Goal: Task Accomplishment & Management: Complete application form

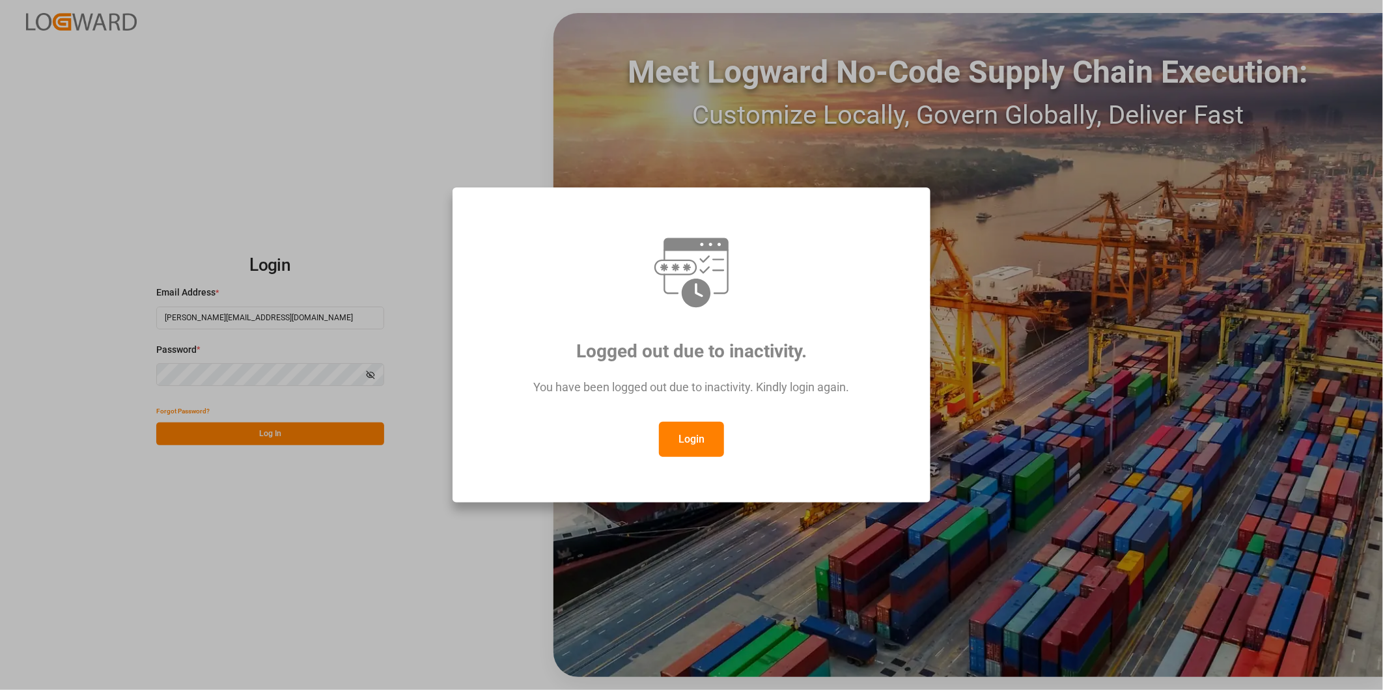
click at [701, 447] on button "Login" at bounding box center [691, 439] width 65 height 35
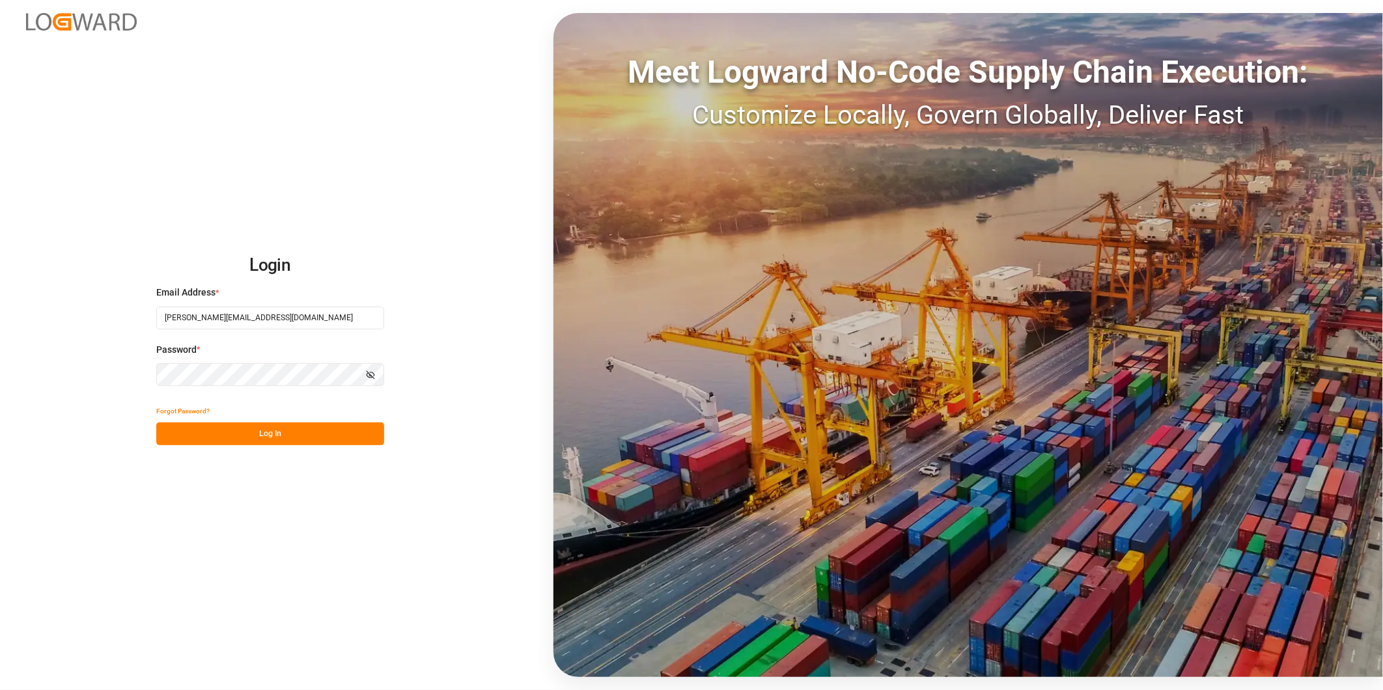
click at [341, 436] on button "Log In" at bounding box center [270, 434] width 228 height 23
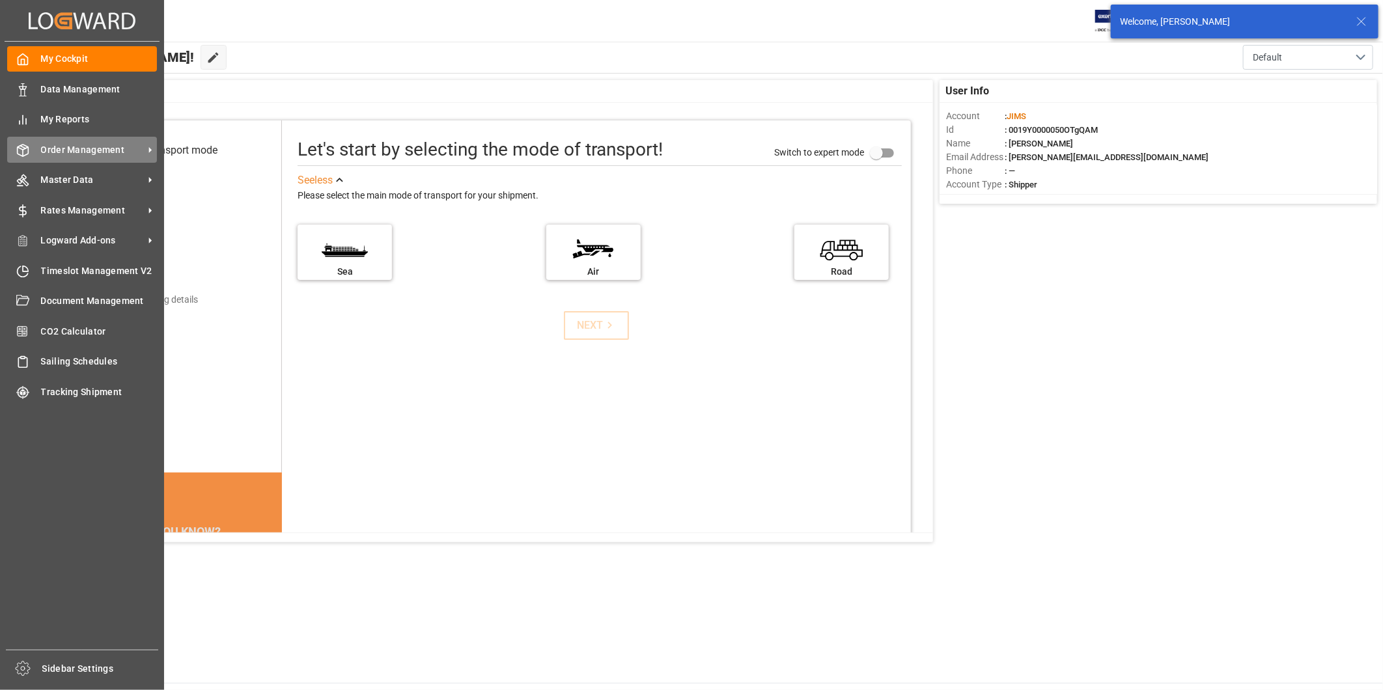
click at [87, 148] on span "Order Management" at bounding box center [92, 150] width 103 height 14
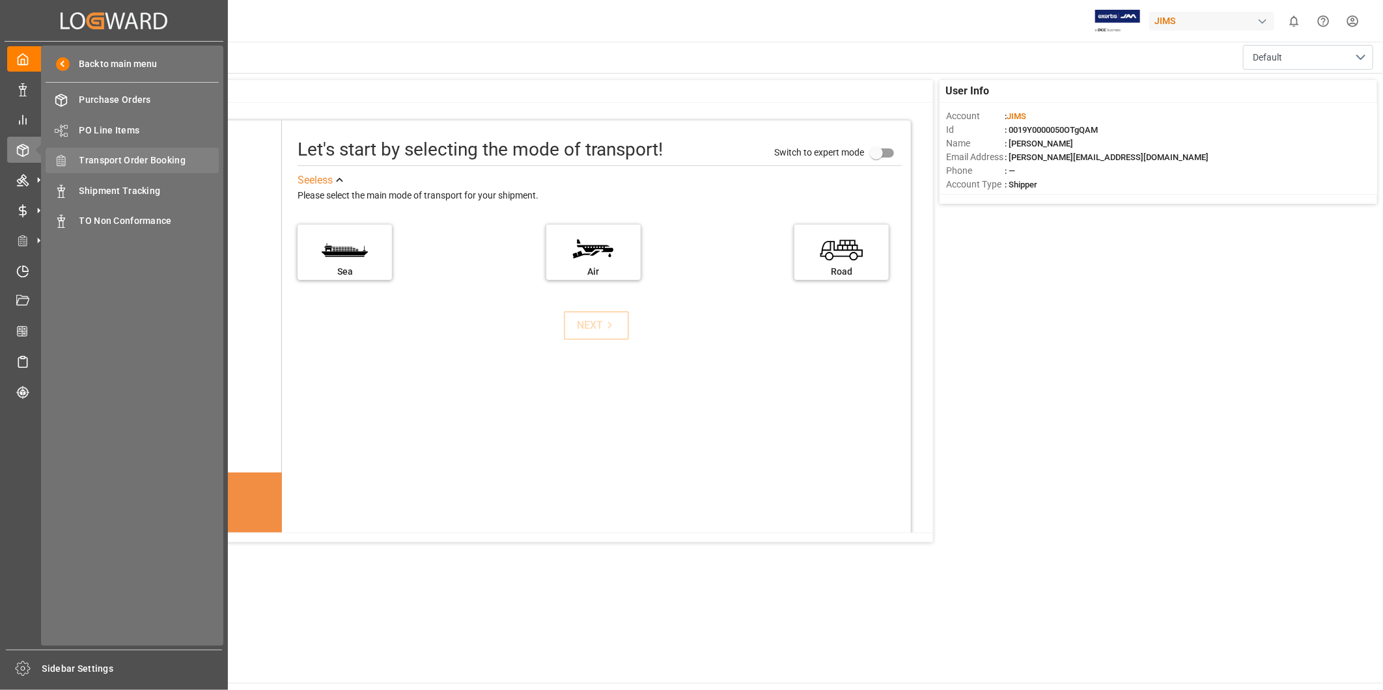
click at [188, 165] on span "Transport Order Booking" at bounding box center [149, 161] width 140 height 14
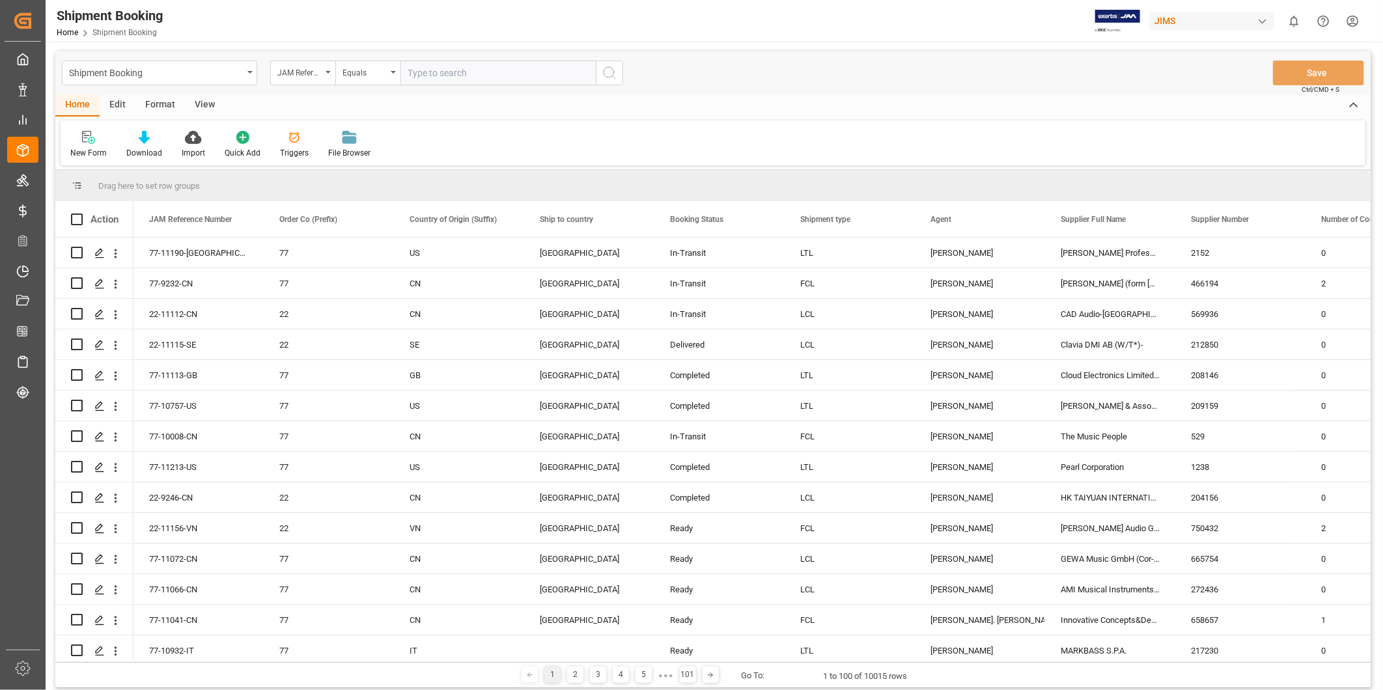
drag, startPoint x: 1104, startPoint y: 76, endPoint x: 1098, endPoint y: 83, distance: 9.3
click at [1104, 76] on div "Shipment Booking JAM Reference Number Equals Save Ctrl/CMD + S" at bounding box center [712, 72] width 1315 height 43
click at [439, 76] on input "text" at bounding box center [497, 73] width 195 height 25
paste input "22-11135-US"
type input "22-11135-US"
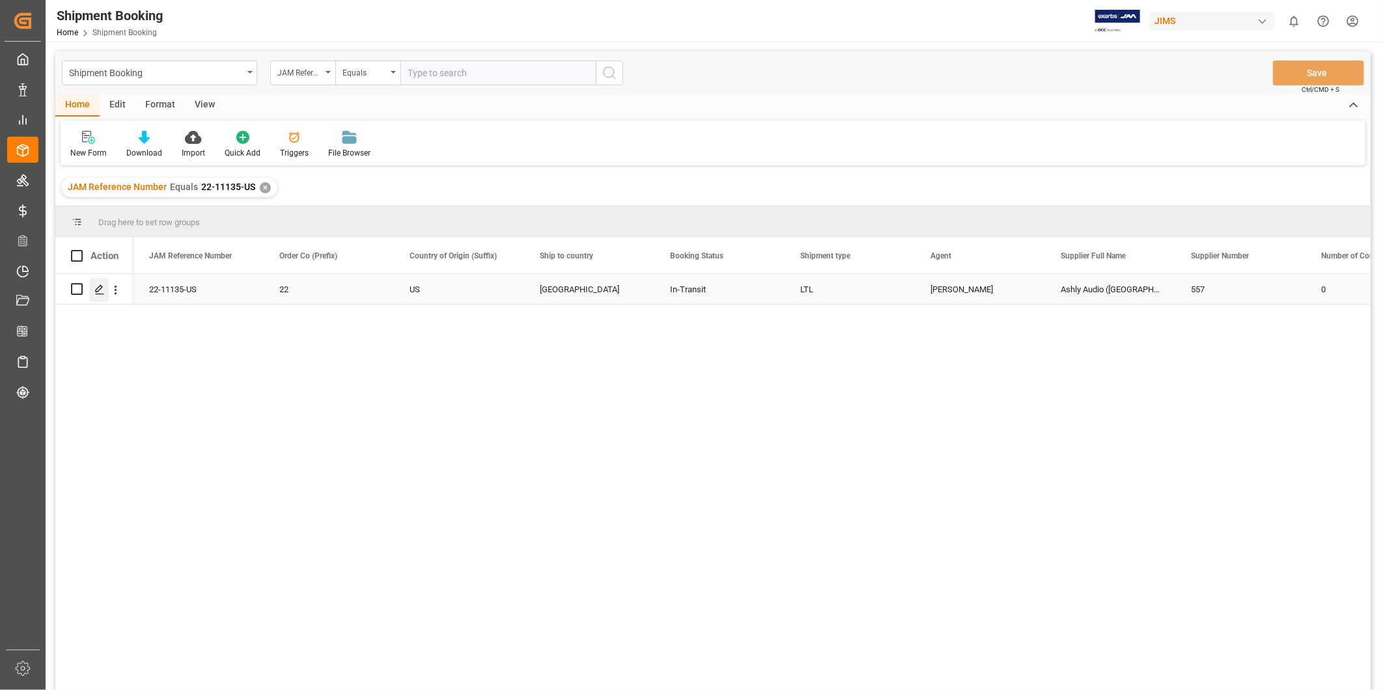
click at [89, 290] on div "Press SPACE to select this row." at bounding box center [99, 290] width 20 height 24
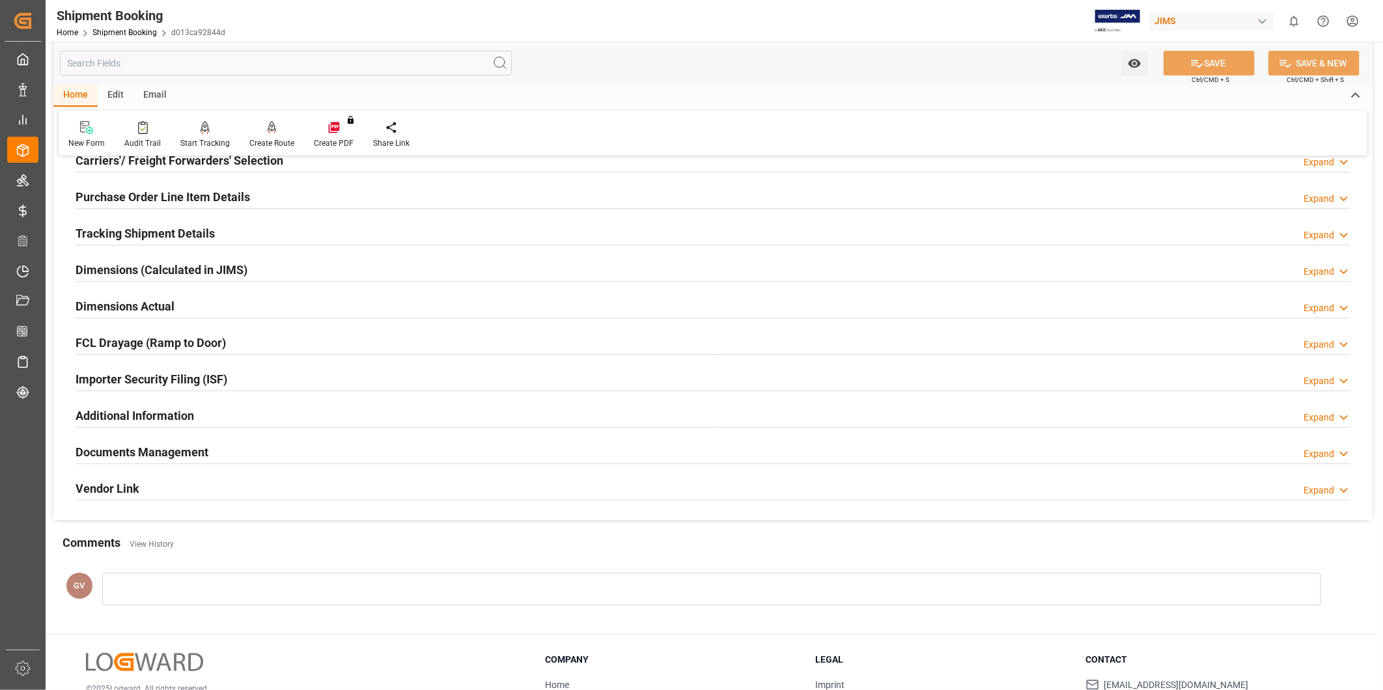
scroll to position [288, 0]
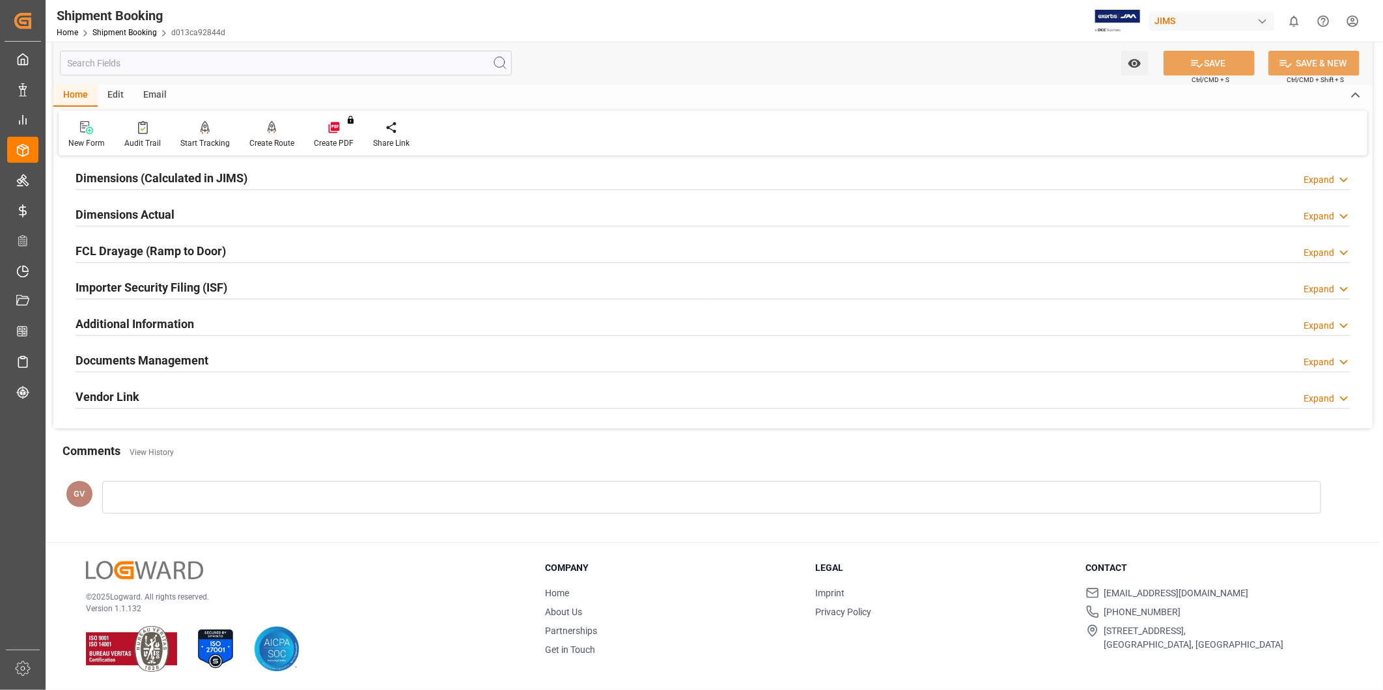
click at [198, 363] on h2 "Documents Management" at bounding box center [142, 361] width 133 height 18
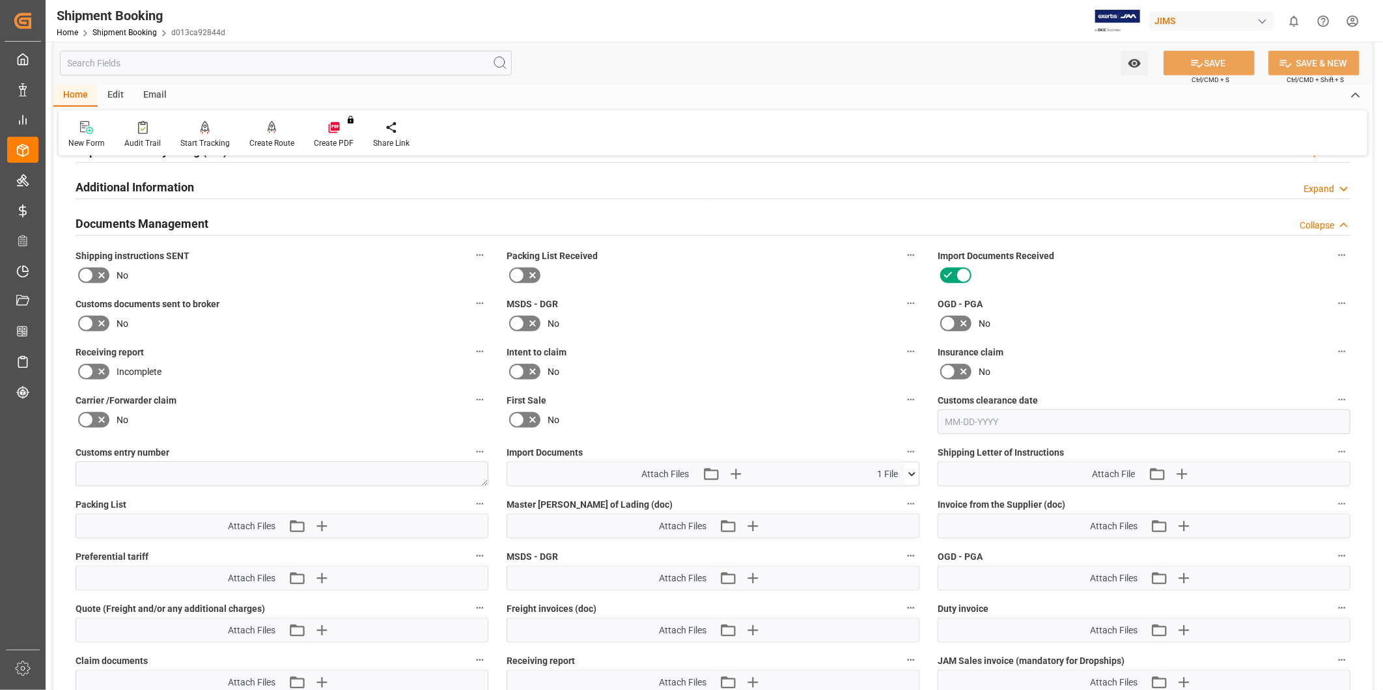
scroll to position [529, 0]
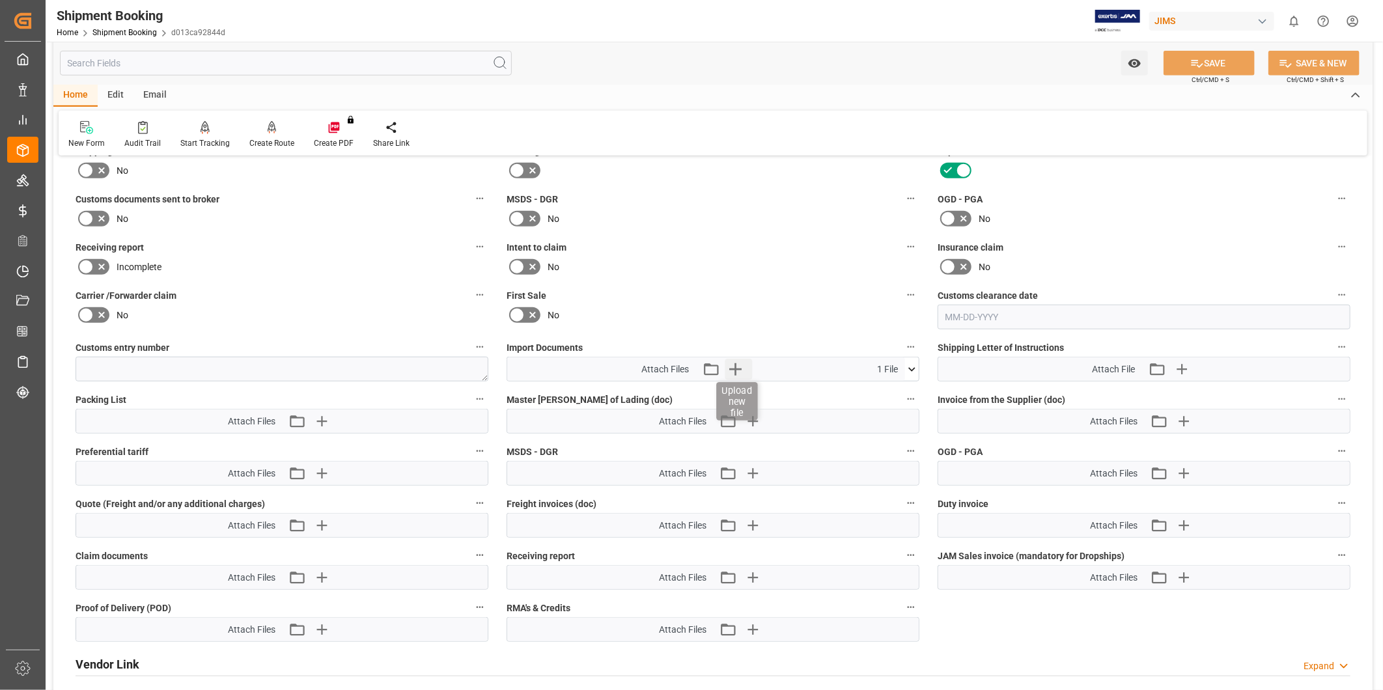
click at [736, 372] on icon "button" at bounding box center [735, 369] width 21 height 21
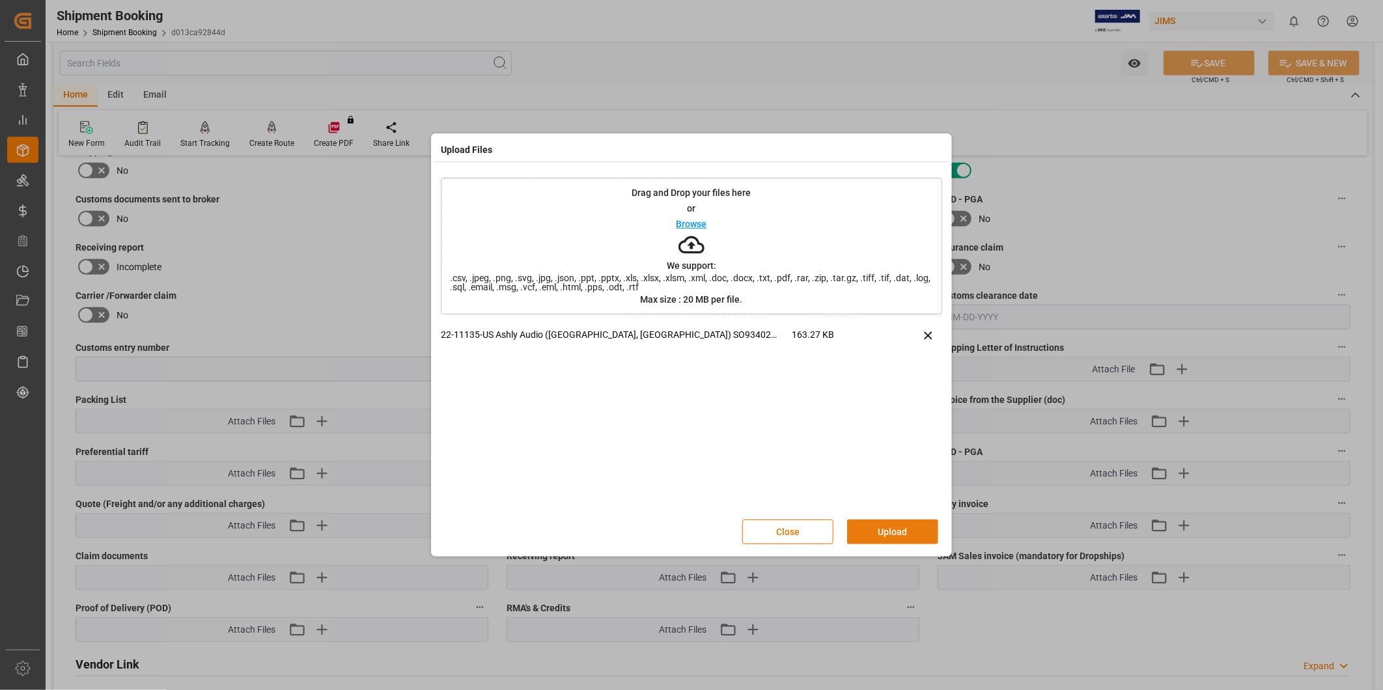
click at [903, 535] on button "Upload" at bounding box center [892, 532] width 91 height 25
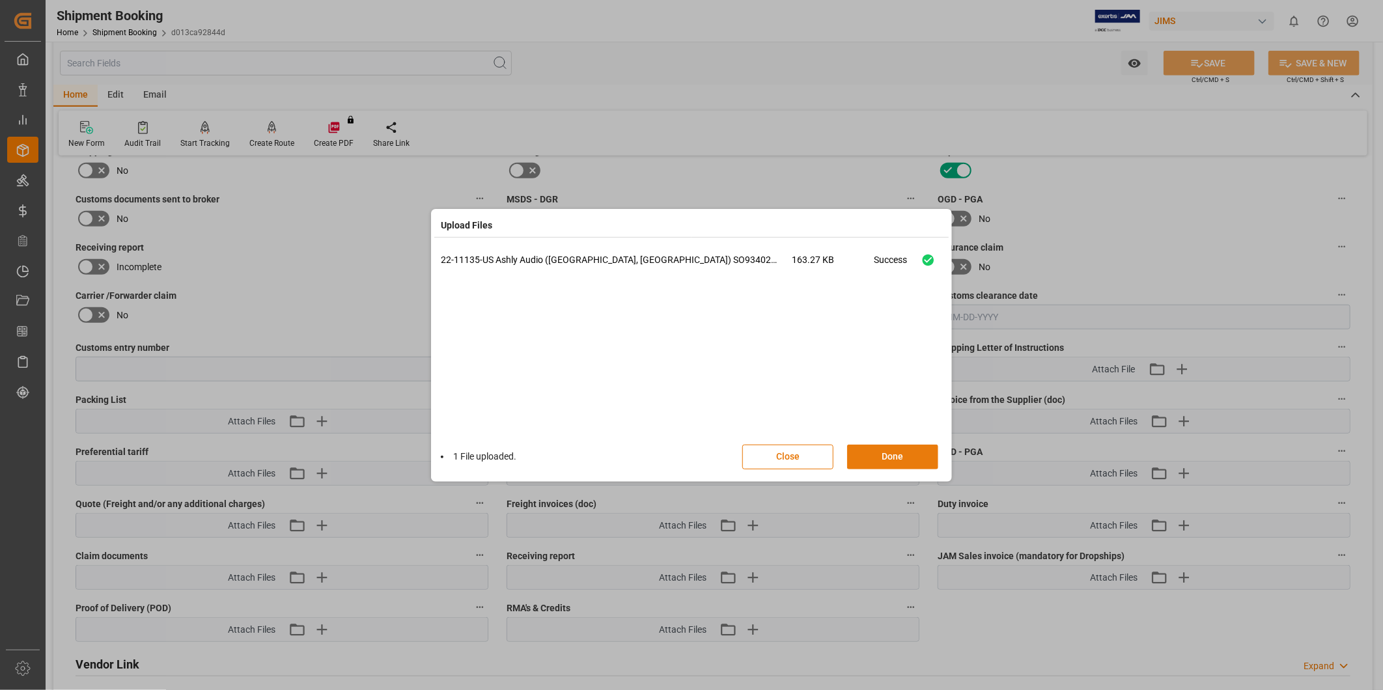
click at [893, 454] on button "Done" at bounding box center [892, 457] width 91 height 25
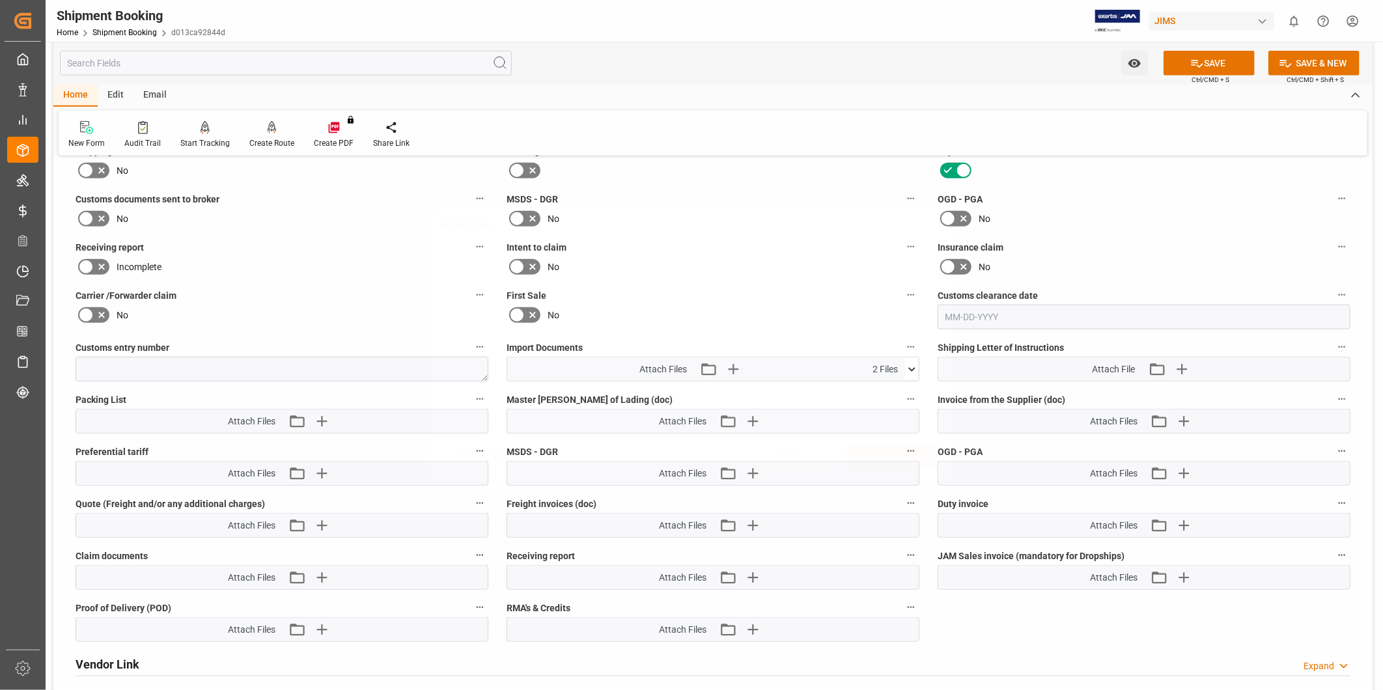
click at [1216, 72] on button "SAVE" at bounding box center [1209, 63] width 91 height 25
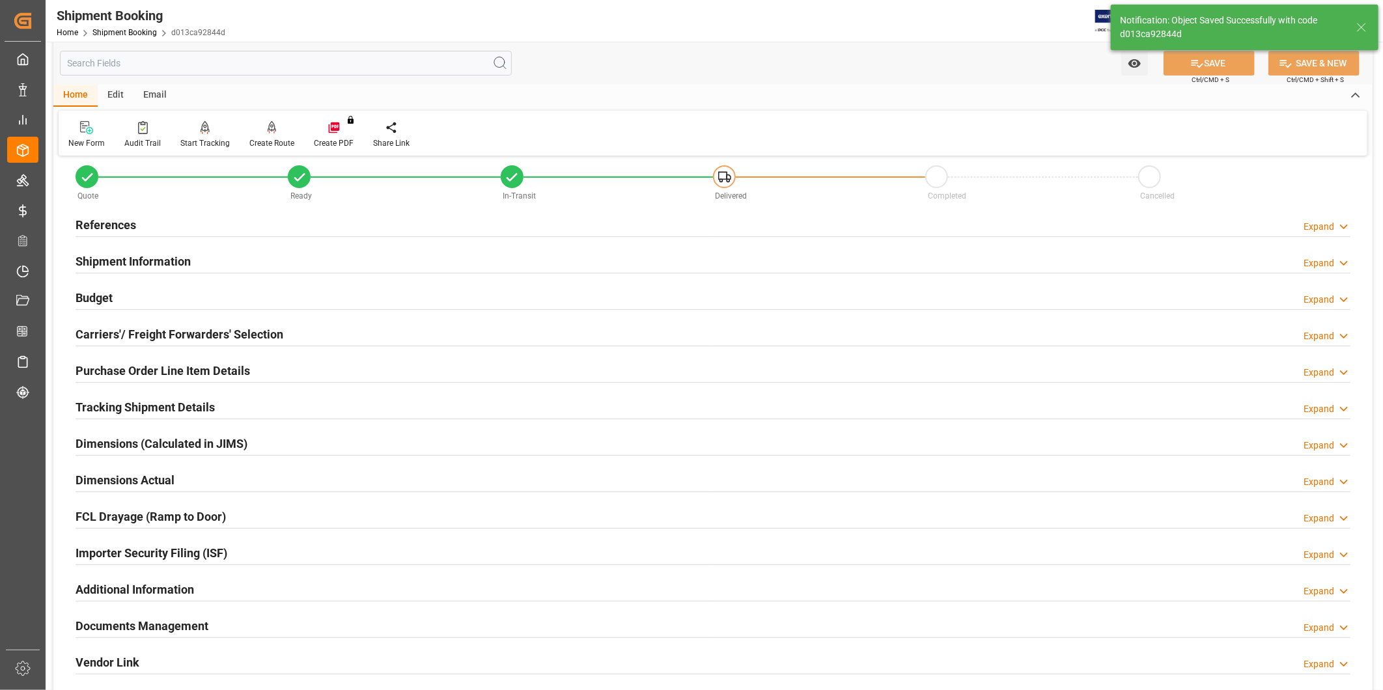
scroll to position [0, 0]
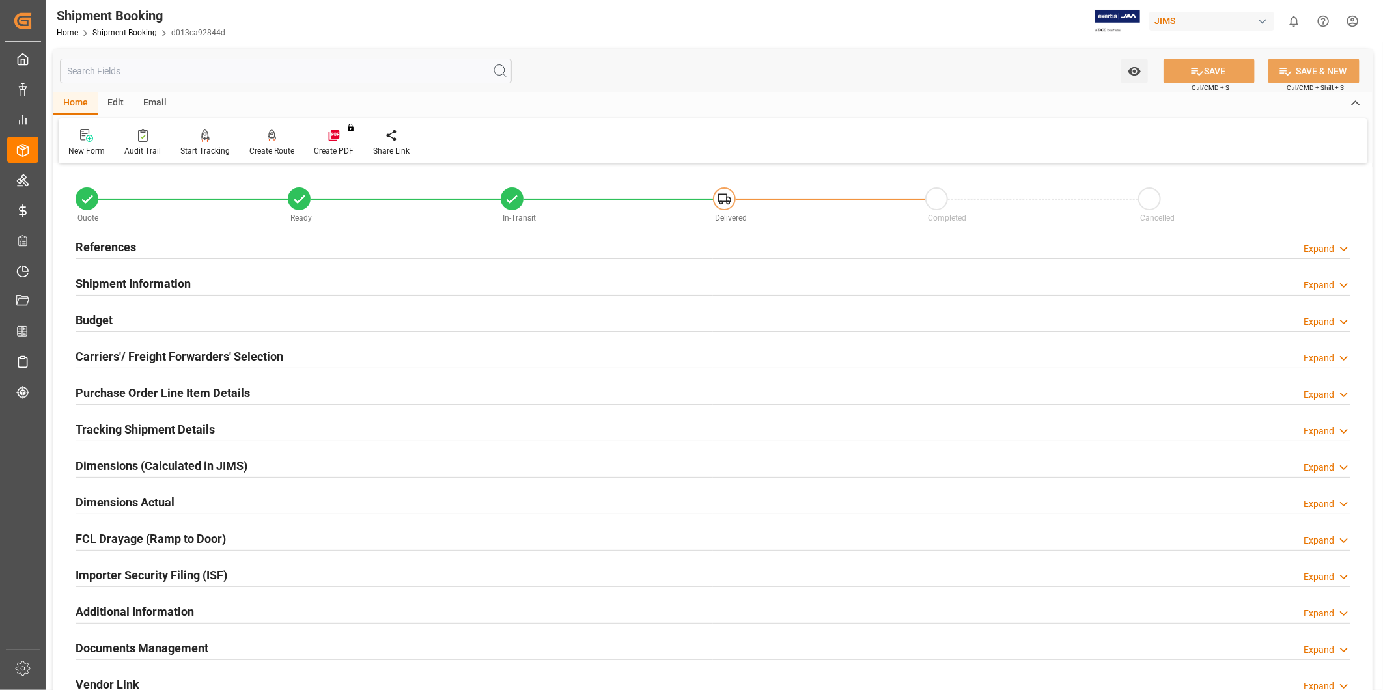
click at [371, 368] on div at bounding box center [713, 368] width 1275 height 1
click at [374, 362] on div "Carriers'/ Freight Forwarders' Selection Expand" at bounding box center [713, 355] width 1275 height 25
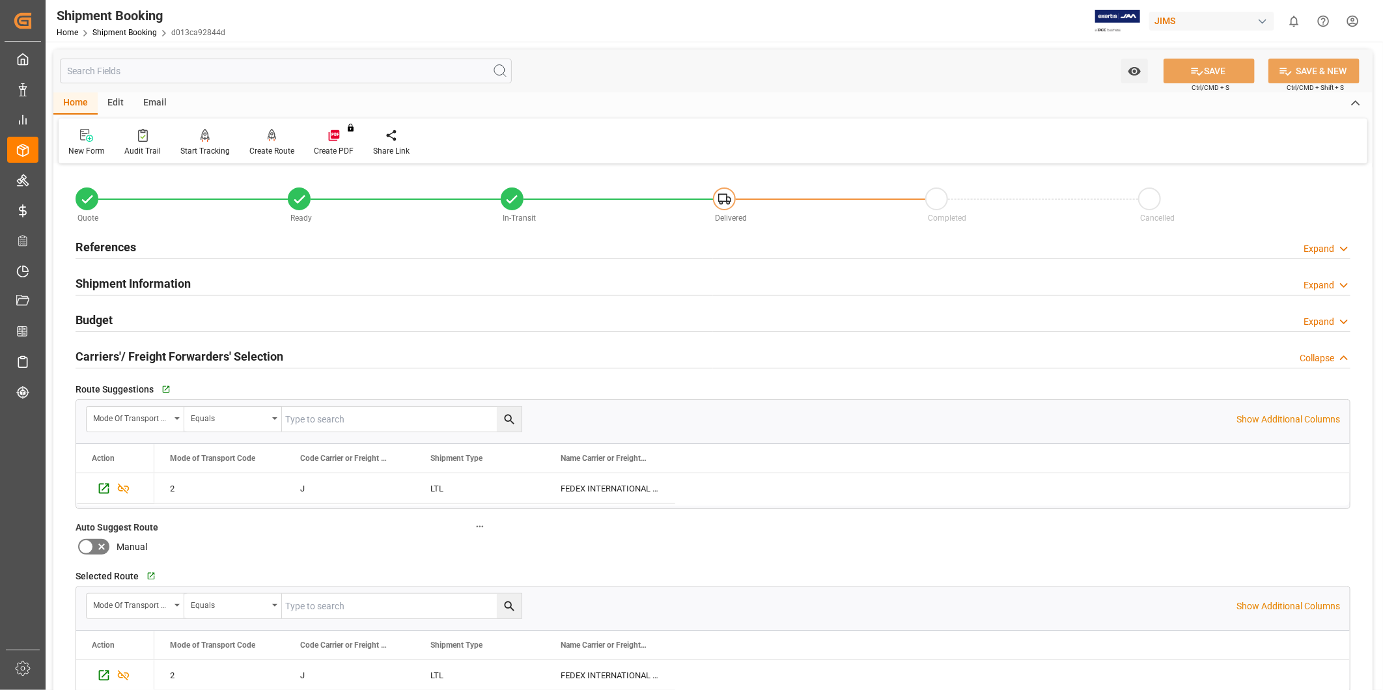
click at [334, 360] on div "Carriers'/ Freight Forwarders' Selection Collapse" at bounding box center [713, 355] width 1275 height 25
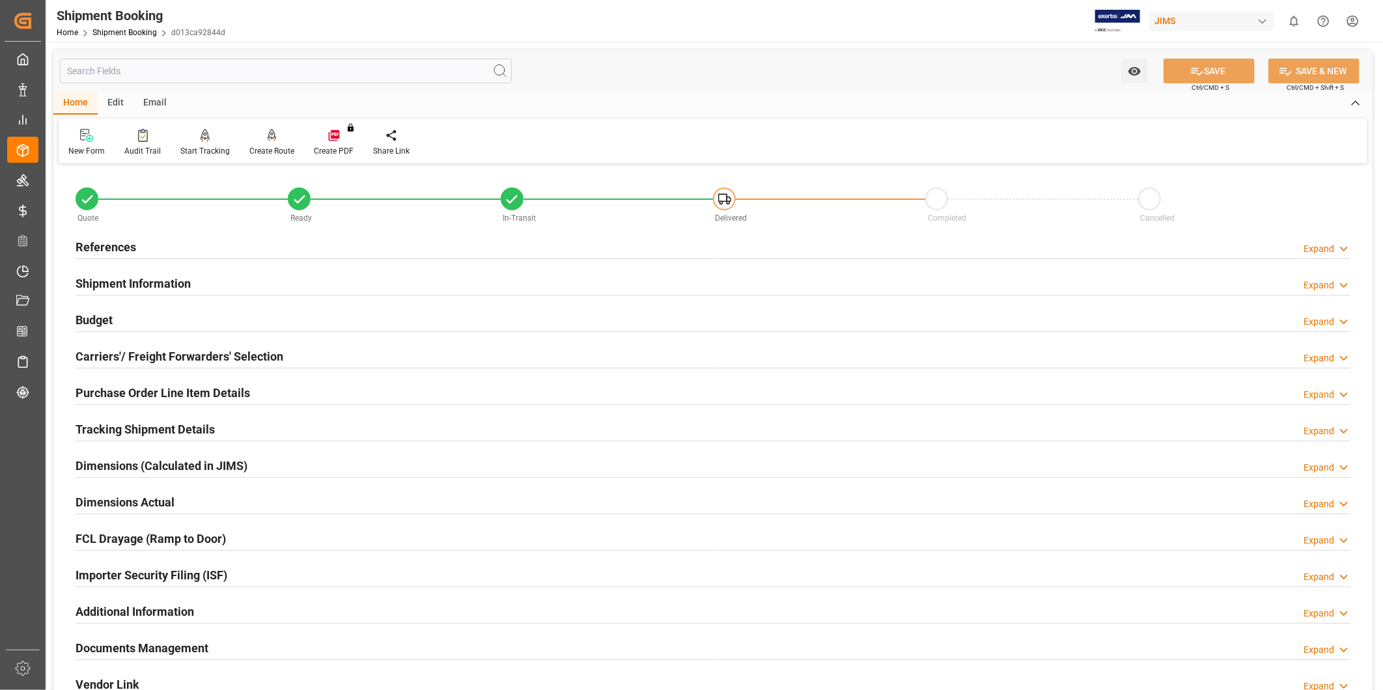
click at [296, 284] on div "Shipment Information Expand" at bounding box center [713, 282] width 1275 height 25
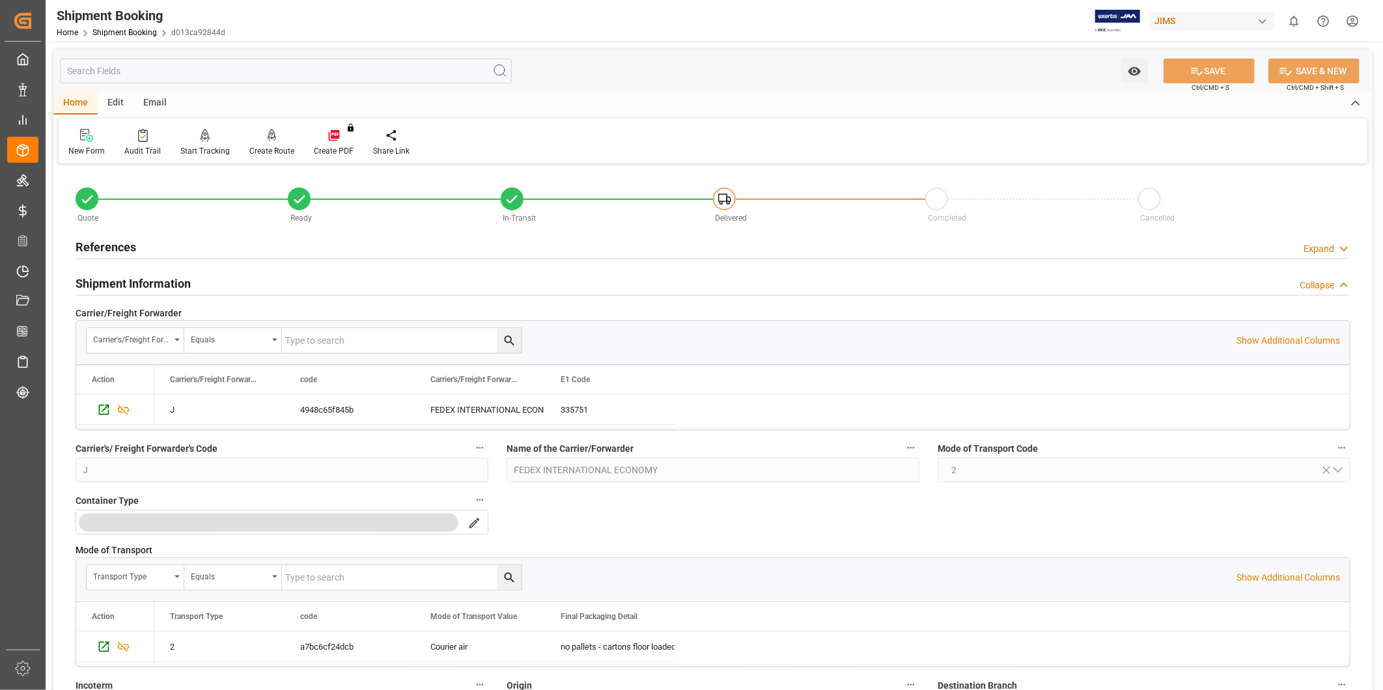
click at [296, 284] on div "Shipment Information Collapse" at bounding box center [713, 282] width 1275 height 25
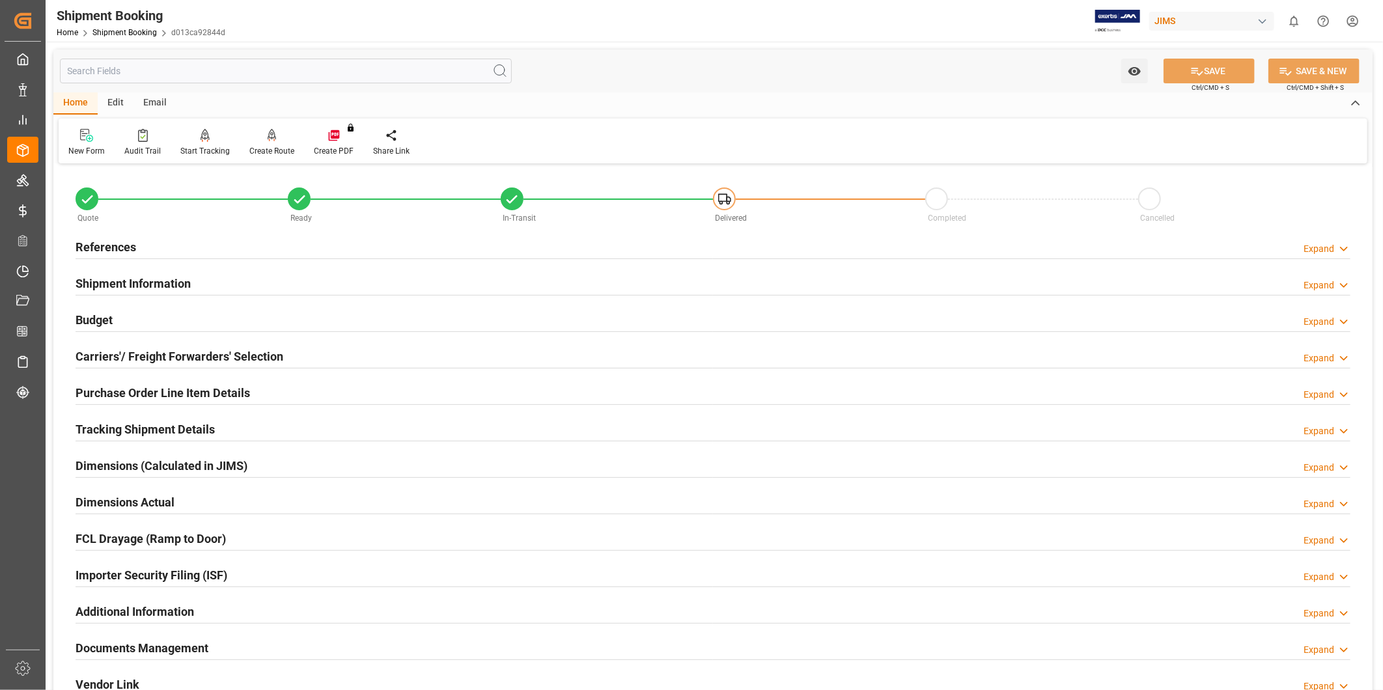
click at [264, 322] on div "Budget Expand" at bounding box center [713, 319] width 1275 height 25
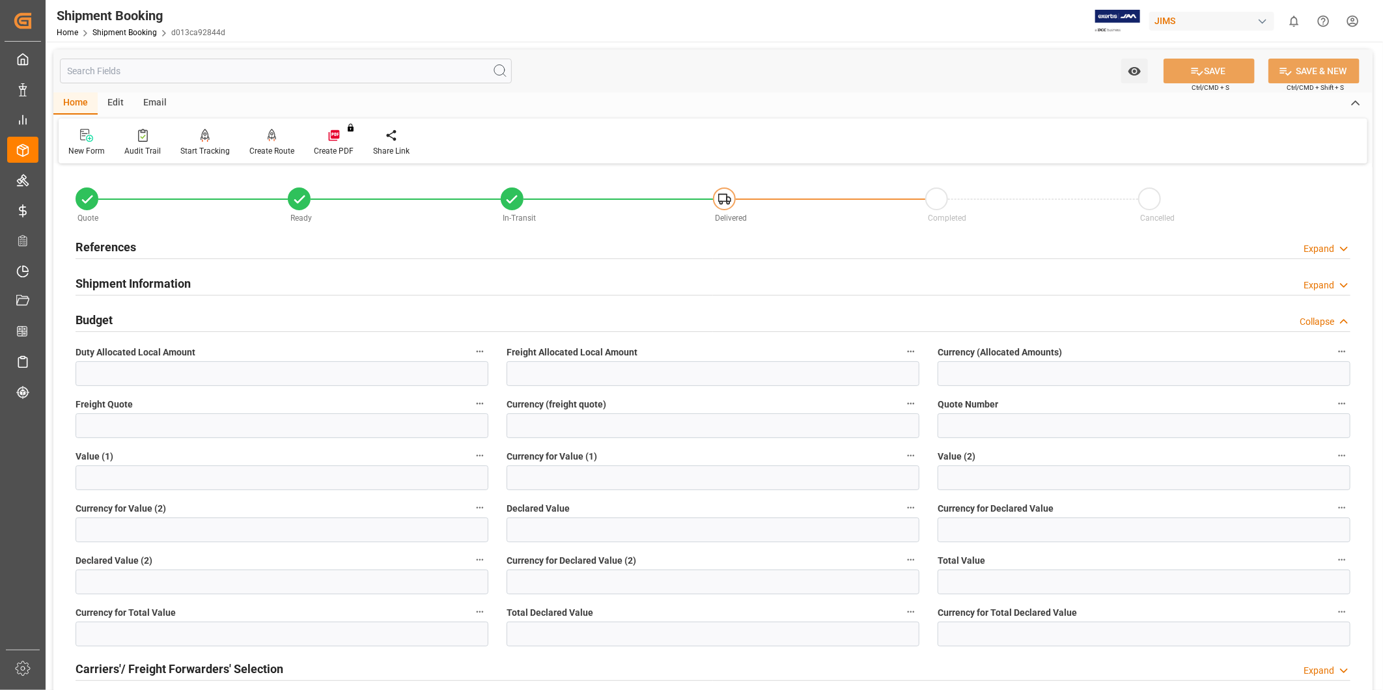
scroll to position [120, 0]
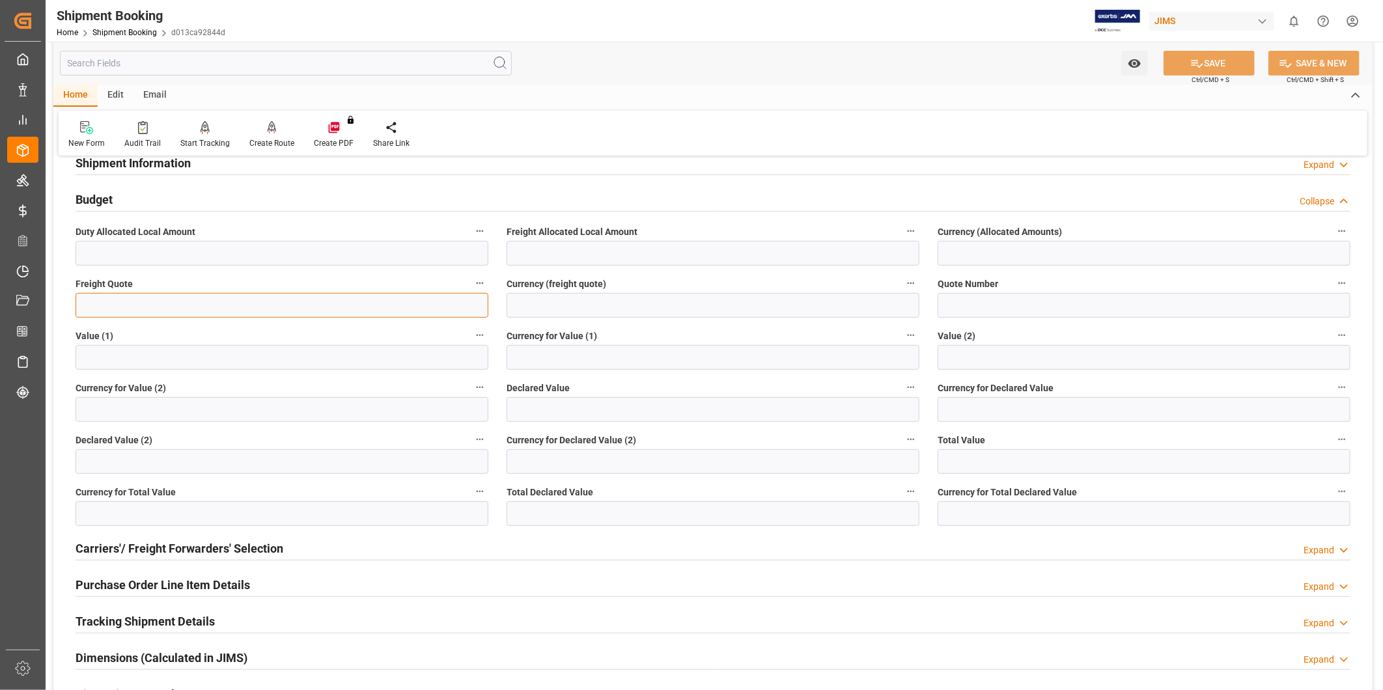
click at [145, 300] on input "text" at bounding box center [282, 305] width 413 height 25
type input "250"
click at [701, 303] on input at bounding box center [713, 305] width 413 height 25
type input "USD"
click at [1188, 72] on button "SAVE" at bounding box center [1209, 63] width 91 height 25
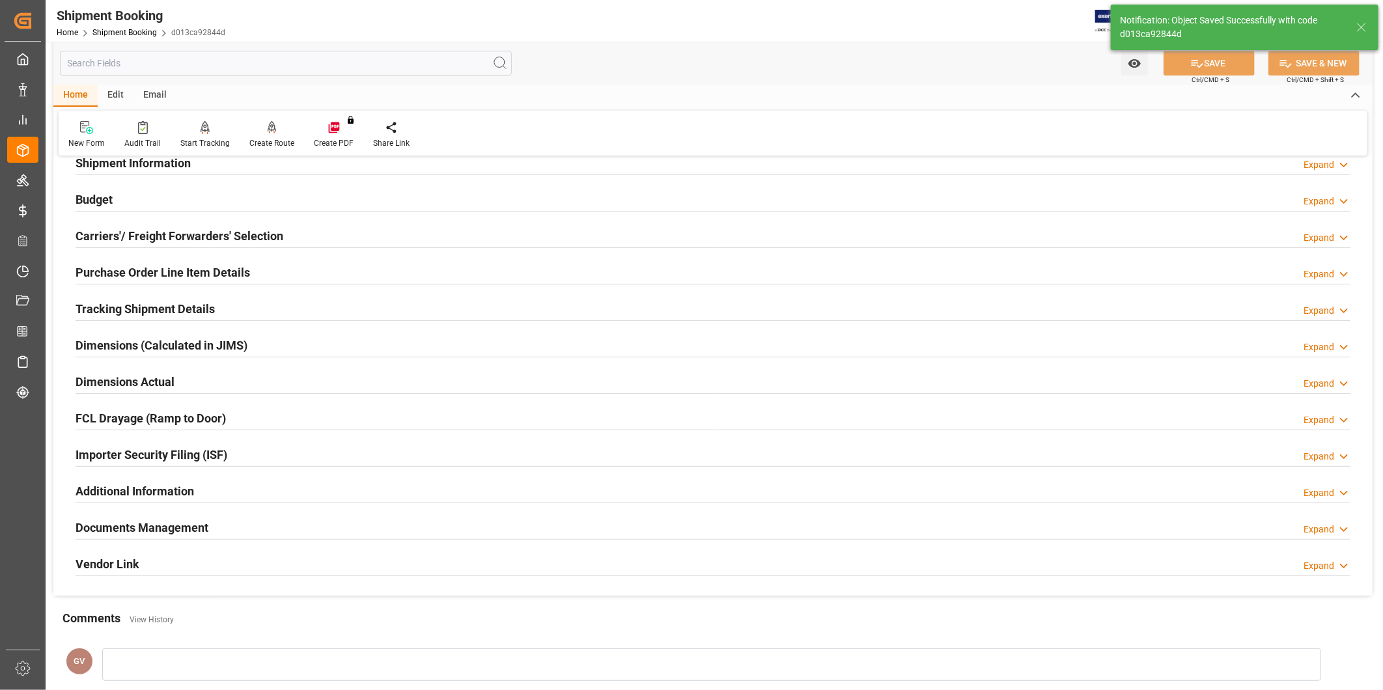
scroll to position [0, 0]
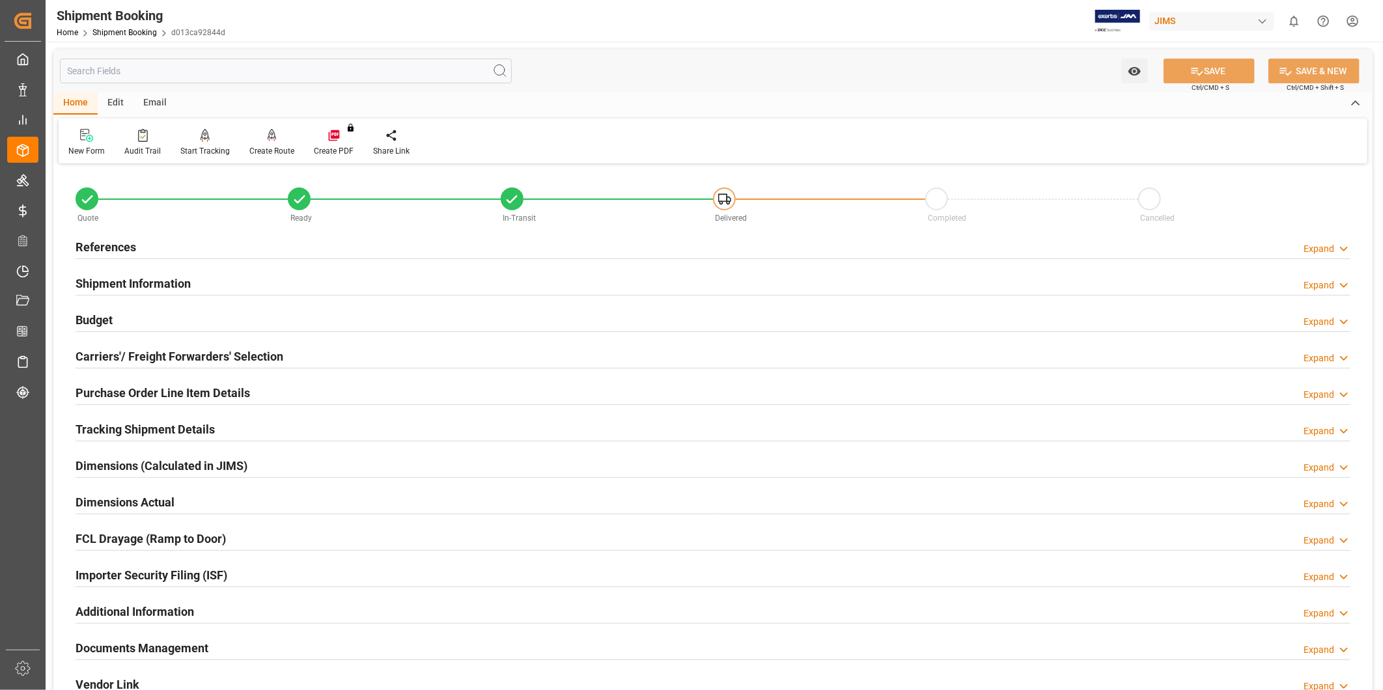
click at [178, 426] on h2 "Tracking Shipment Details" at bounding box center [145, 430] width 139 height 18
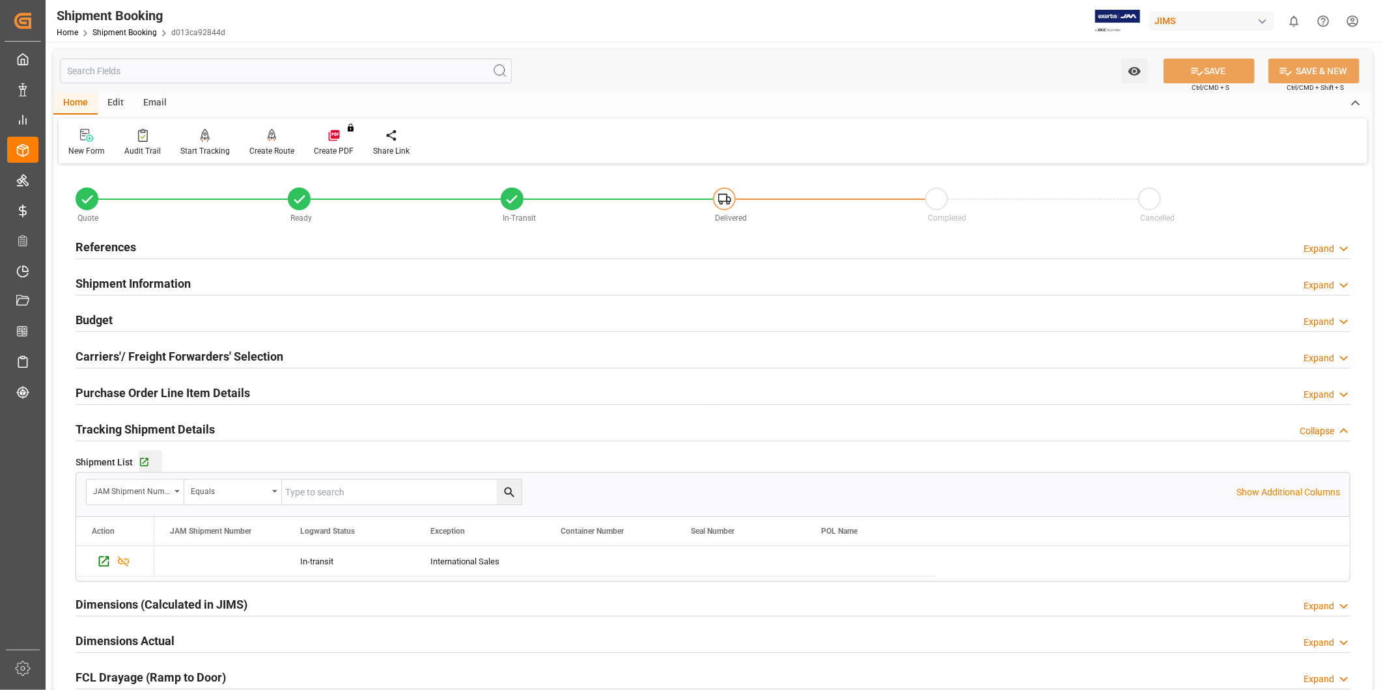
click at [151, 463] on div "Go to Shipment Tracking Grid" at bounding box center [150, 462] width 23 height 11
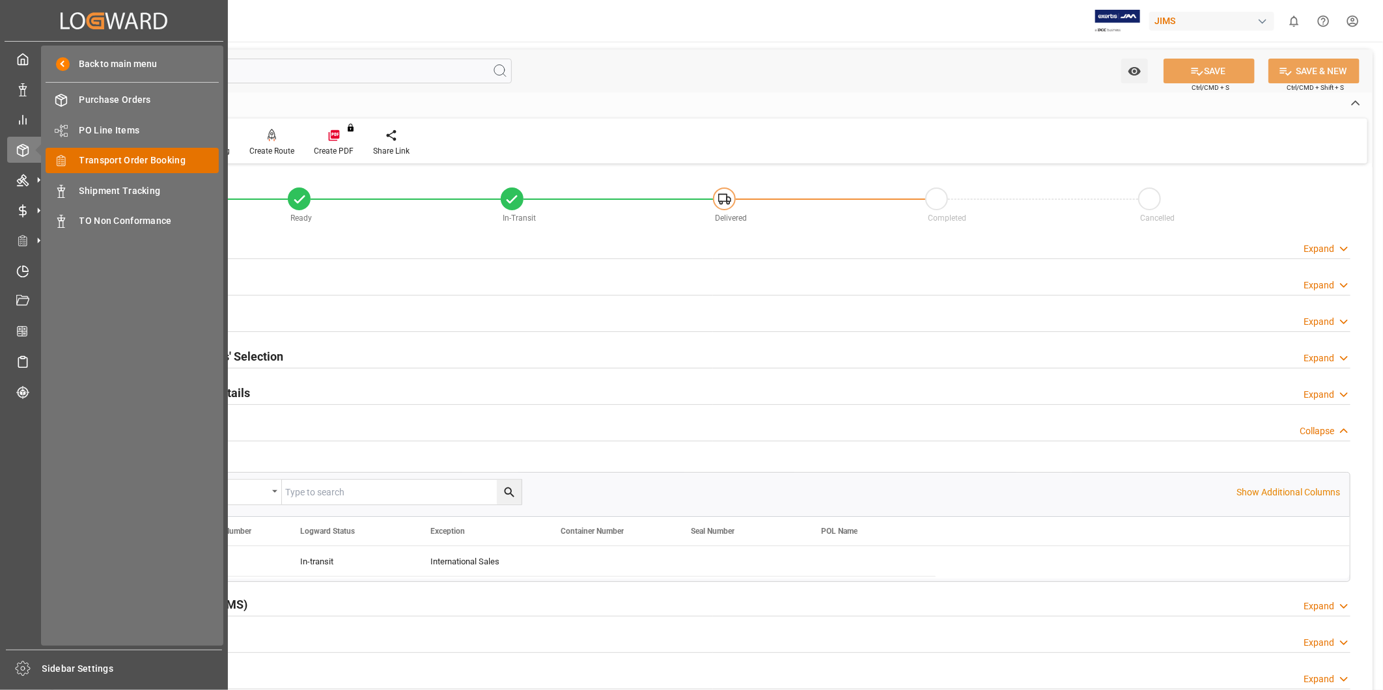
click at [146, 161] on span "Transport Order Booking" at bounding box center [149, 161] width 140 height 14
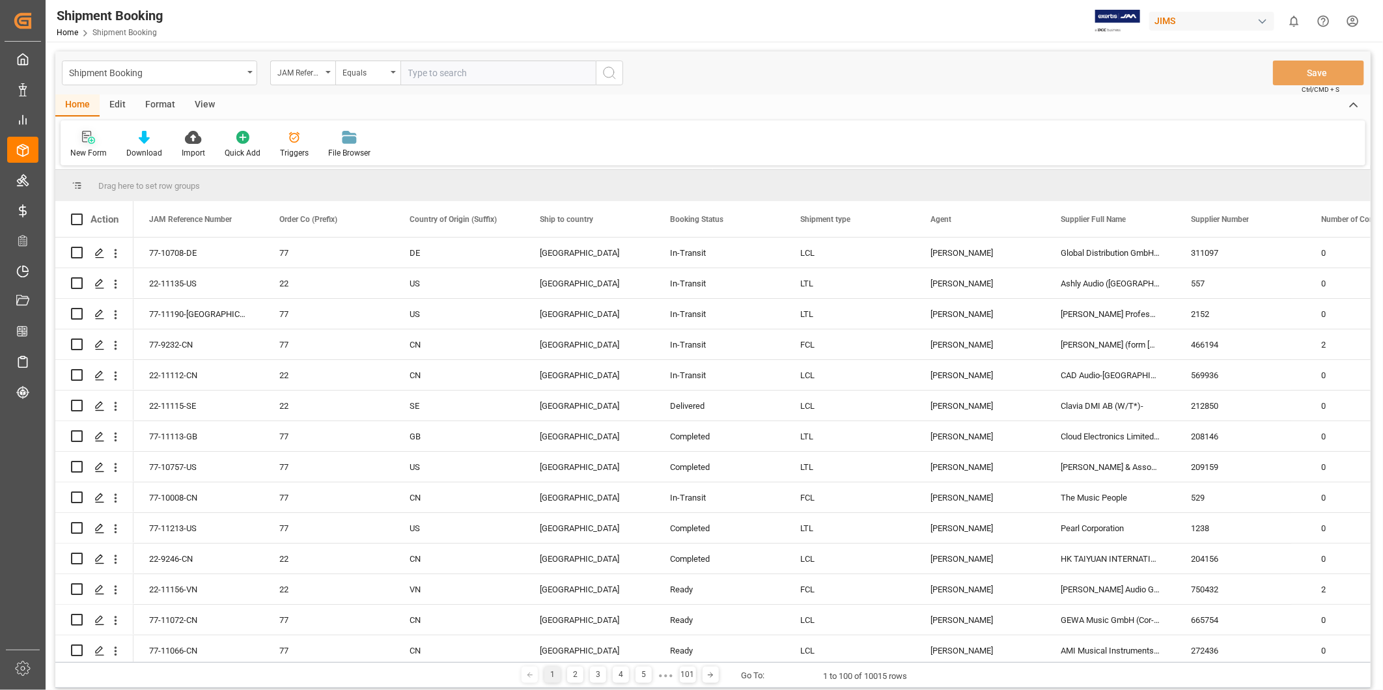
click at [83, 141] on icon at bounding box center [88, 137] width 13 height 13
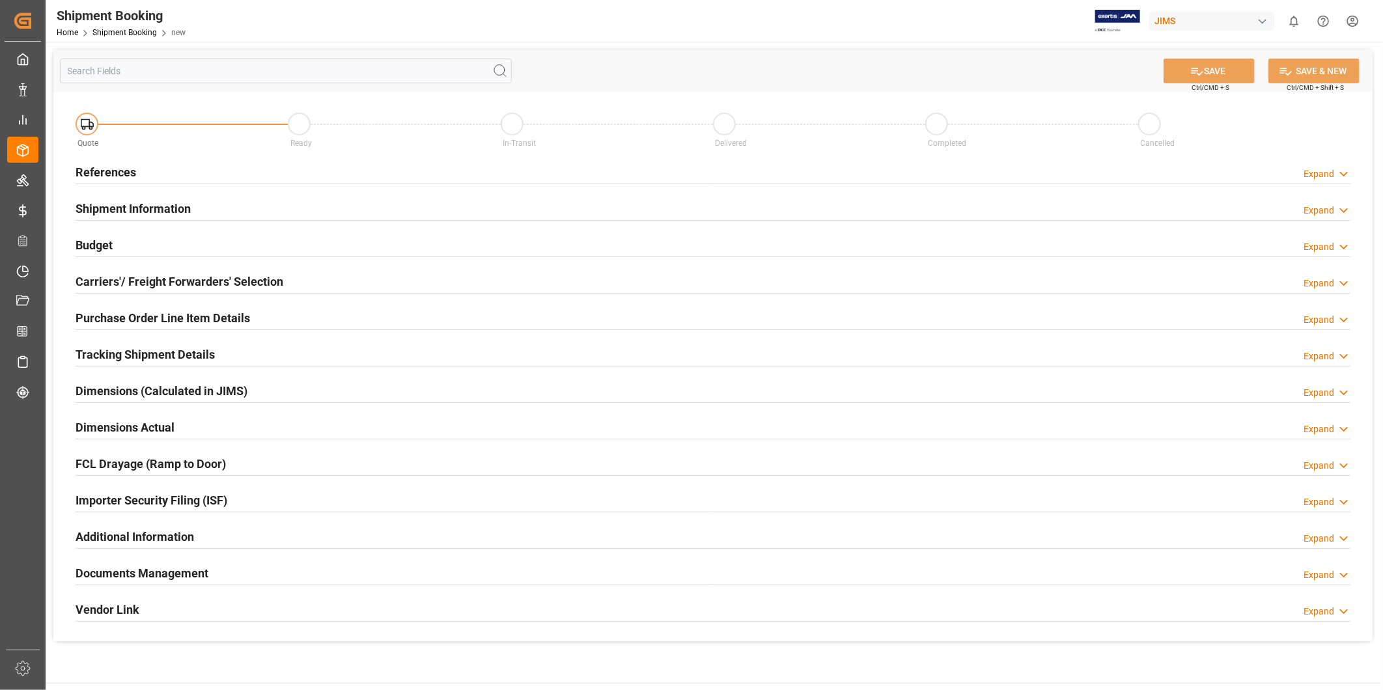
click at [1340, 174] on icon at bounding box center [1343, 174] width 13 height 14
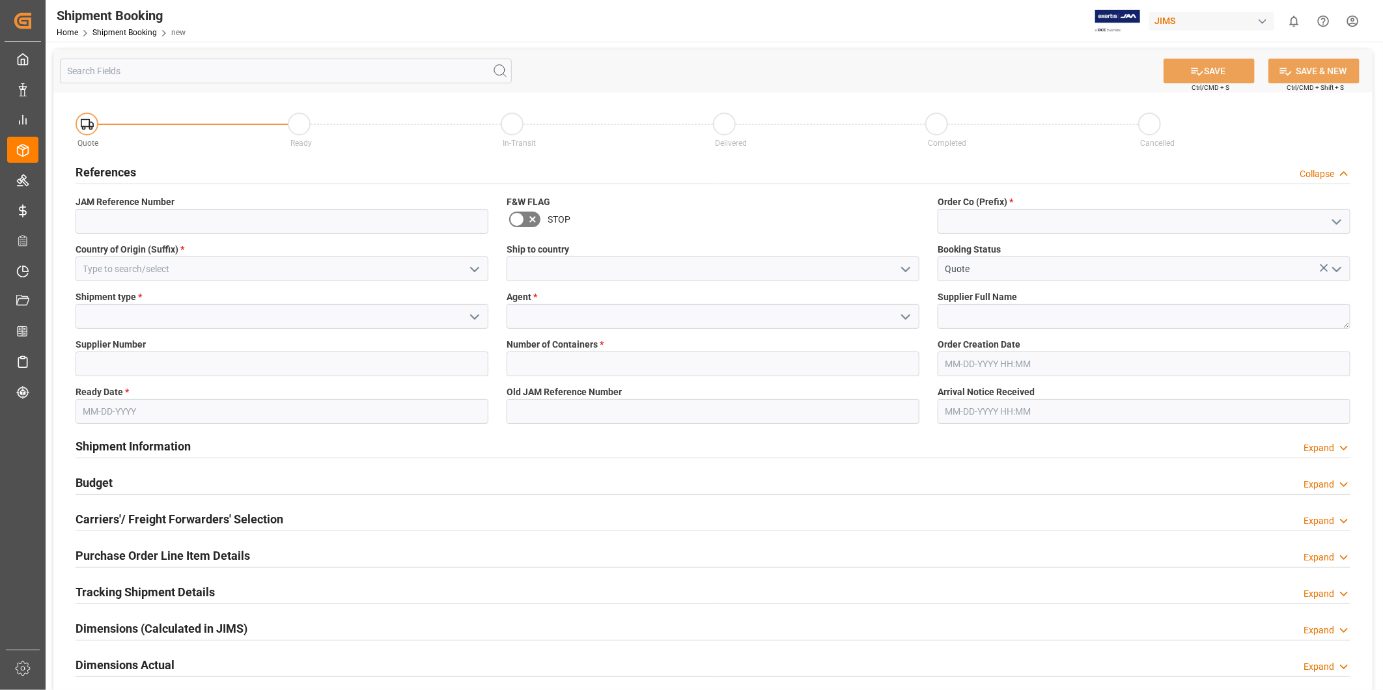
click at [1338, 222] on polyline "open menu" at bounding box center [1337, 222] width 8 height 4
click at [1313, 240] on div "22" at bounding box center [1143, 250] width 411 height 29
type input "22"
click at [906, 271] on polyline "open menu" at bounding box center [906, 270] width 8 height 4
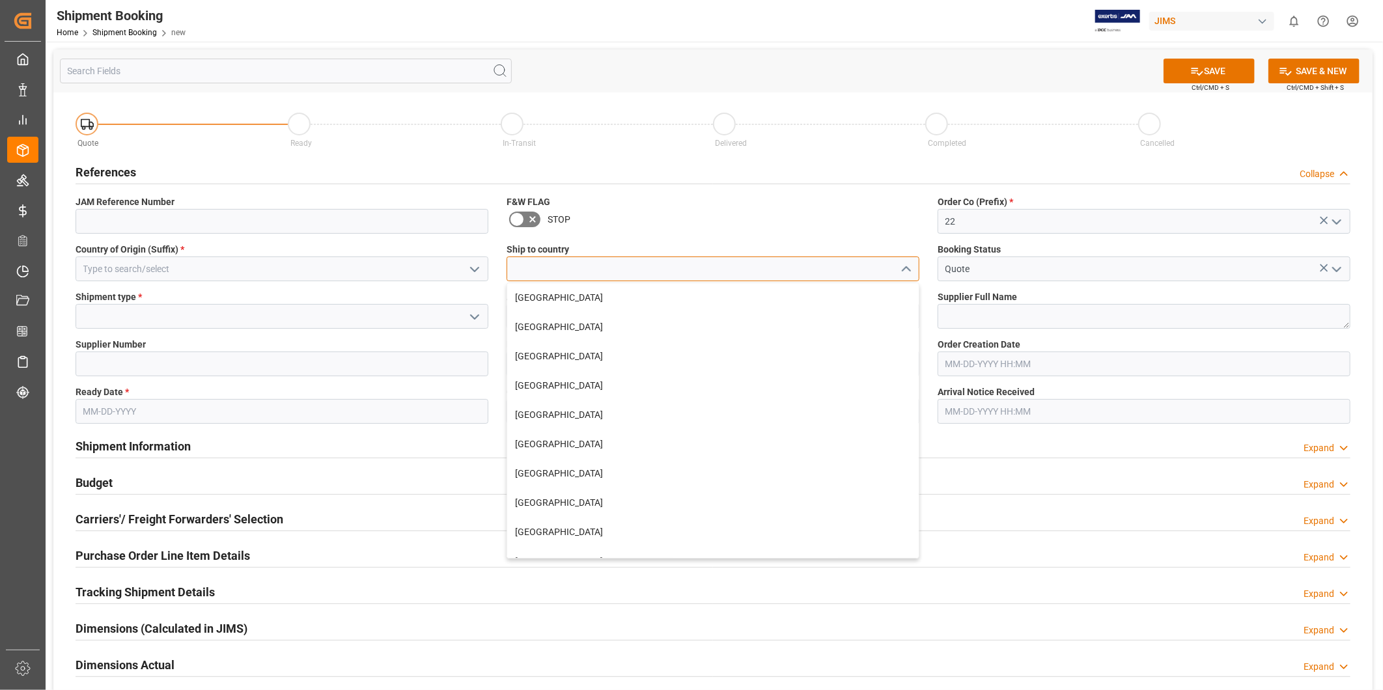
click at [858, 271] on input at bounding box center [713, 269] width 413 height 25
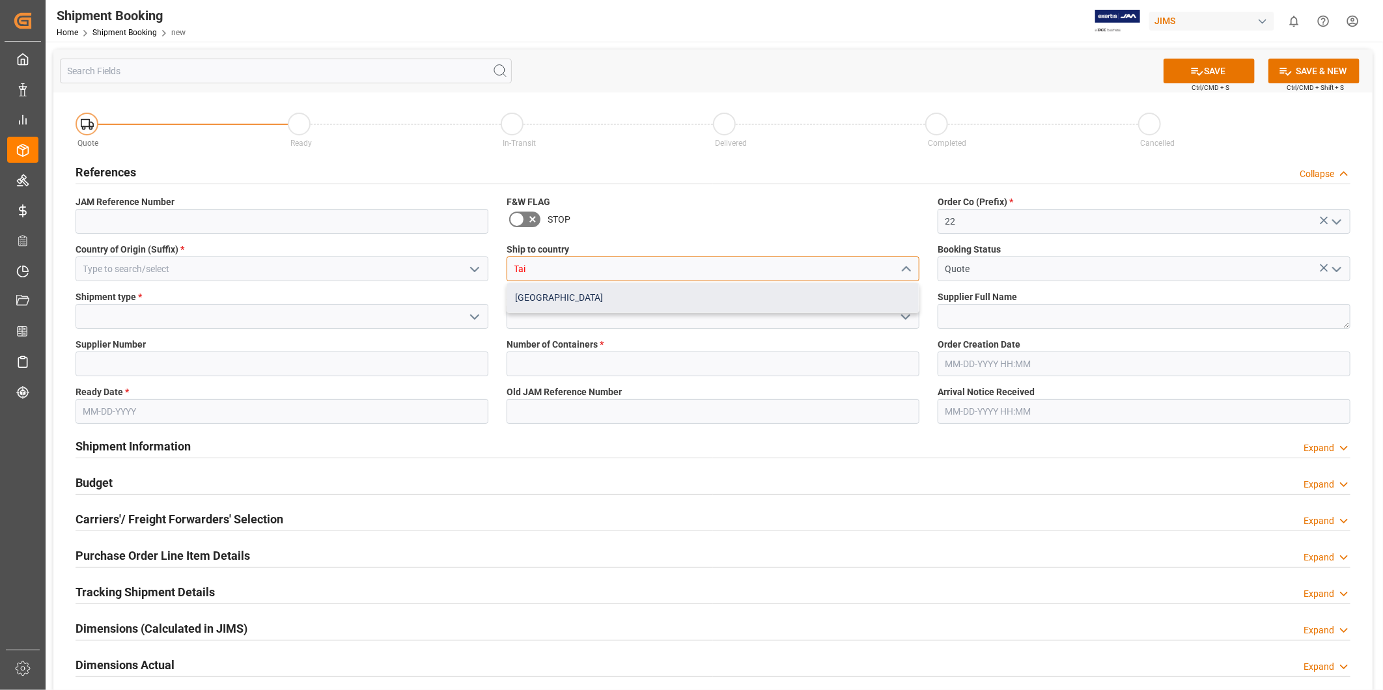
click at [660, 288] on div "[GEOGRAPHIC_DATA]" at bounding box center [712, 297] width 411 height 29
type input "[GEOGRAPHIC_DATA]"
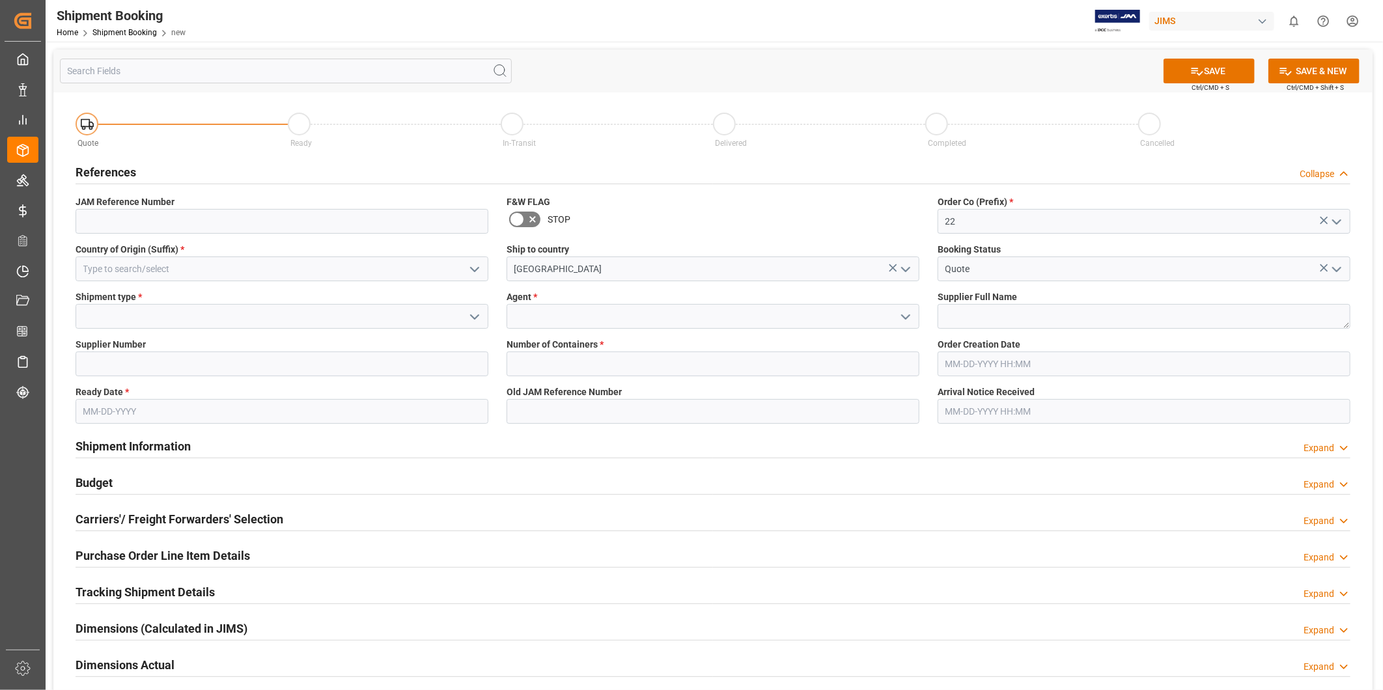
click at [476, 272] on icon "open menu" at bounding box center [475, 270] width 16 height 16
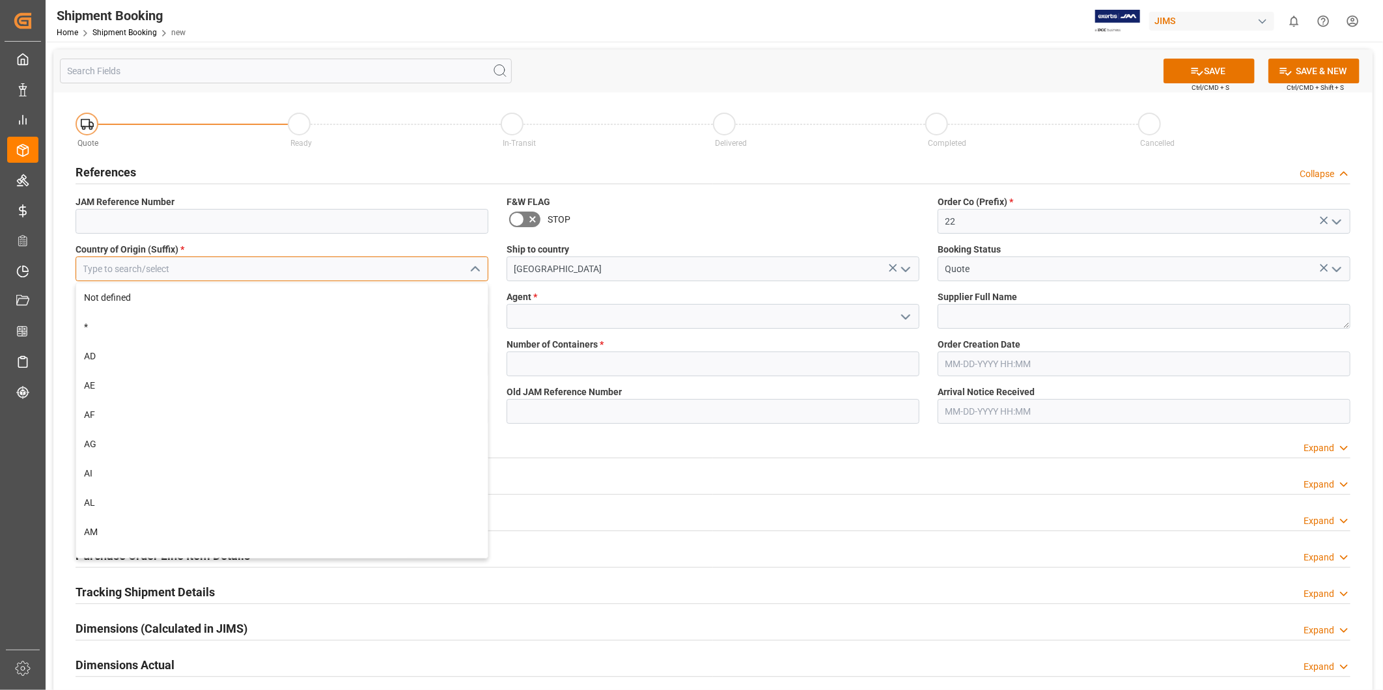
click at [404, 274] on input at bounding box center [282, 269] width 413 height 25
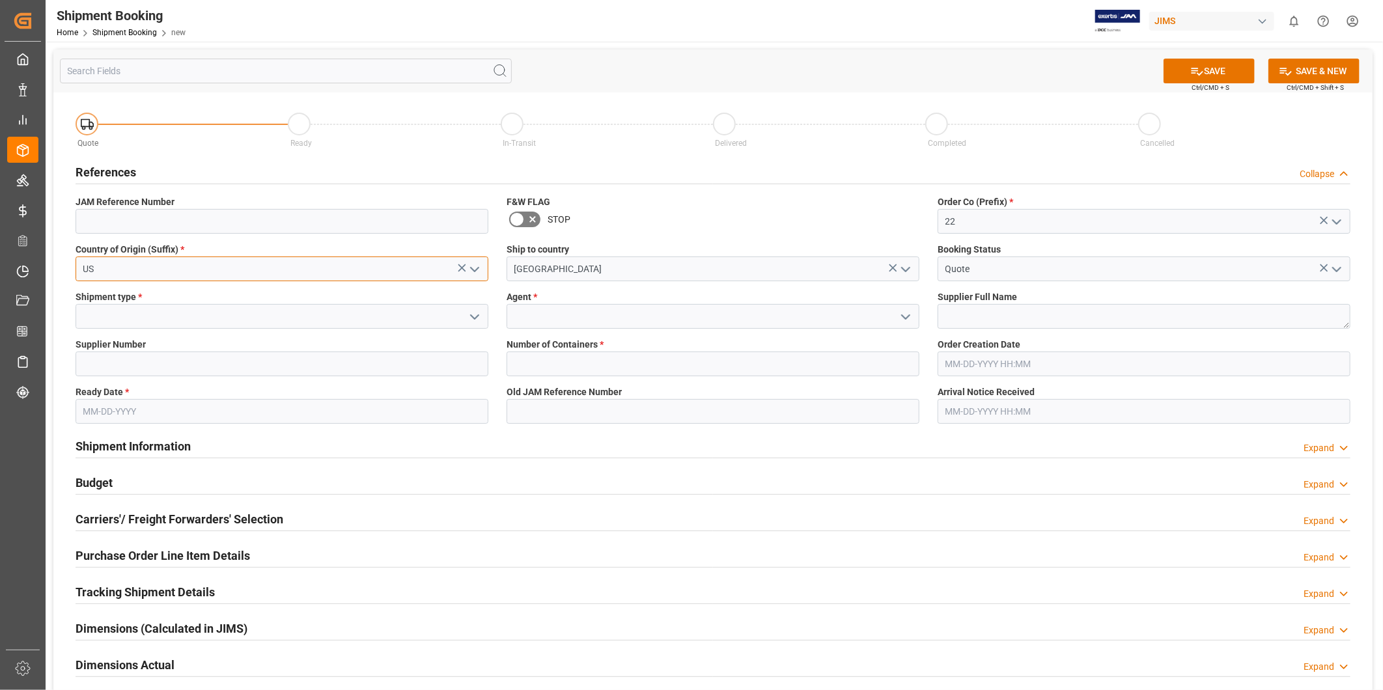
type input "US"
click at [480, 320] on icon "open menu" at bounding box center [475, 317] width 16 height 16
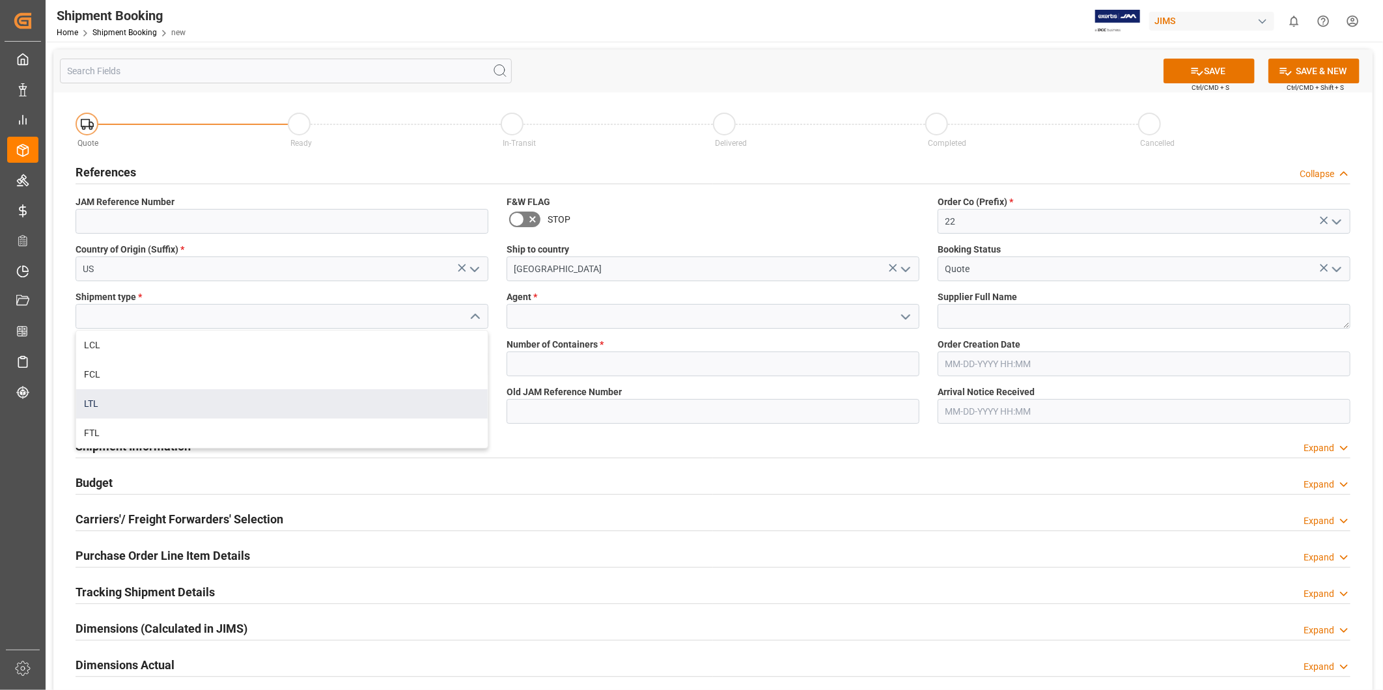
click at [413, 402] on div "LTL" at bounding box center [281, 403] width 411 height 29
type input "LTL"
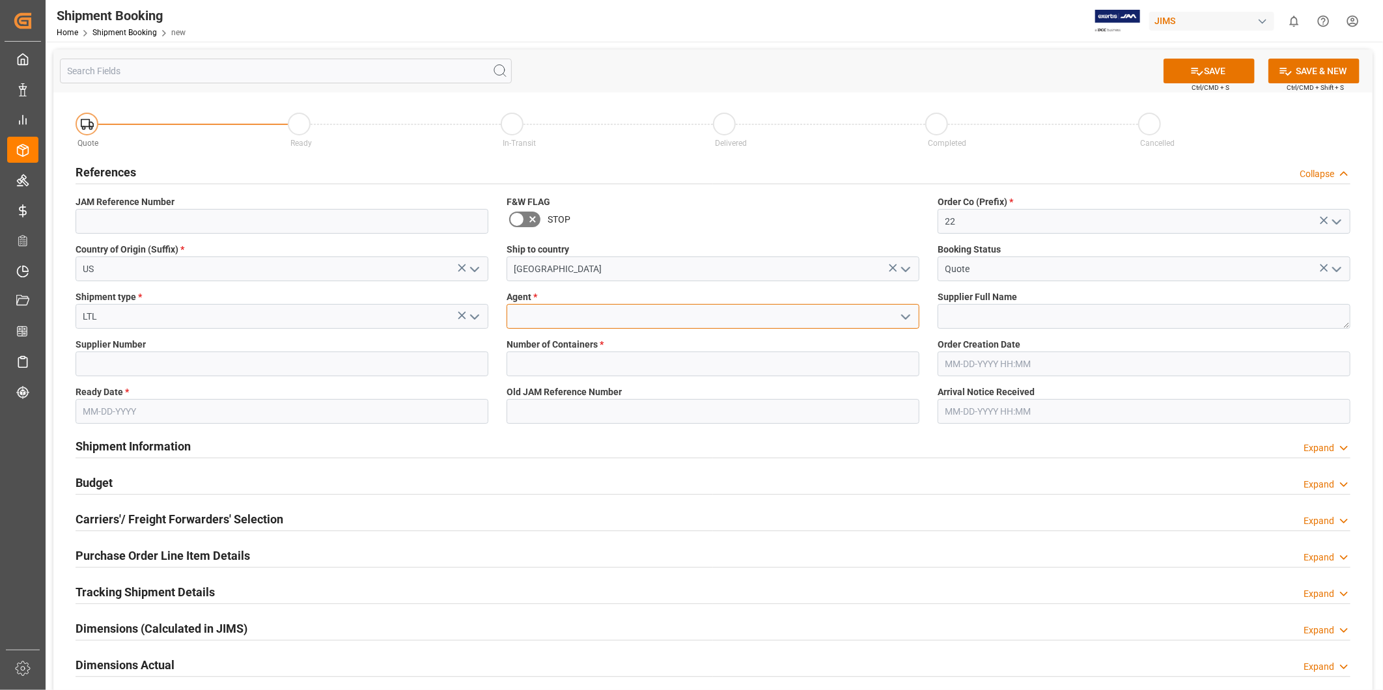
click at [587, 316] on input at bounding box center [713, 316] width 413 height 25
type input "[PERSON_NAME]"
click at [1009, 308] on textarea at bounding box center [1144, 316] width 413 height 25
click at [214, 365] on input at bounding box center [282, 364] width 413 height 25
paste input "518"
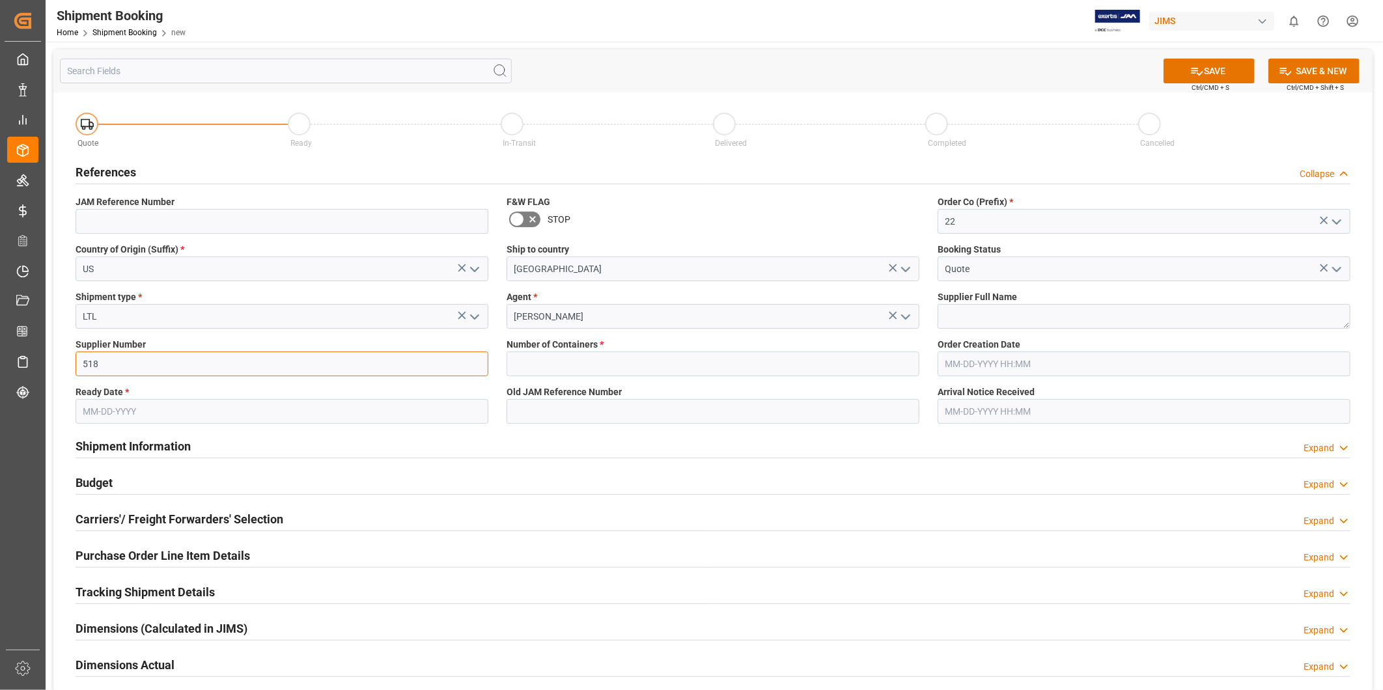
type input "518"
click at [537, 363] on input "text" at bounding box center [713, 364] width 413 height 25
type input "0"
click at [969, 317] on textarea at bounding box center [1144, 316] width 413 height 25
click at [1112, 321] on textarea at bounding box center [1144, 316] width 413 height 25
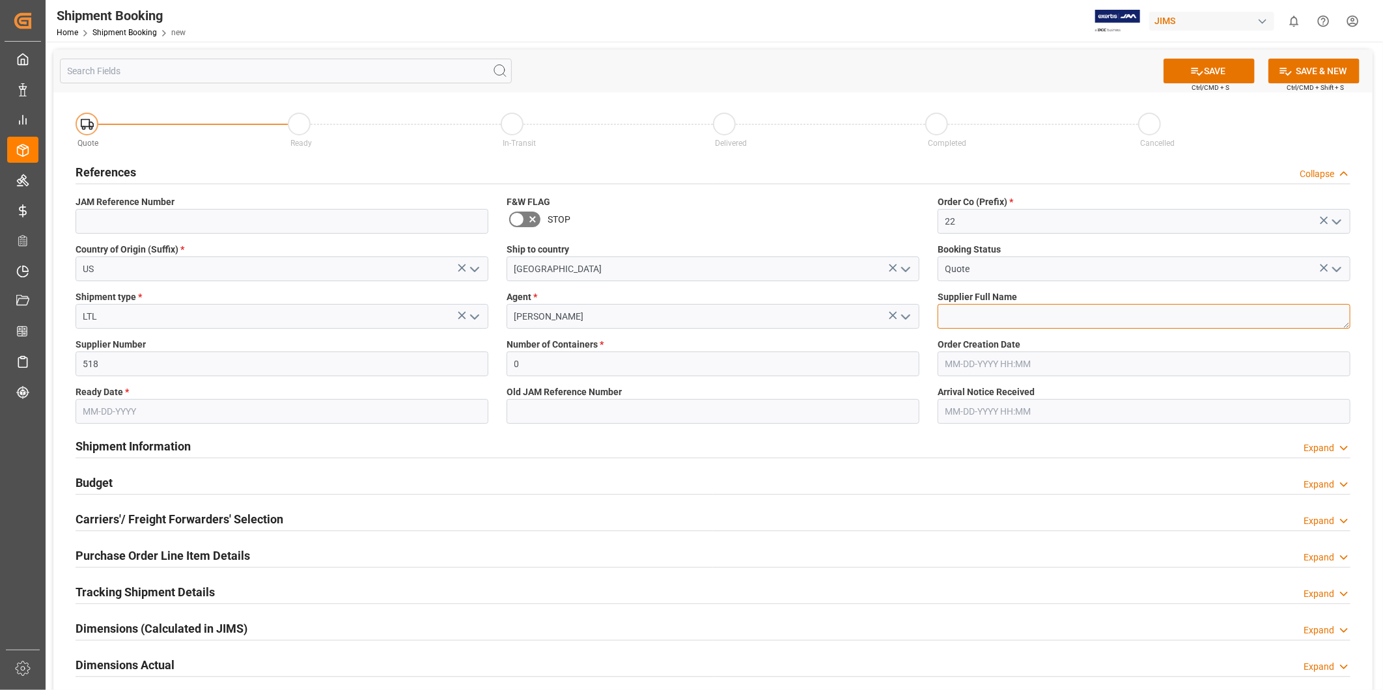
paste textarea "American Music and Sound, LLC"
type textarea "American Music and Sound, LLC"
click at [174, 413] on input "text" at bounding box center [282, 411] width 413 height 25
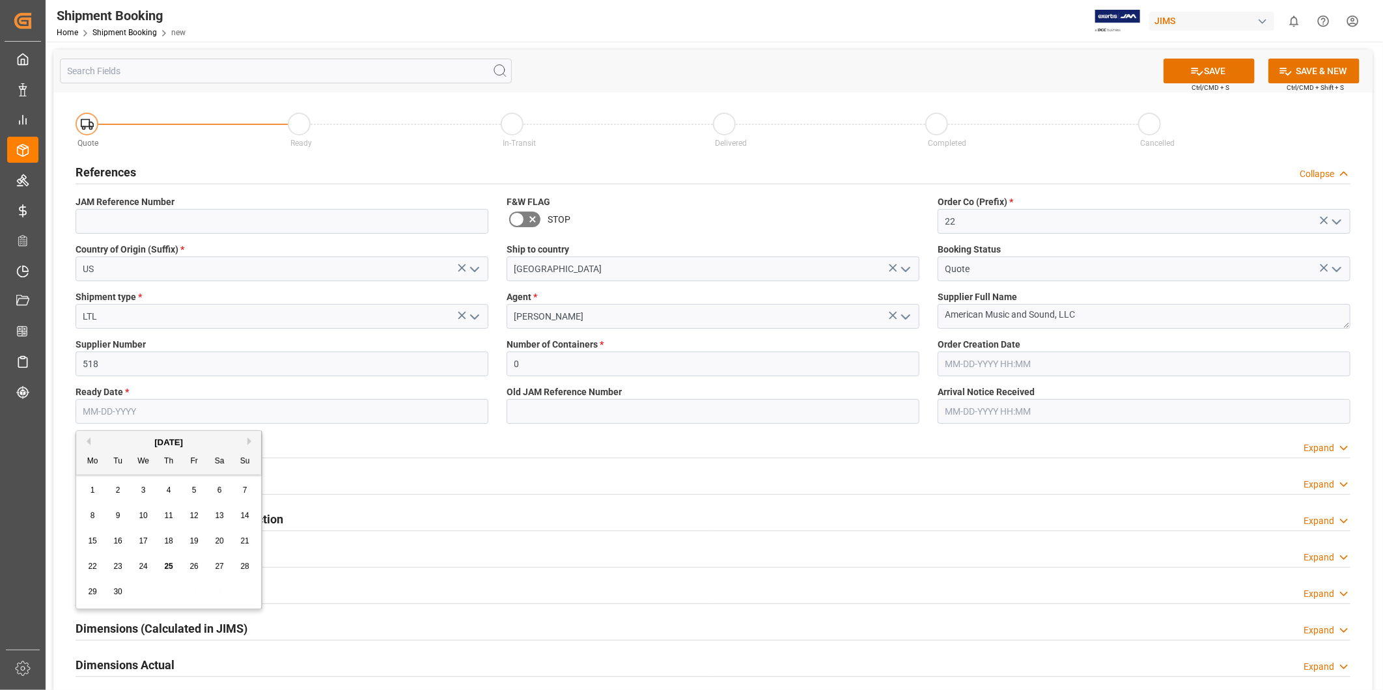
click at [100, 591] on div "29" at bounding box center [93, 593] width 16 height 16
type input "[DATE]"
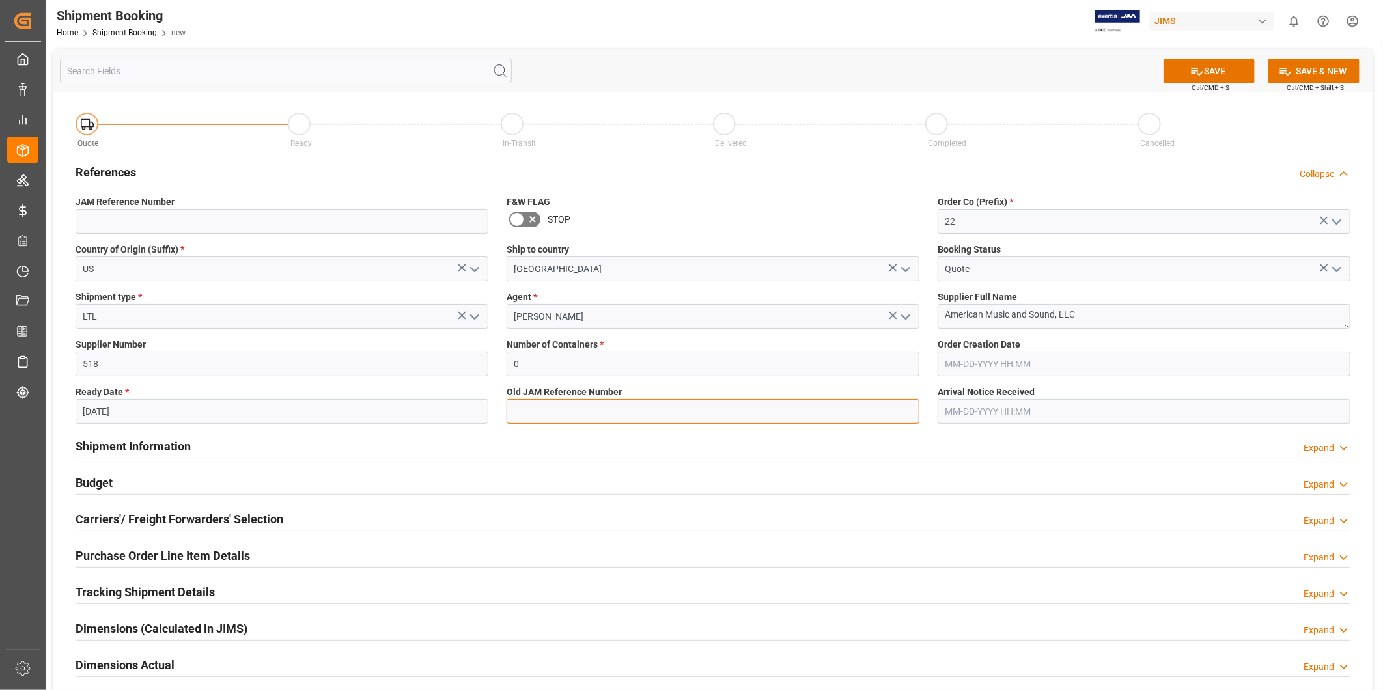
click at [572, 411] on input at bounding box center [713, 411] width 413 height 25
click at [1197, 73] on icon at bounding box center [1197, 71] width 14 height 14
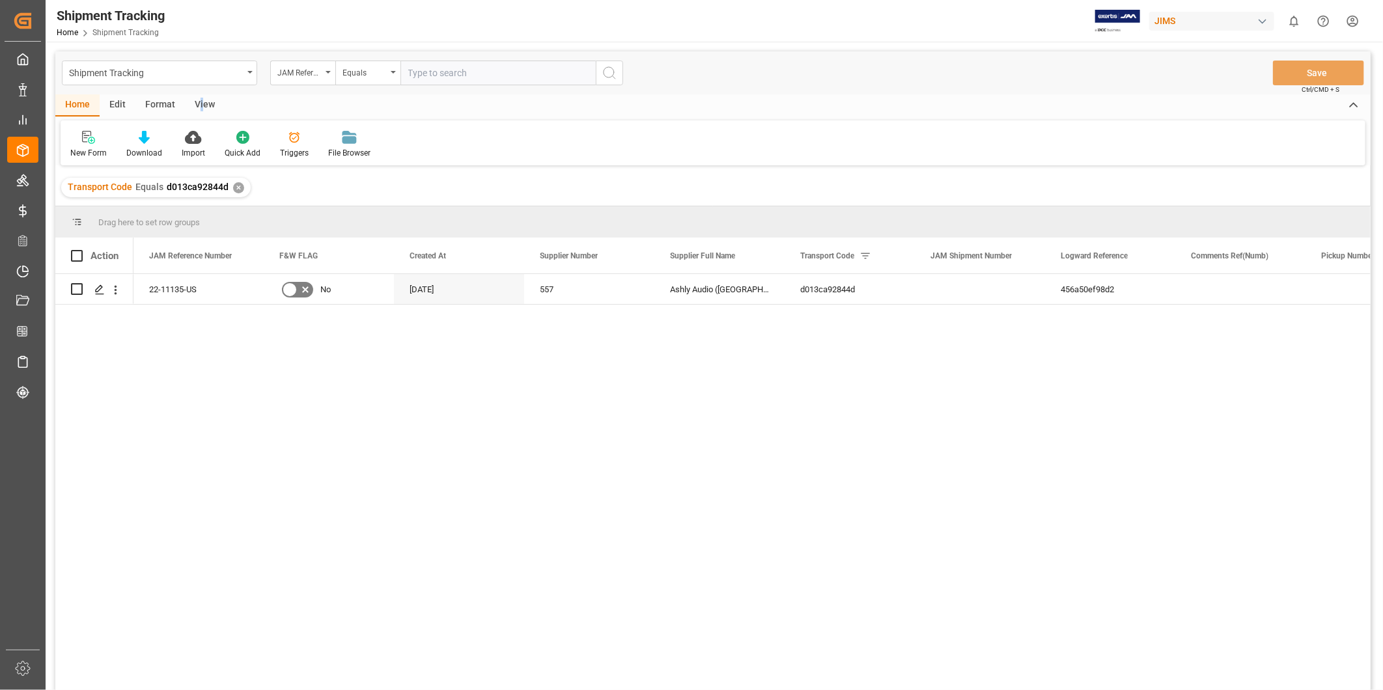
click at [200, 105] on div "View" at bounding box center [205, 105] width 40 height 22
click at [87, 158] on div "Default" at bounding box center [82, 153] width 25 height 12
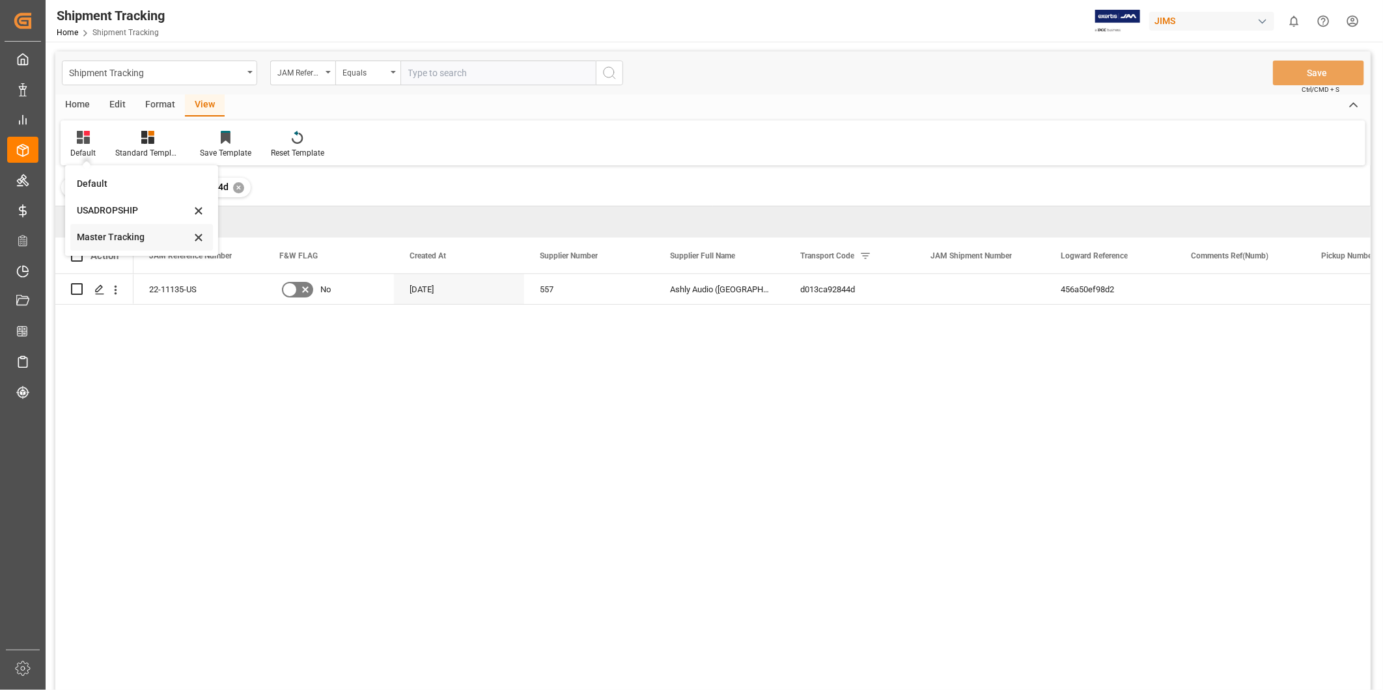
click at [94, 232] on div "Master Tracking" at bounding box center [134, 237] width 114 height 14
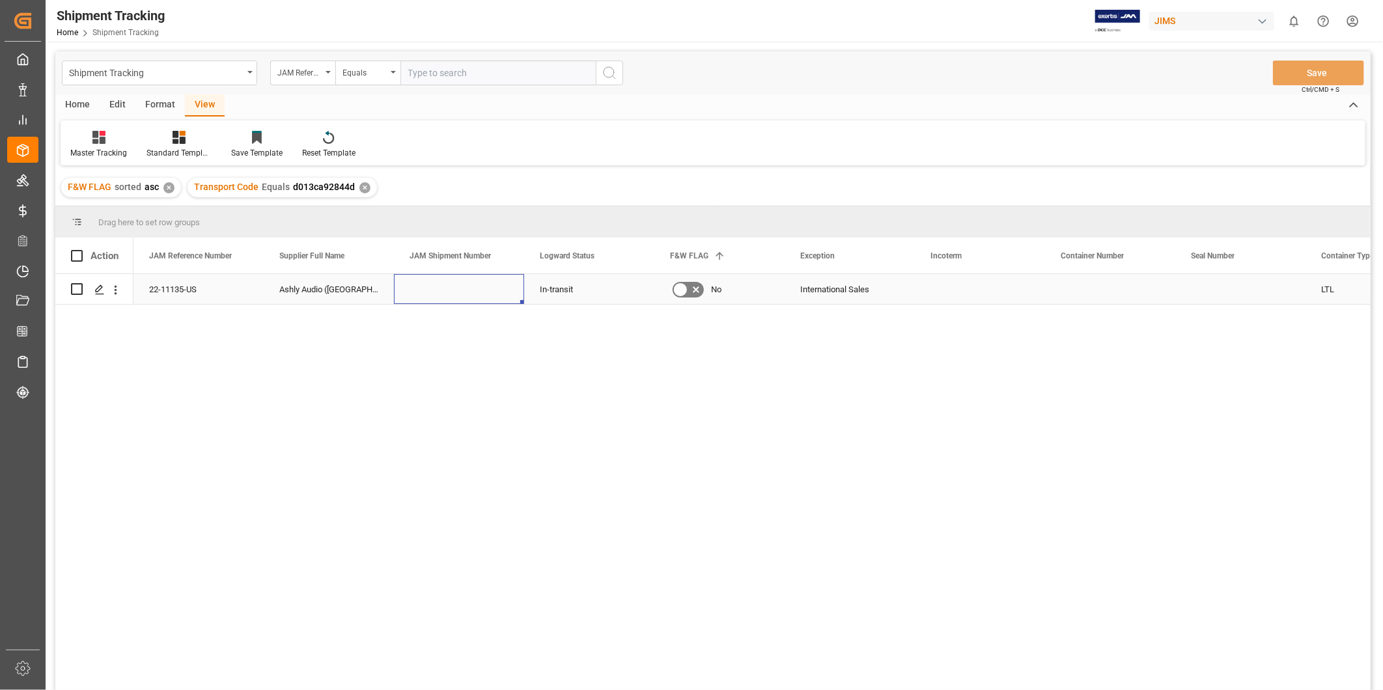
click at [460, 288] on div "Press SPACE to select this row." at bounding box center [459, 289] width 130 height 30
click at [1031, 286] on div "Press SPACE to select this row." at bounding box center [980, 289] width 130 height 30
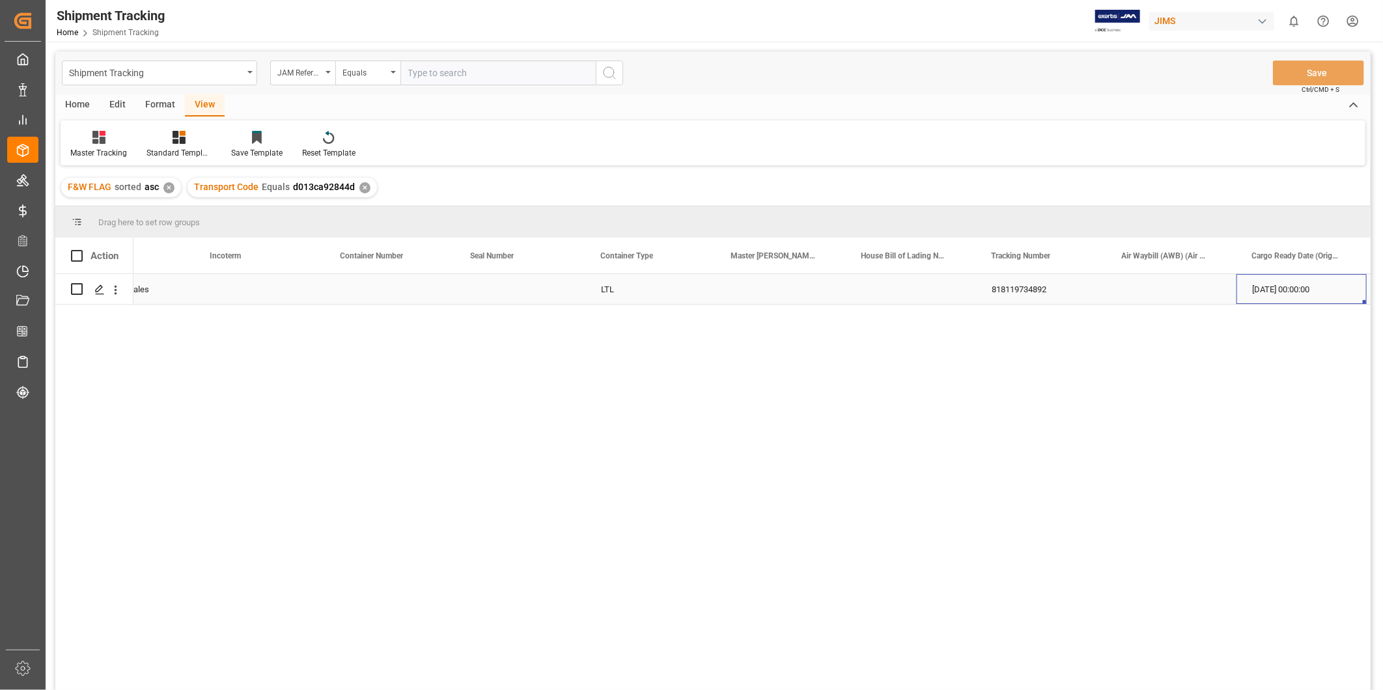
scroll to position [0, 850]
click at [879, 282] on div "818119734892" at bounding box center [911, 289] width 130 height 30
click at [1100, 278] on div "Press SPACE to select this row." at bounding box center [1041, 289] width 130 height 30
click at [419, 282] on div "Press SPACE to select this row." at bounding box center [394, 289] width 130 height 30
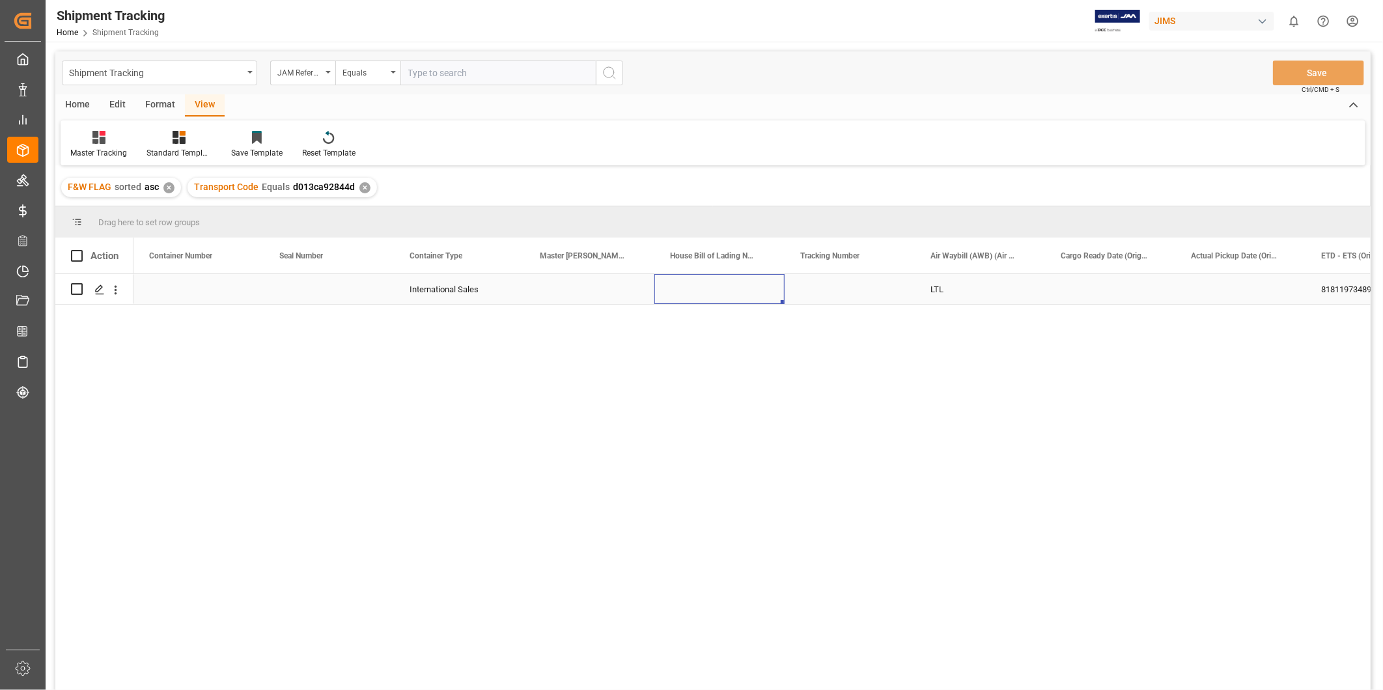
scroll to position [0, 0]
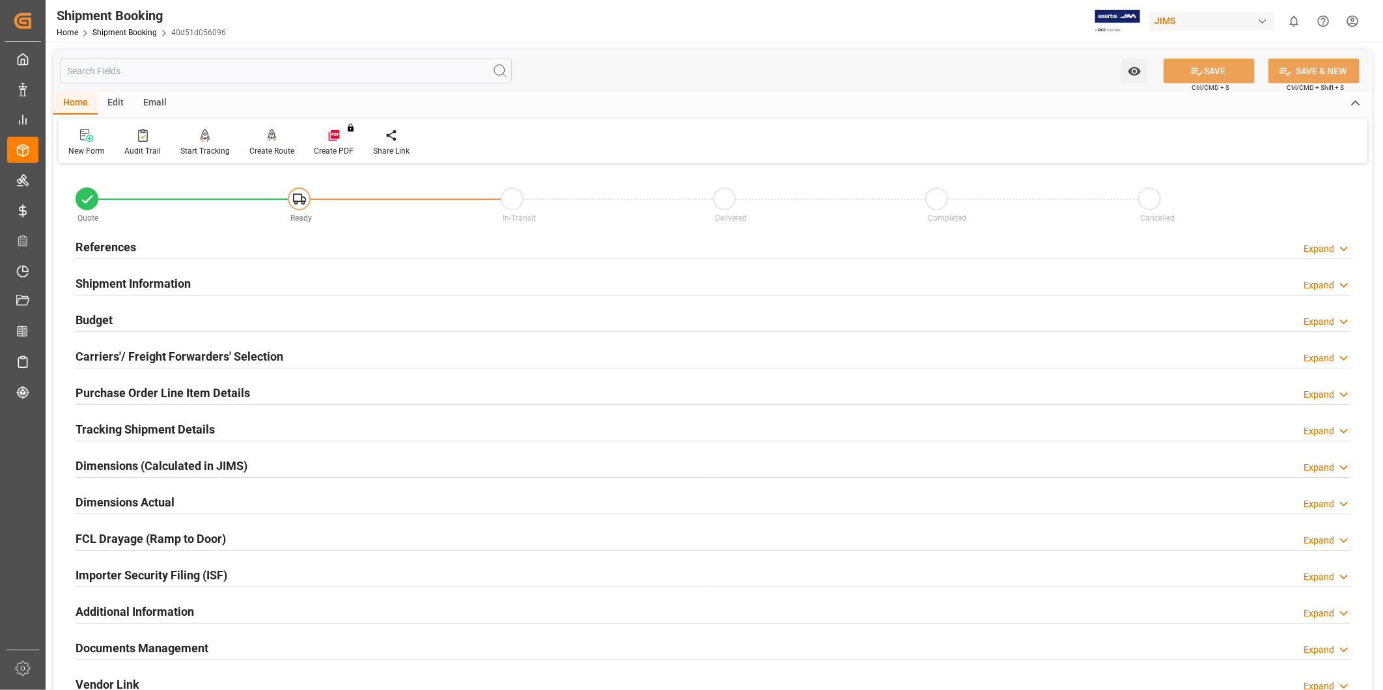
type input "0"
type input "09-29-2025"
click at [1343, 250] on icon at bounding box center [1343, 249] width 13 height 14
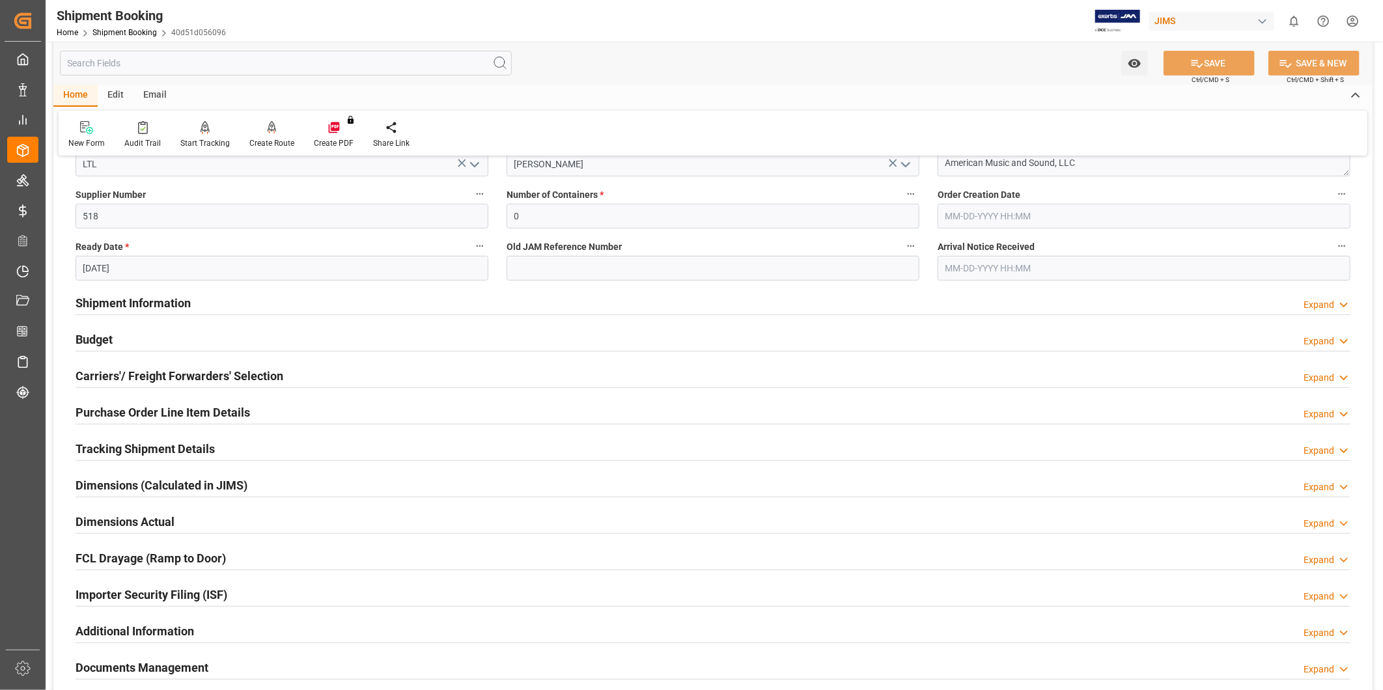
scroll to position [361, 0]
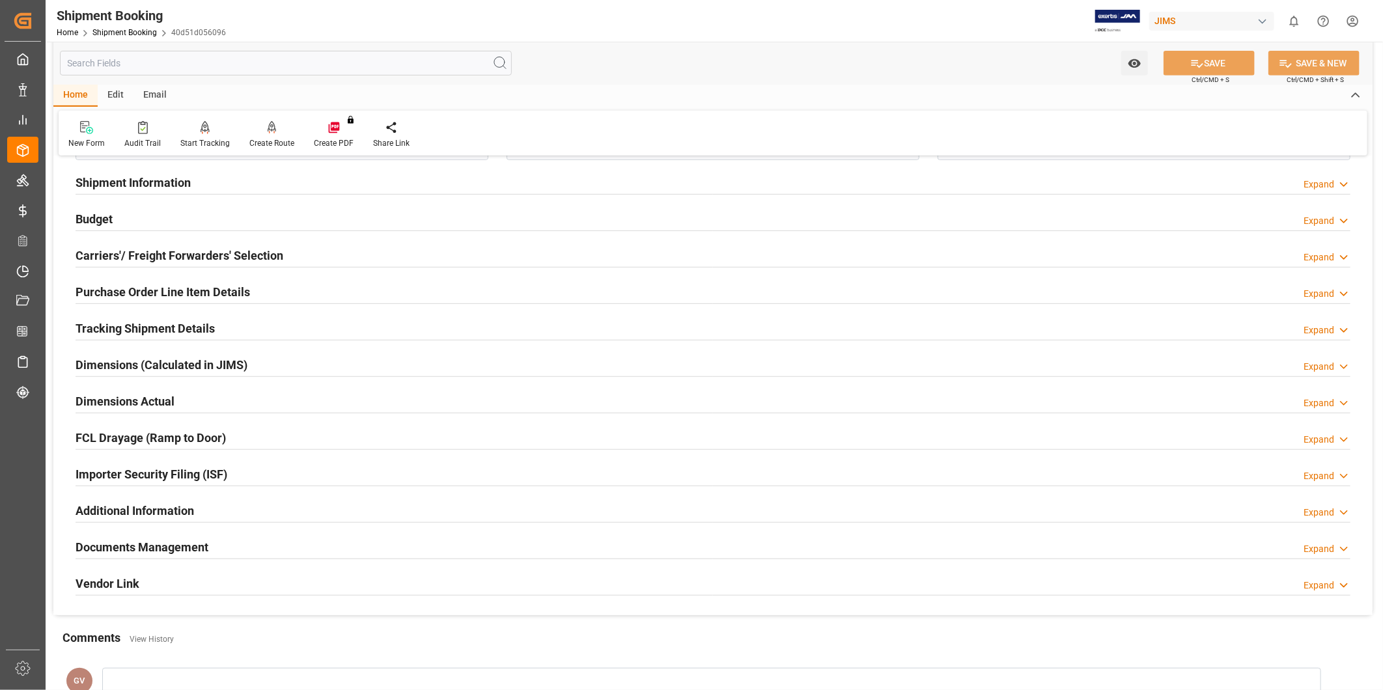
click at [204, 514] on div "Additional Information Expand" at bounding box center [713, 509] width 1275 height 25
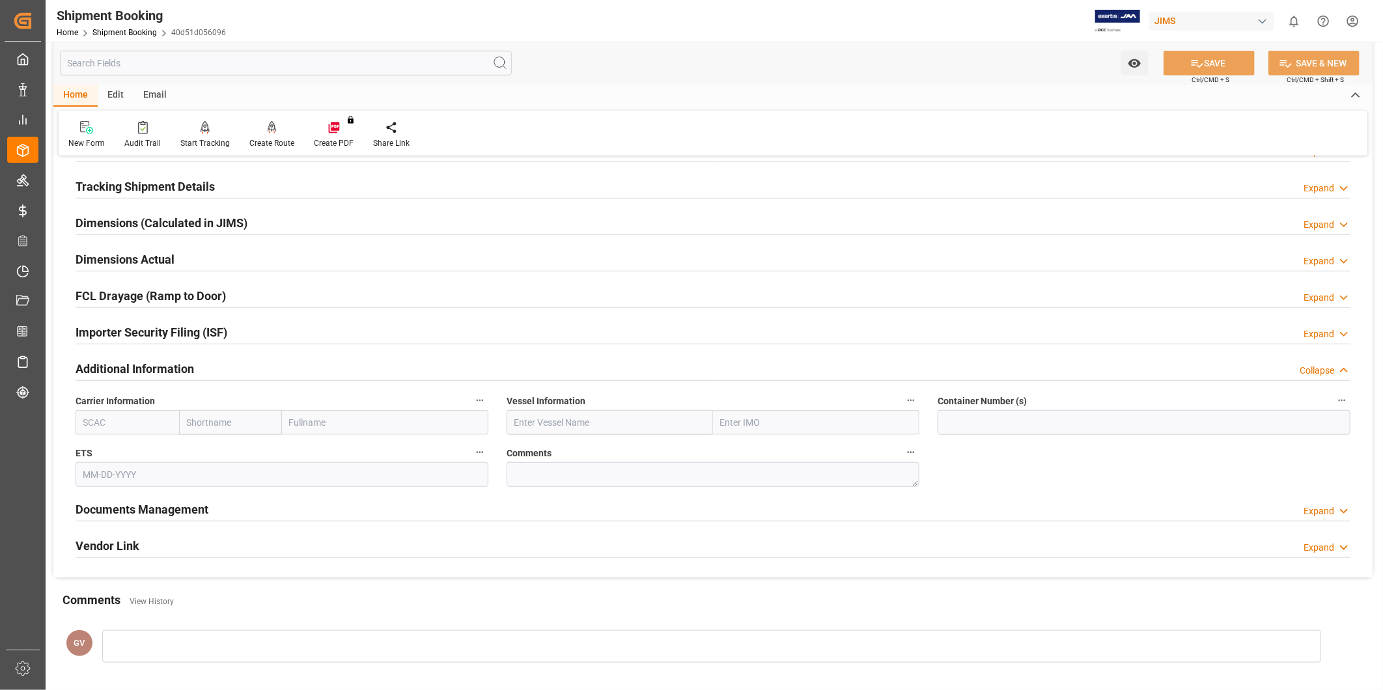
scroll to position [602, 0]
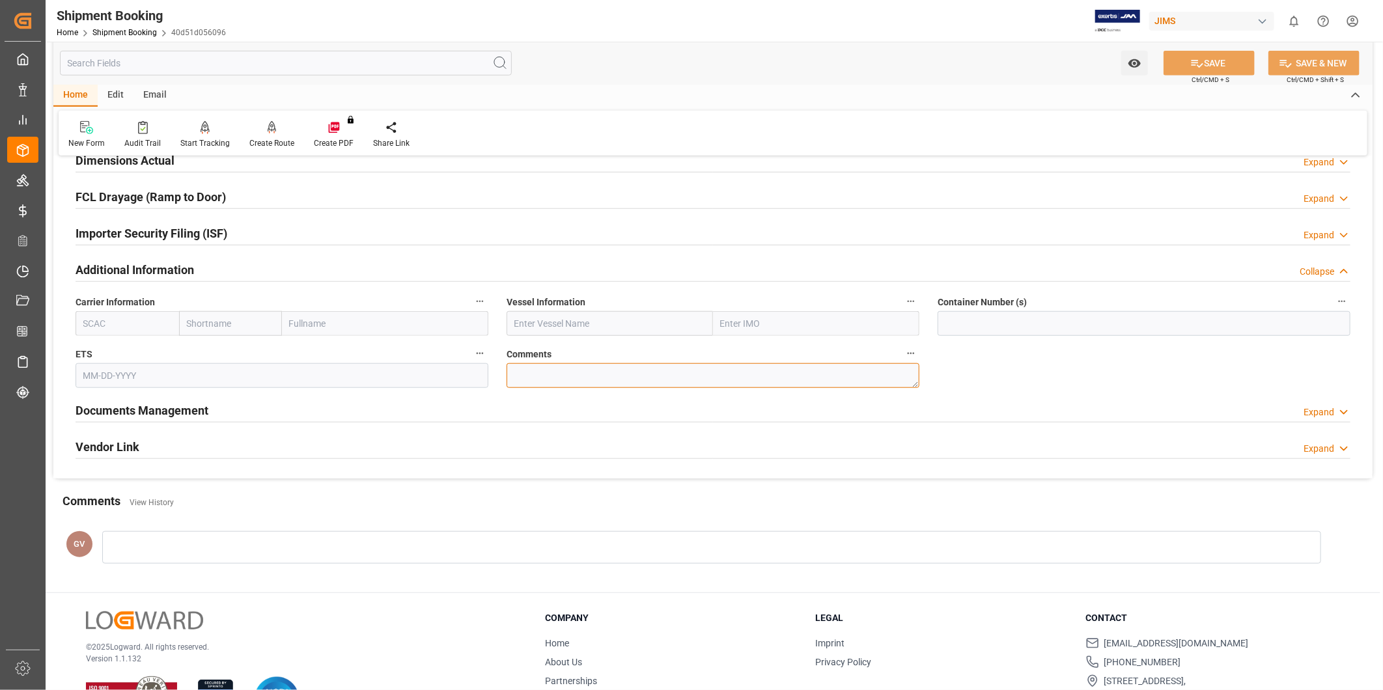
click at [531, 375] on textarea at bounding box center [713, 375] width 413 height 25
click at [541, 375] on textarea "SO" at bounding box center [713, 375] width 413 height 25
paste textarea "9348155"
type textarea "SO 9348155"
click at [1180, 70] on button "SAVE" at bounding box center [1209, 63] width 91 height 25
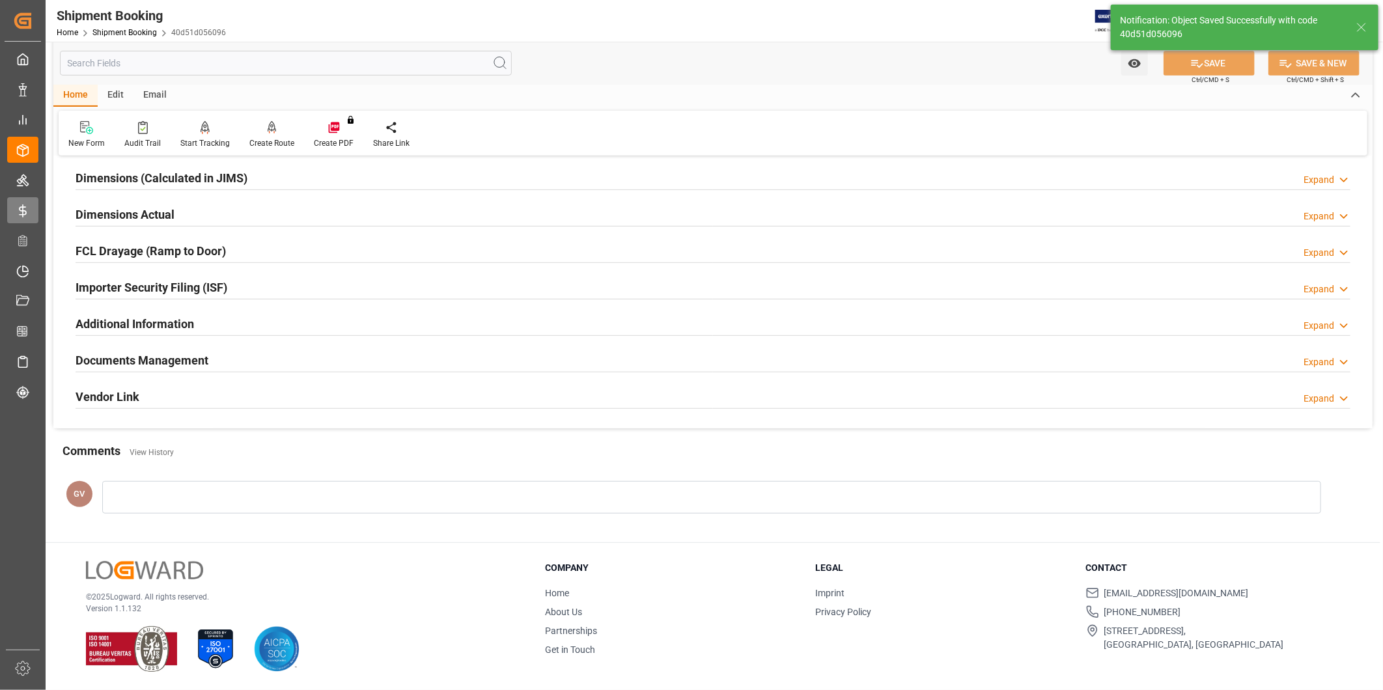
scroll to position [288, 0]
click at [266, 352] on div "Documents Management Expand" at bounding box center [713, 359] width 1275 height 25
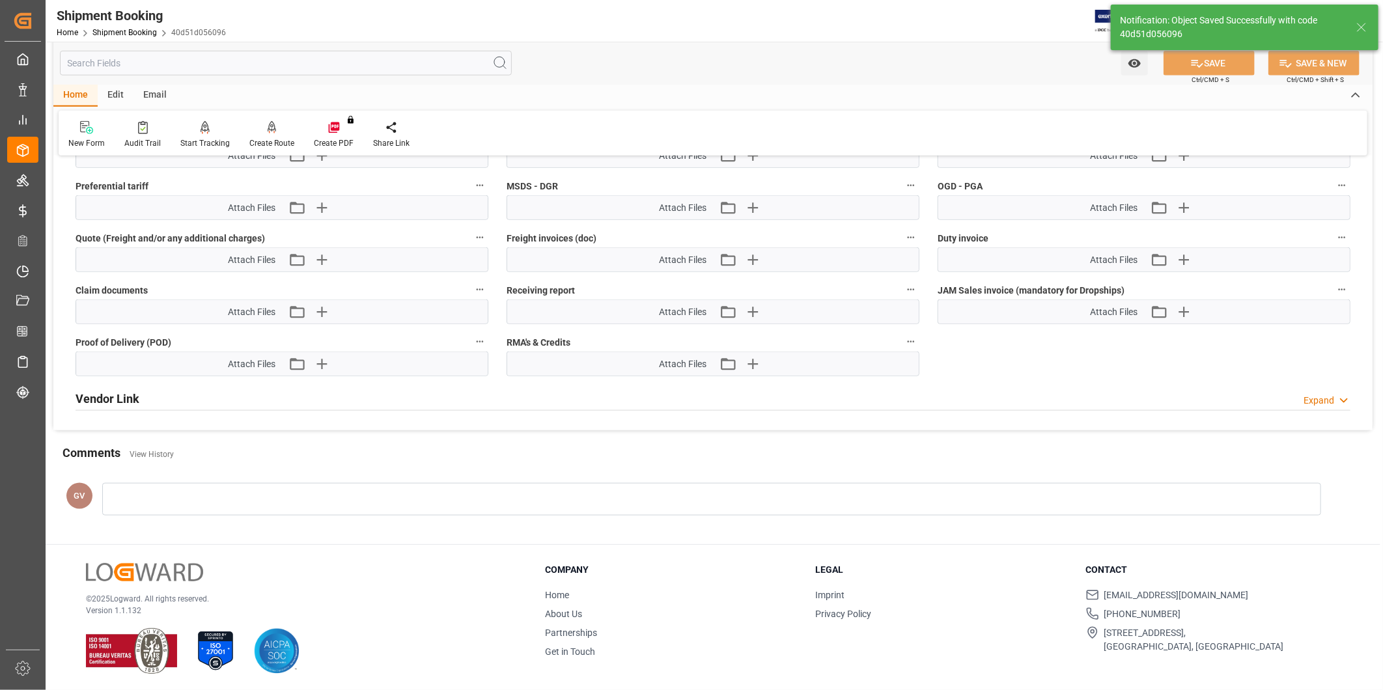
scroll to position [554, 0]
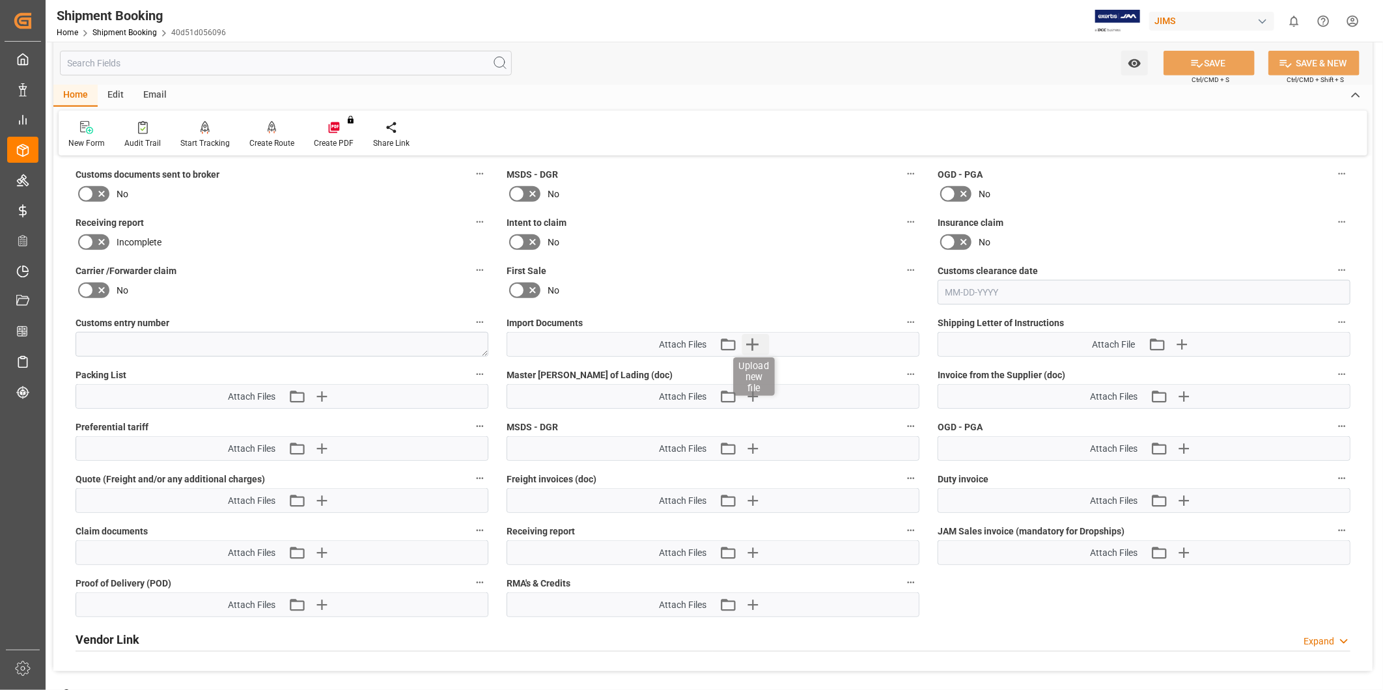
click at [756, 348] on icon "button" at bounding box center [752, 344] width 21 height 21
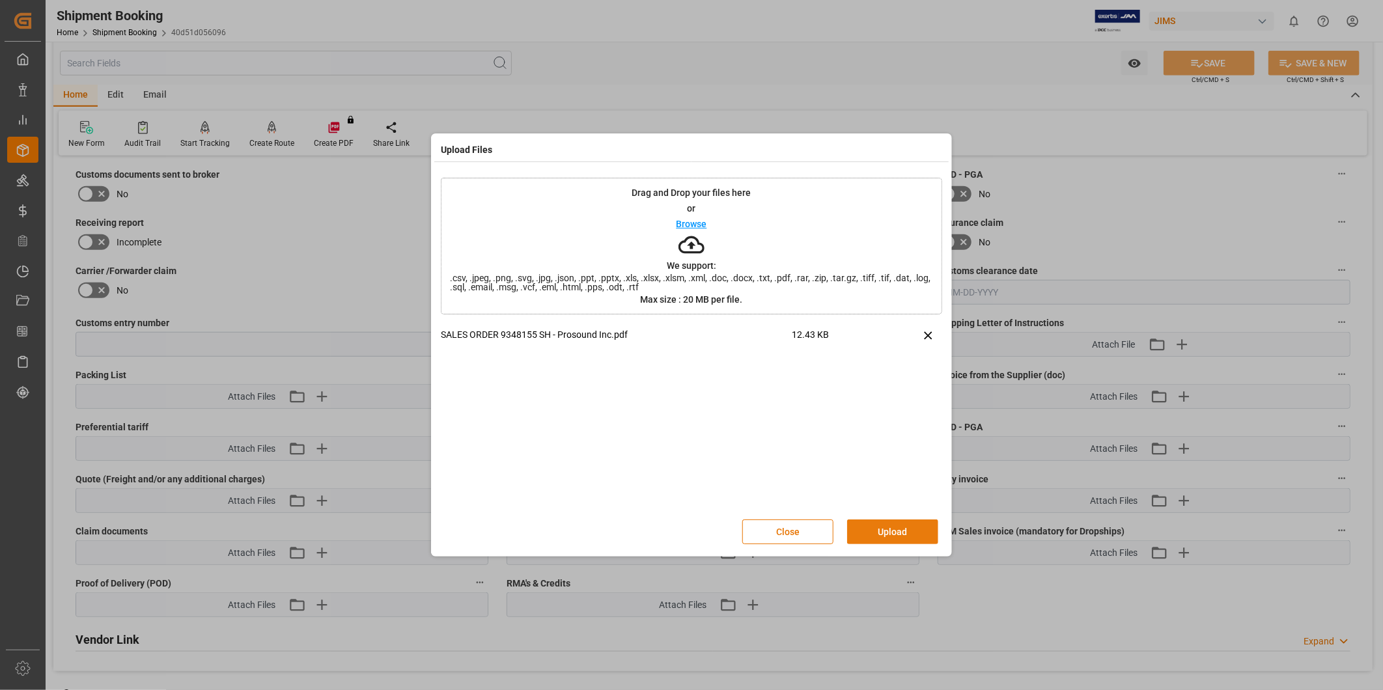
click at [891, 535] on button "Upload" at bounding box center [892, 532] width 91 height 25
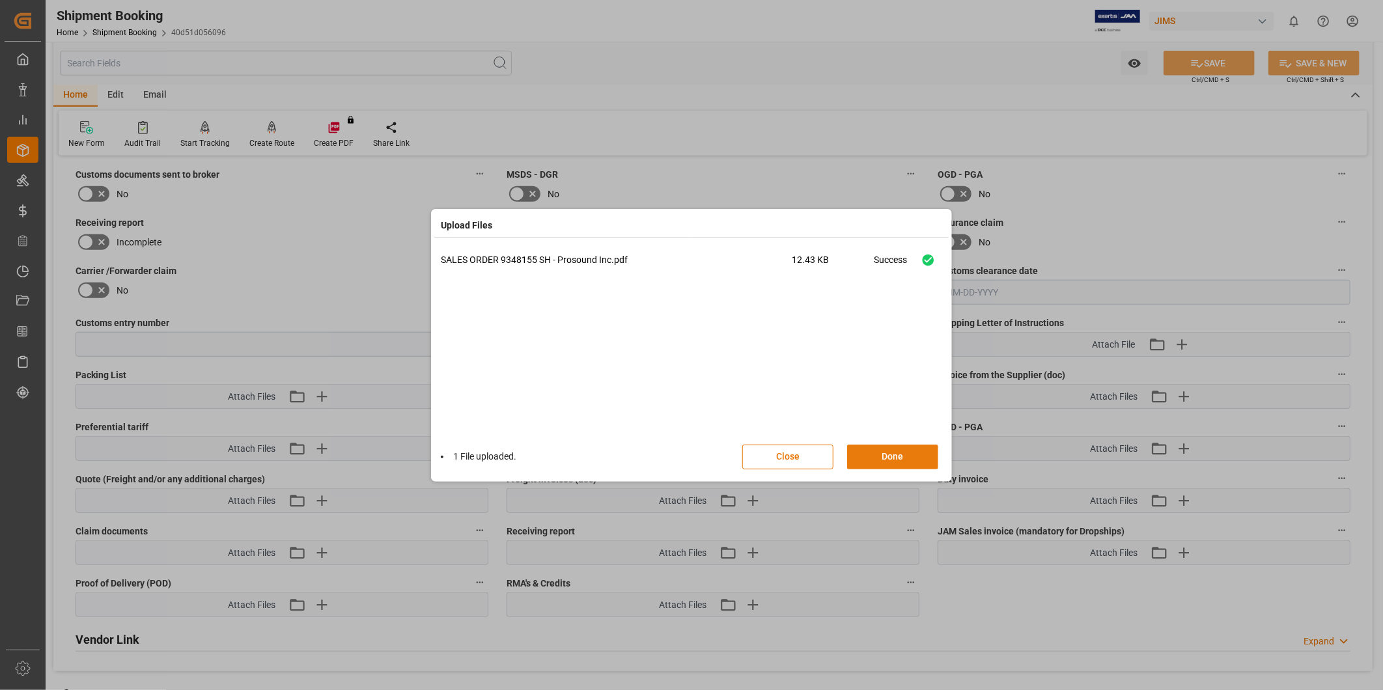
click at [895, 454] on button "Done" at bounding box center [892, 457] width 91 height 25
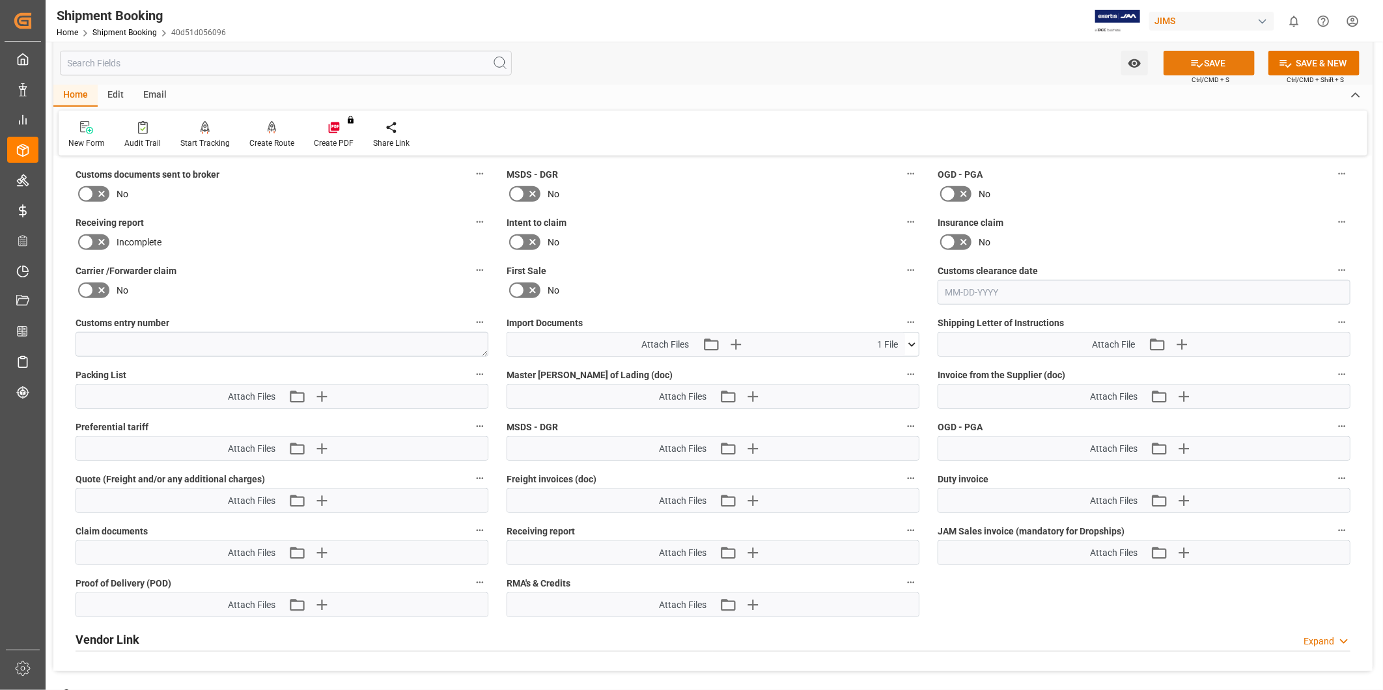
click at [1203, 73] on button "SAVE" at bounding box center [1209, 63] width 91 height 25
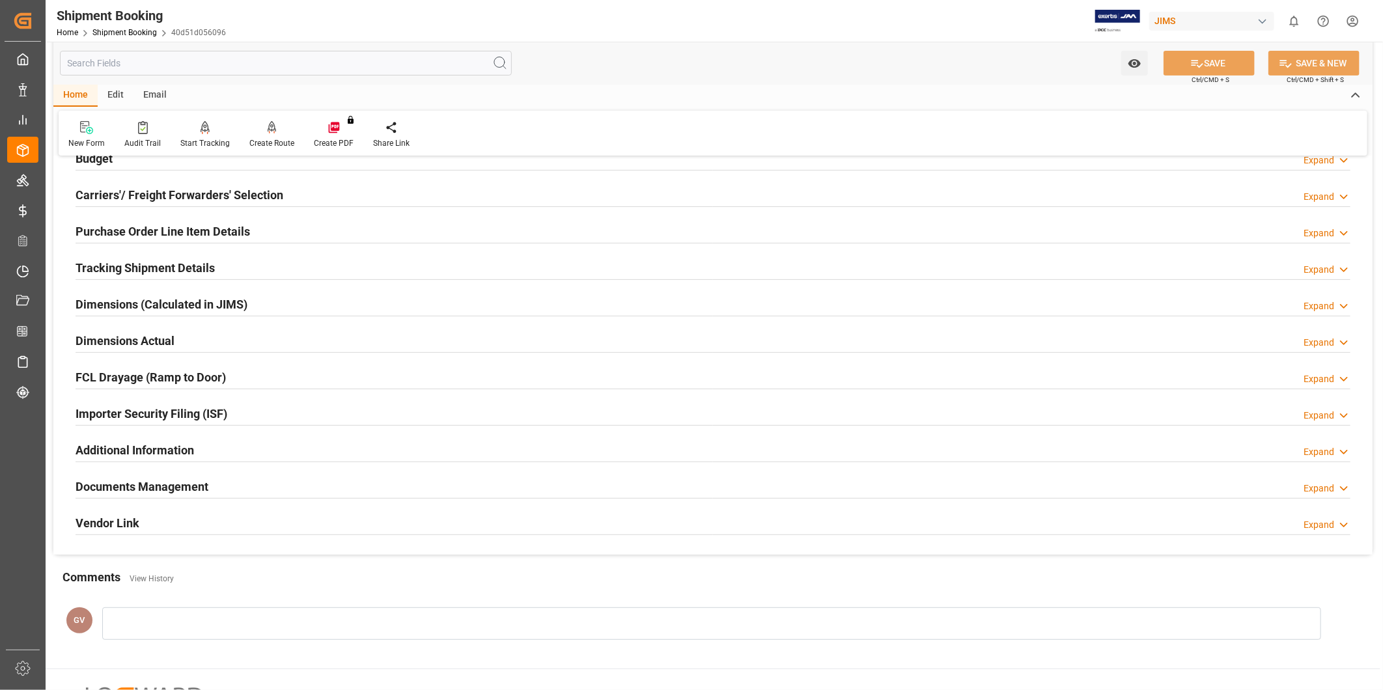
scroll to position [0, 0]
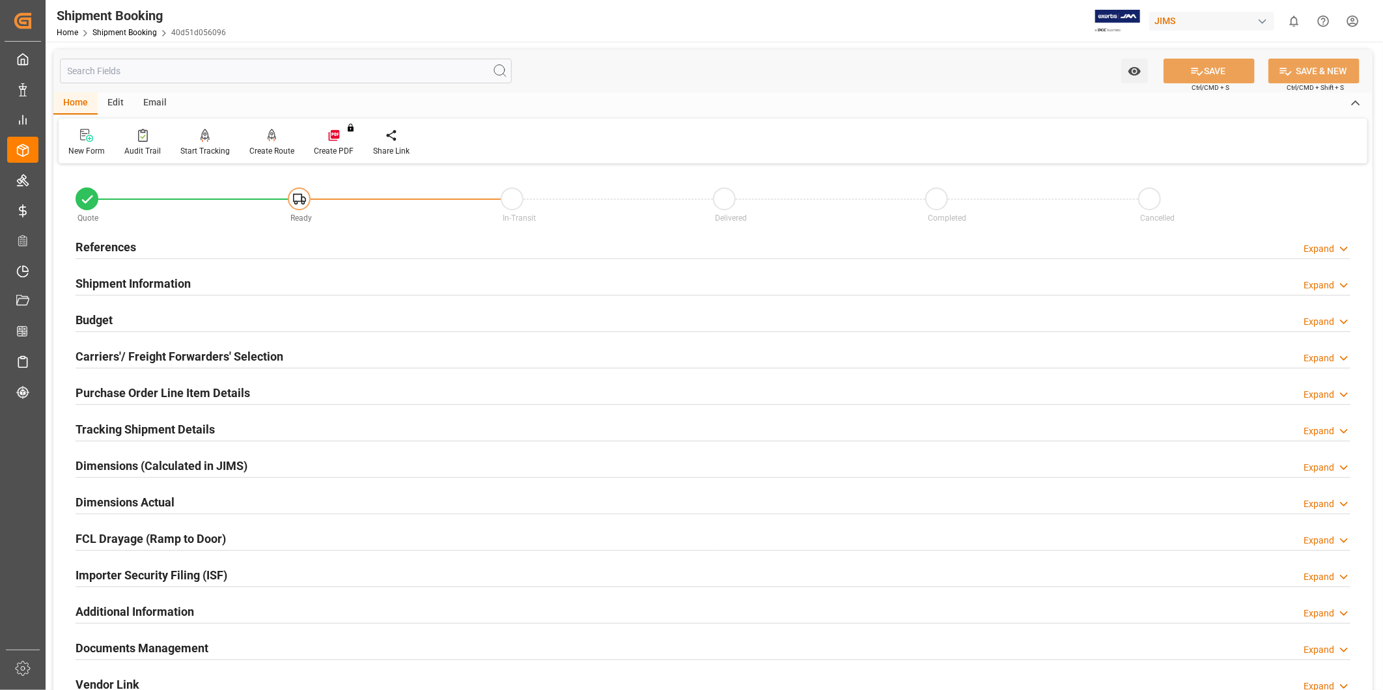
click at [264, 434] on div "Tracking Shipment Details Expand" at bounding box center [713, 428] width 1275 height 25
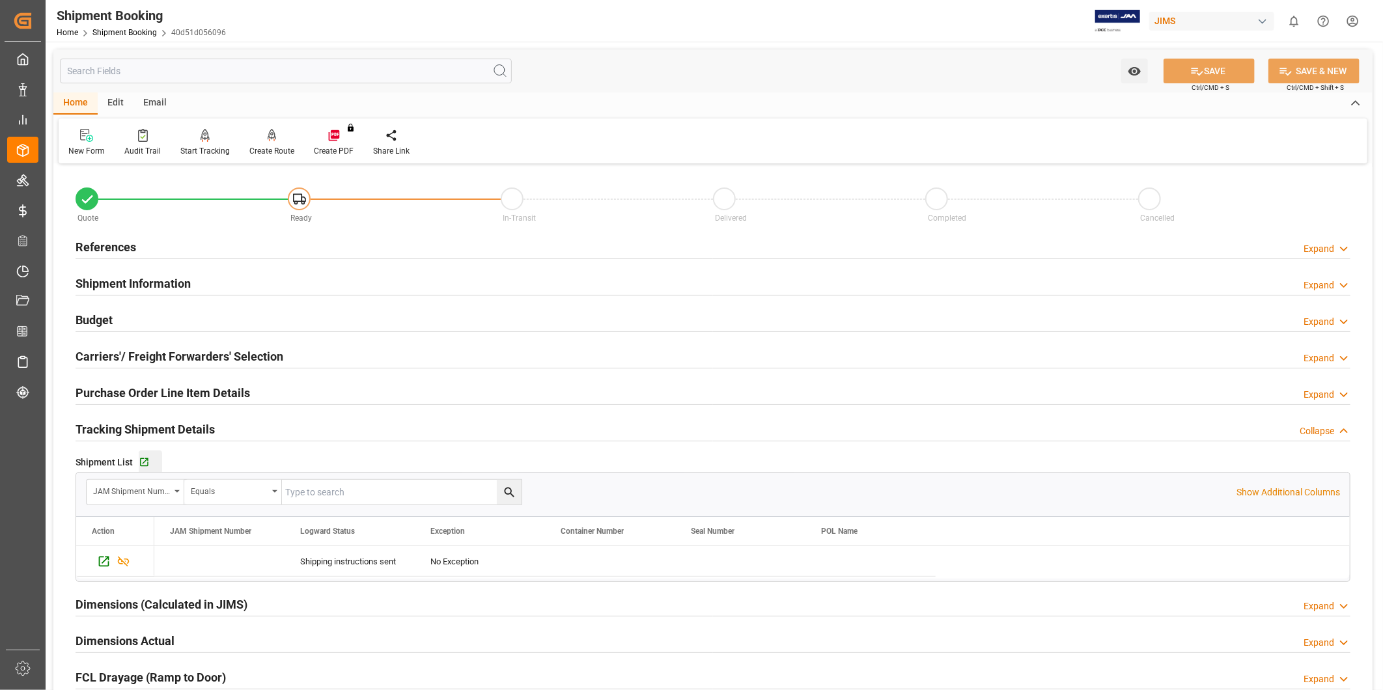
click at [158, 460] on div "Go to Shipment Tracking Grid" at bounding box center [150, 462] width 23 height 11
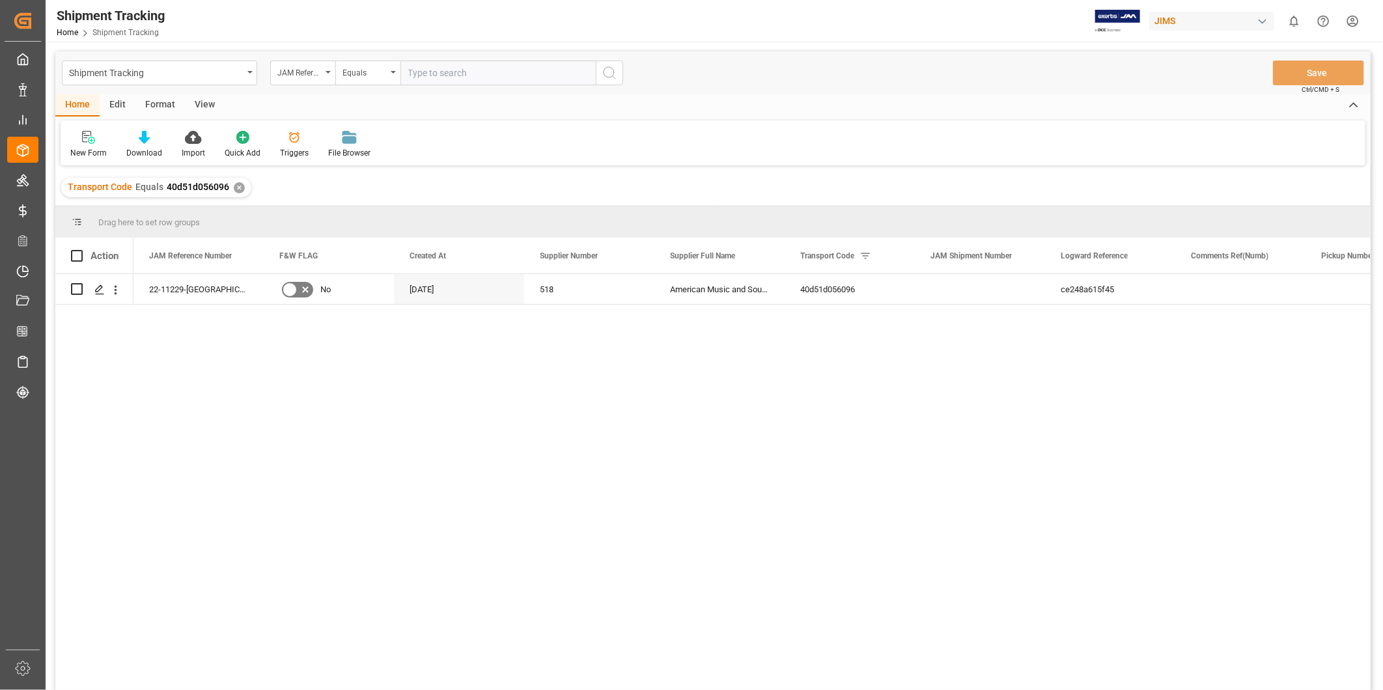
click at [212, 105] on div "View" at bounding box center [205, 105] width 40 height 22
click at [85, 142] on icon at bounding box center [83, 137] width 13 height 13
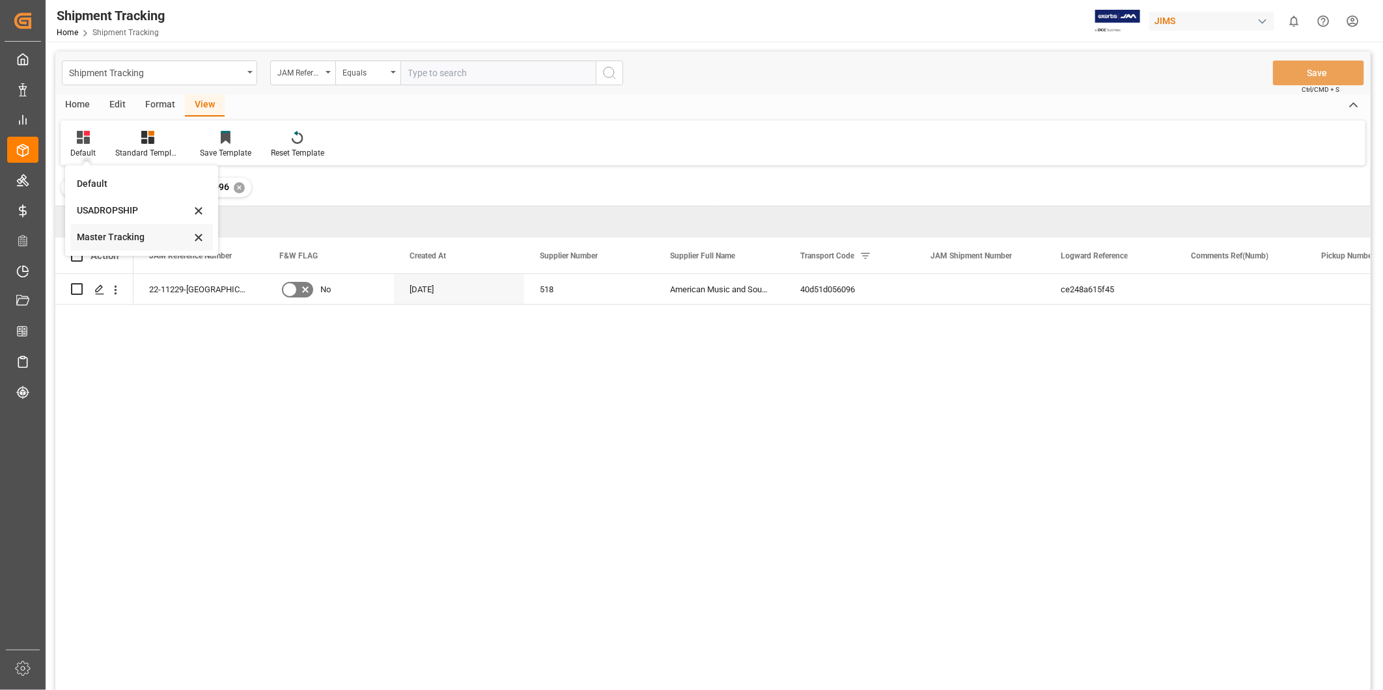
click at [115, 232] on div "Master Tracking" at bounding box center [134, 237] width 114 height 14
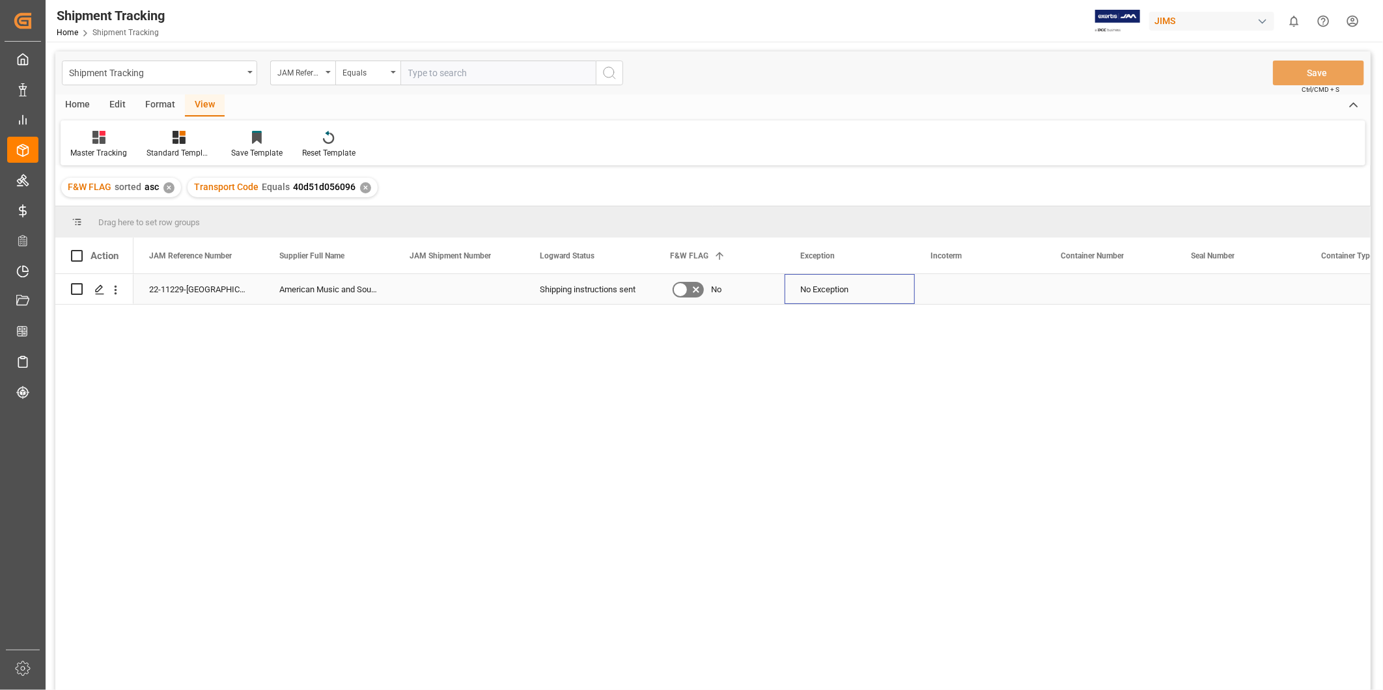
click at [835, 288] on div "No Exception" at bounding box center [849, 290] width 99 height 30
click at [874, 288] on div "No Exception" at bounding box center [849, 290] width 99 height 30
click at [873, 288] on div "No Exception" at bounding box center [849, 290] width 99 height 30
click at [893, 290] on icon "open menu" at bounding box center [891, 298] width 16 height 16
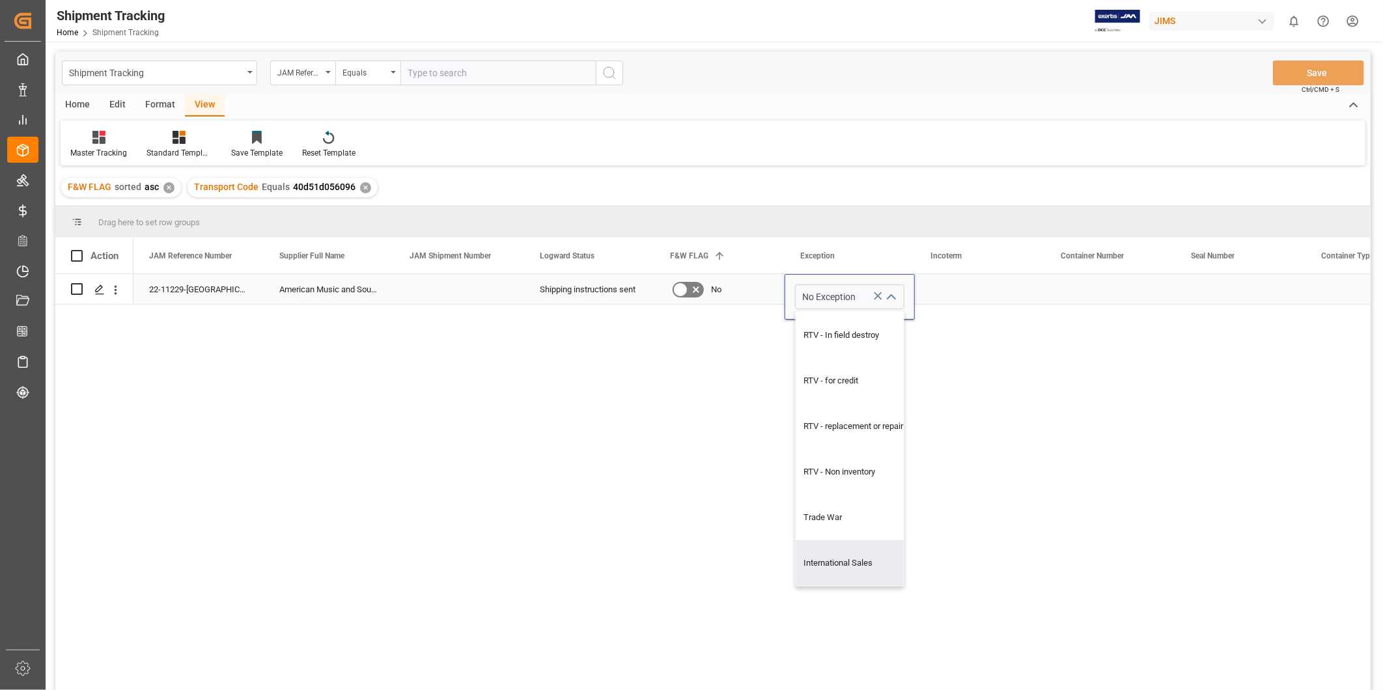
click at [873, 548] on div "International Sales" at bounding box center [858, 563] width 125 height 46
type input "International Sales"
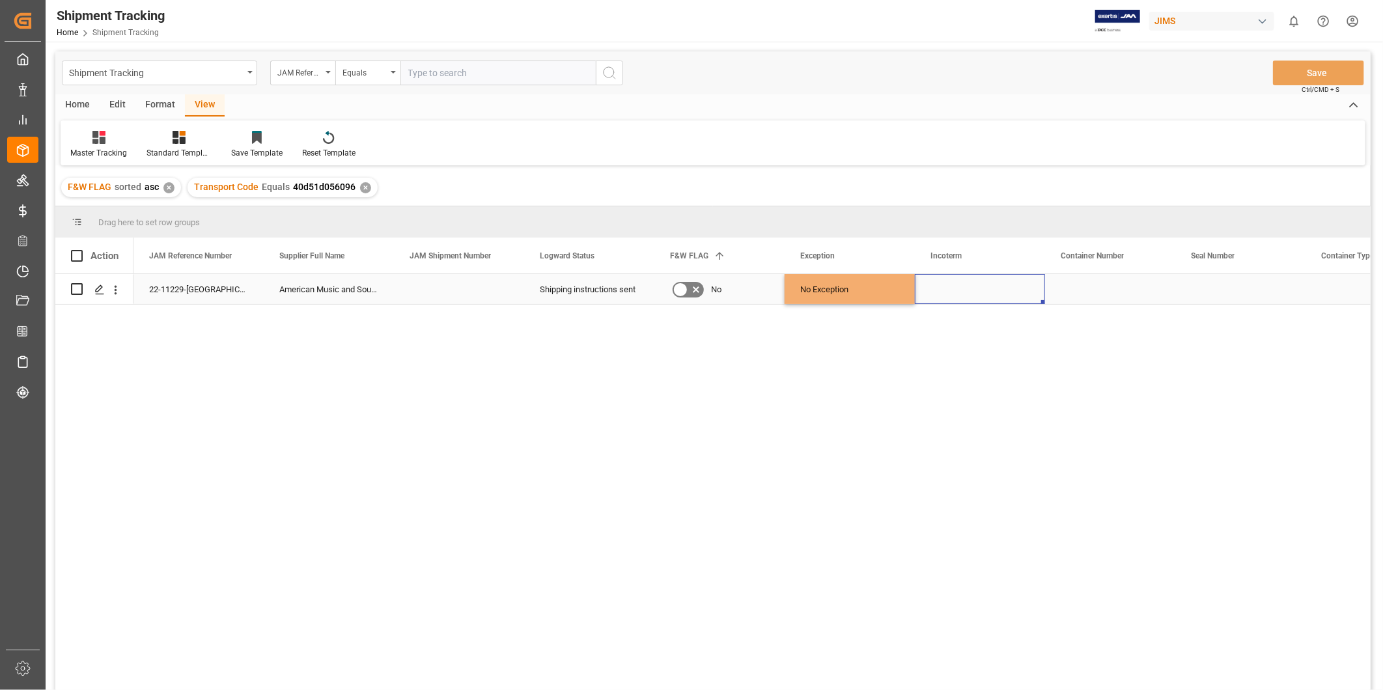
click at [981, 291] on div "Press SPACE to select this row." at bounding box center [980, 289] width 130 height 30
click at [1007, 290] on div "Press SPACE to select this row." at bounding box center [980, 289] width 130 height 30
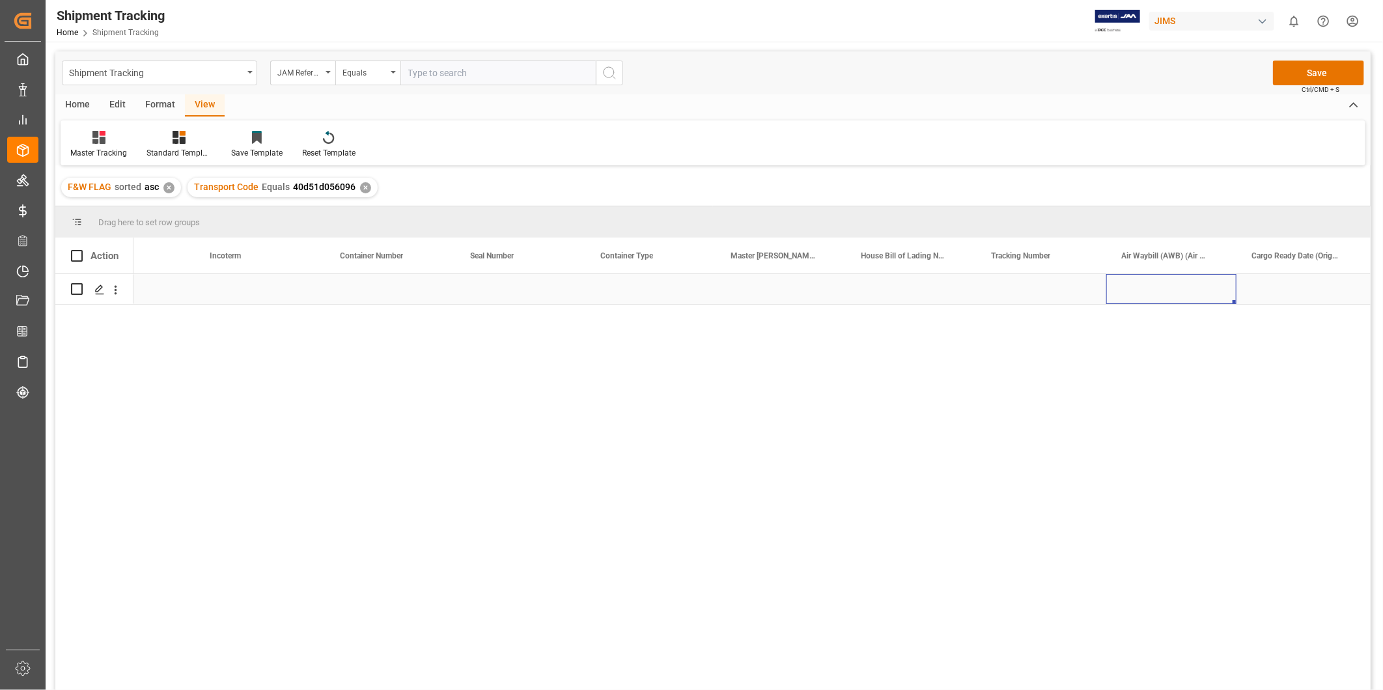
scroll to position [0, 850]
click at [1207, 294] on div "Press SPACE to select this row." at bounding box center [1171, 289] width 130 height 30
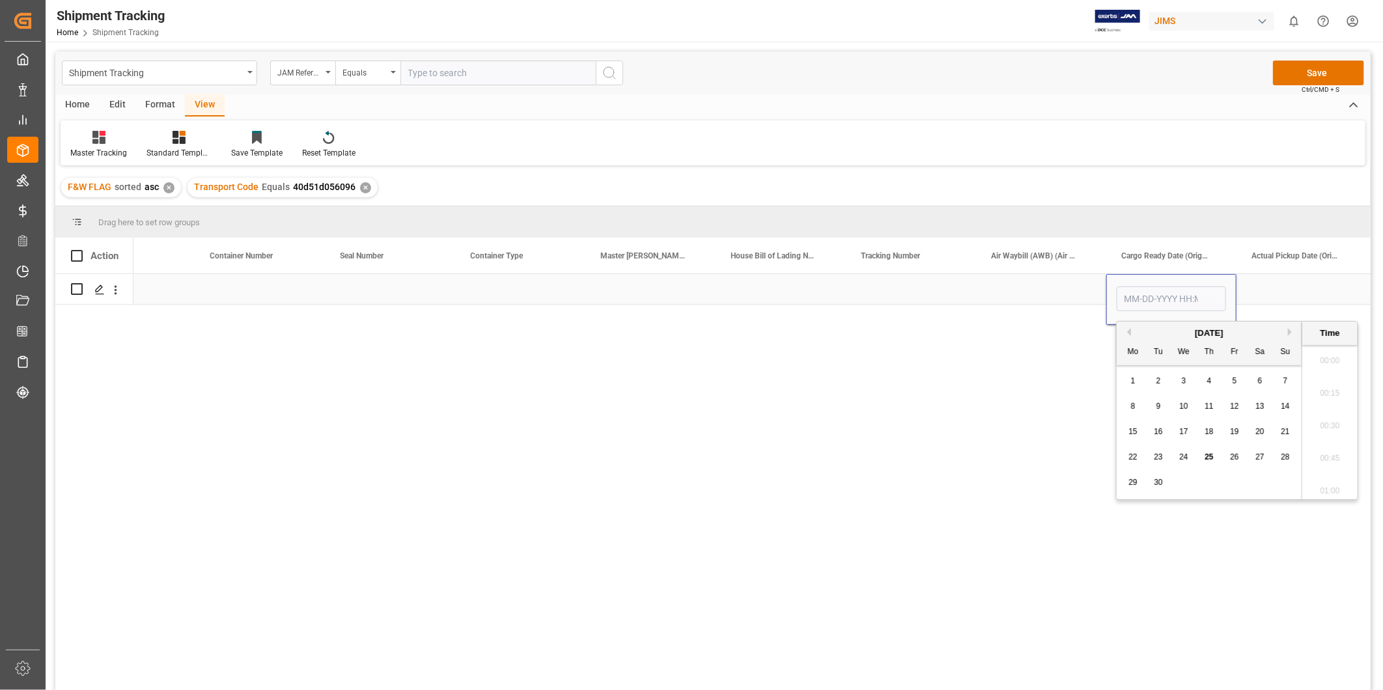
scroll to position [981, 0]
click at [1137, 484] on span "29" at bounding box center [1132, 482] width 8 height 9
type input "09-29-2025 00:00"
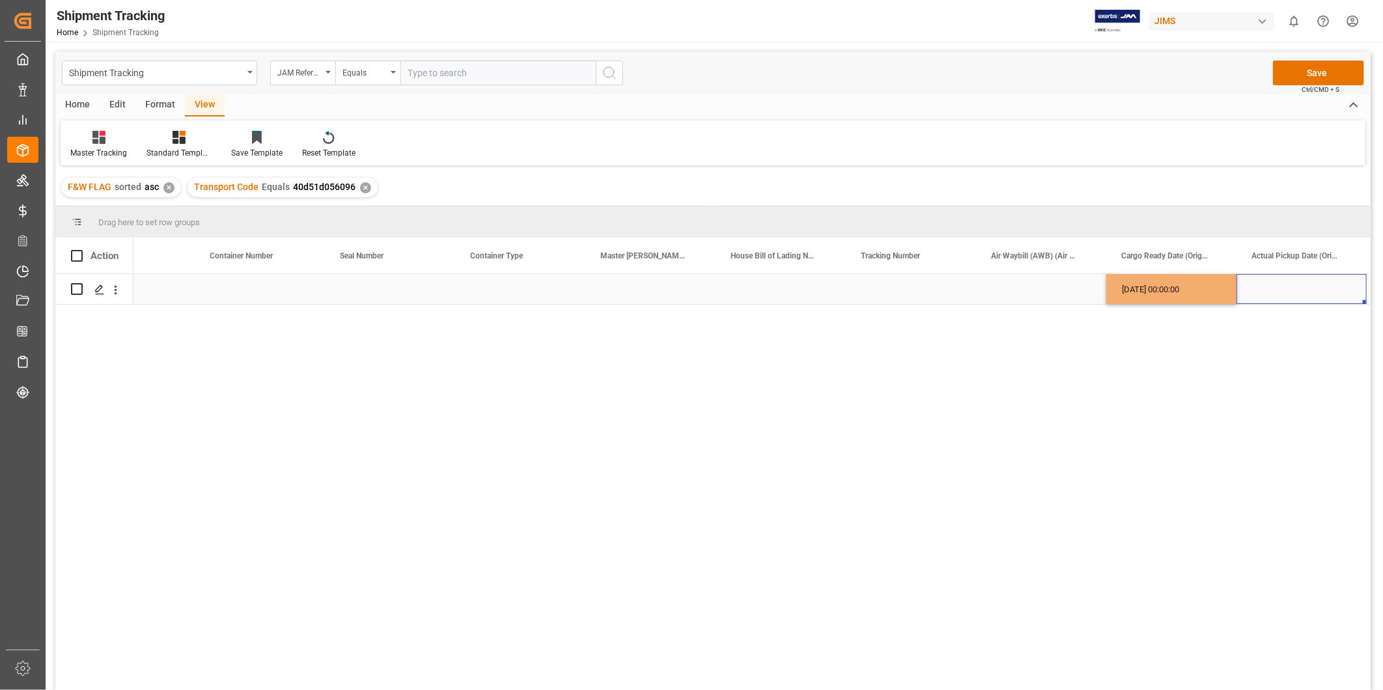
click at [1251, 290] on div "Press SPACE to select this row." at bounding box center [1301, 289] width 130 height 30
click at [1313, 68] on button "Save" at bounding box center [1318, 73] width 91 height 25
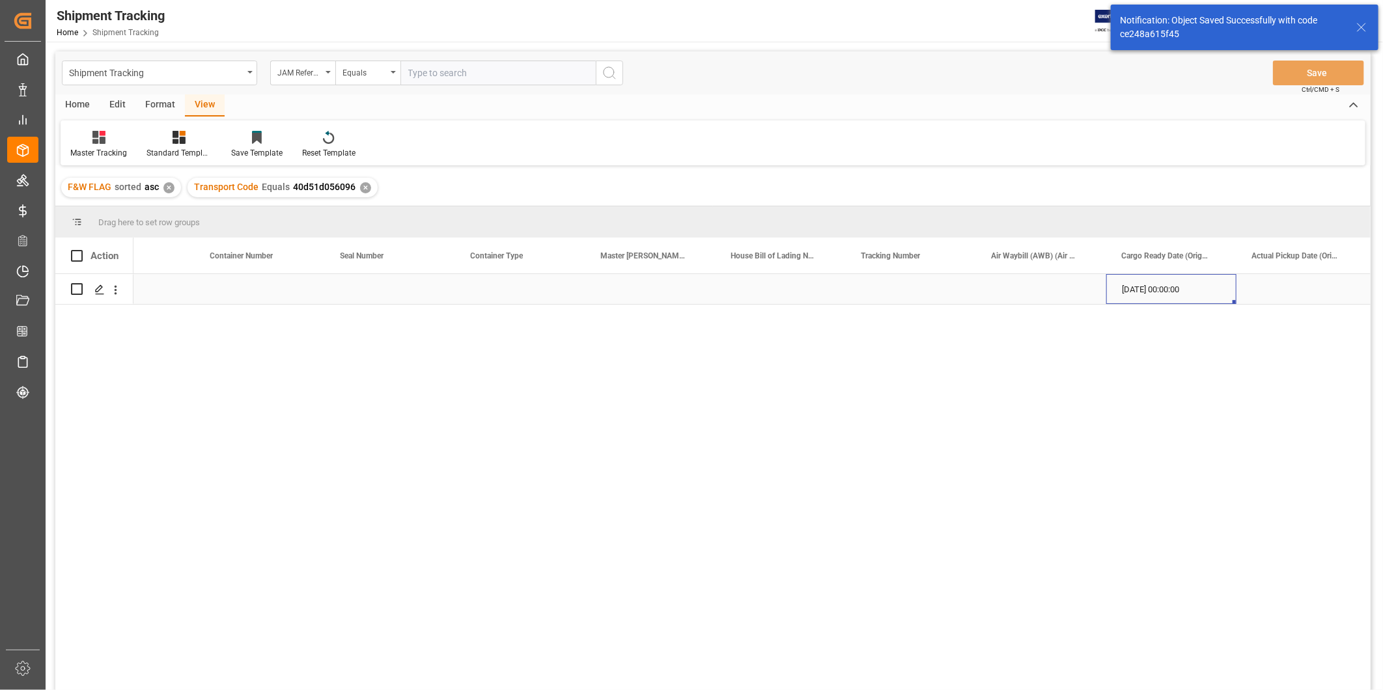
click at [1169, 296] on div "09-29-2025 00:00:00" at bounding box center [1171, 289] width 130 height 30
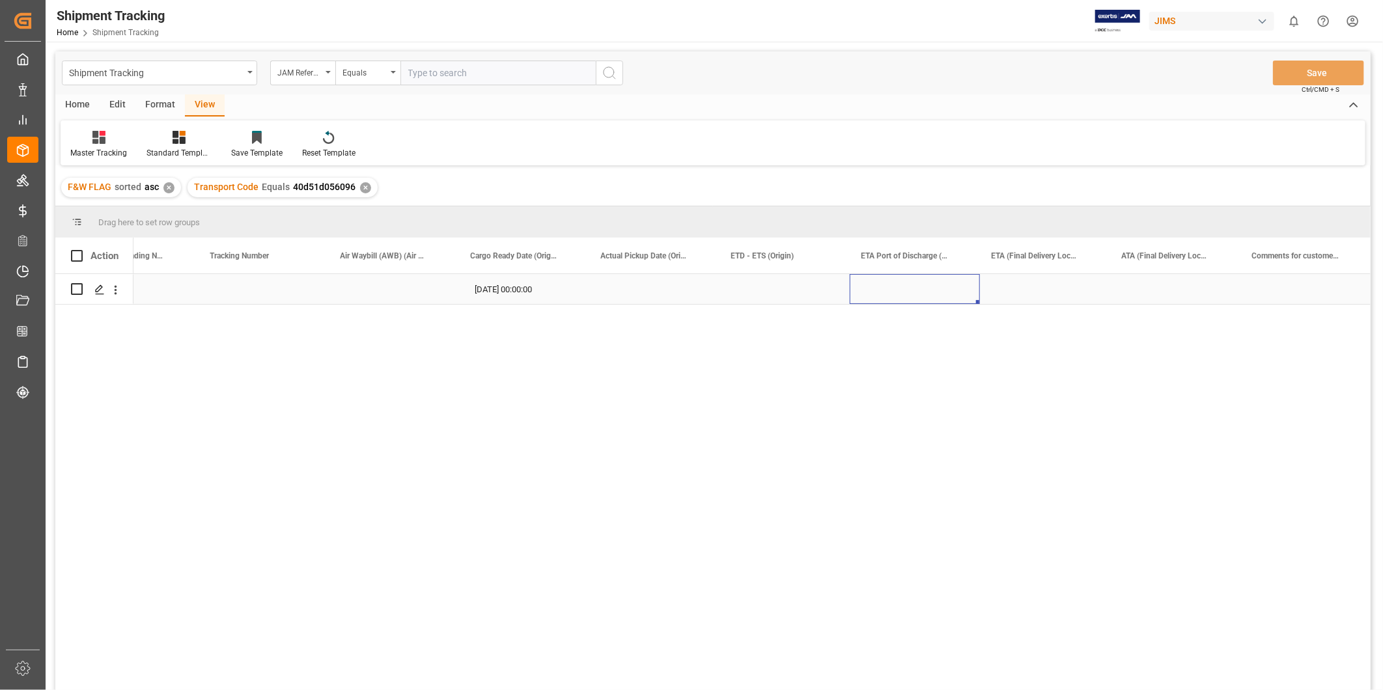
click at [953, 285] on div "Press SPACE to select this row." at bounding box center [915, 289] width 130 height 30
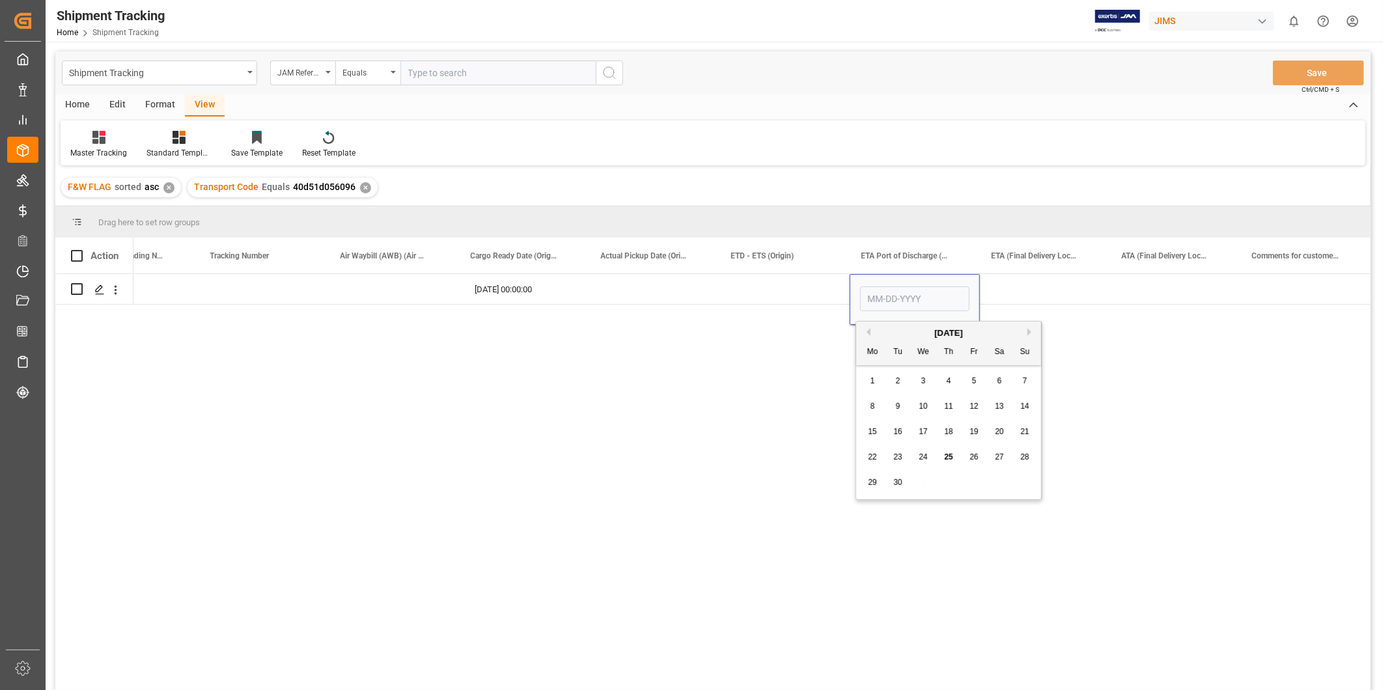
click at [1032, 333] on button "Next Month" at bounding box center [1031, 332] width 8 height 8
click at [897, 410] on span "7" at bounding box center [898, 406] width 5 height 9
type input "10-07-2025"
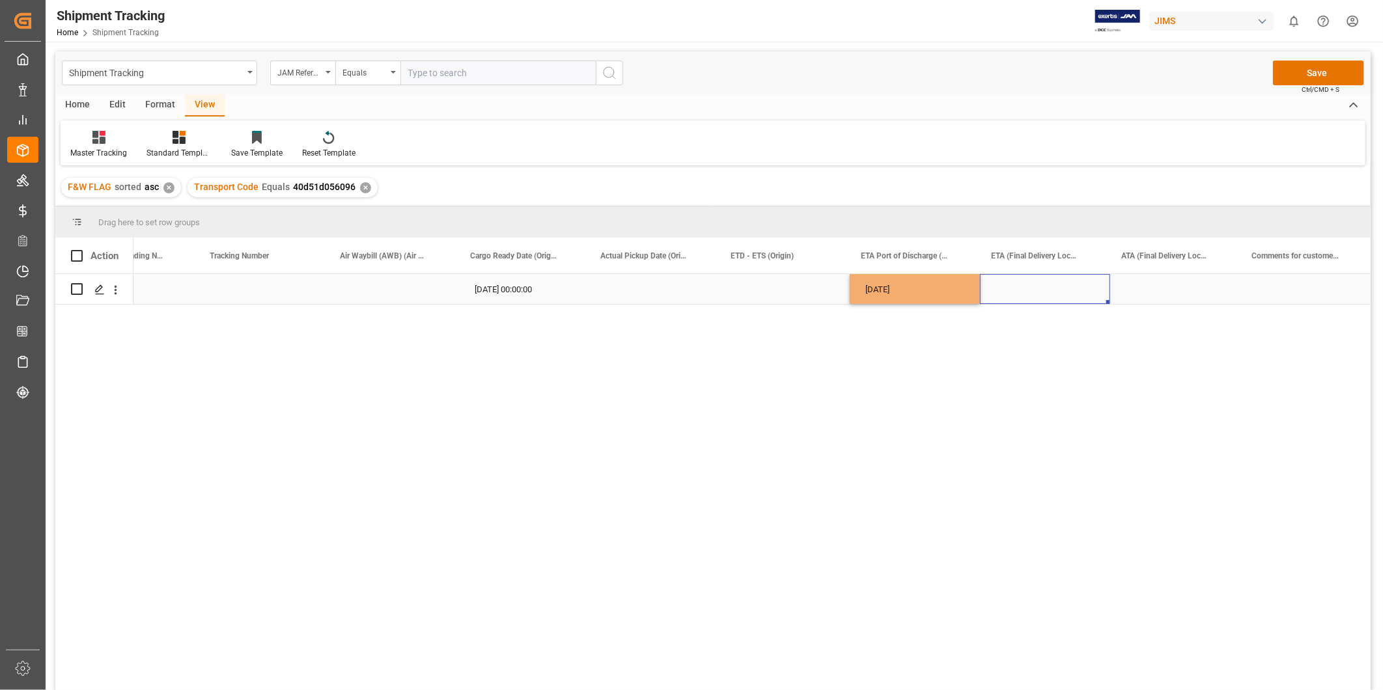
click at [1058, 303] on div "Press SPACE to select this row." at bounding box center [1045, 289] width 130 height 30
click at [1328, 62] on button "Save" at bounding box center [1318, 73] width 91 height 25
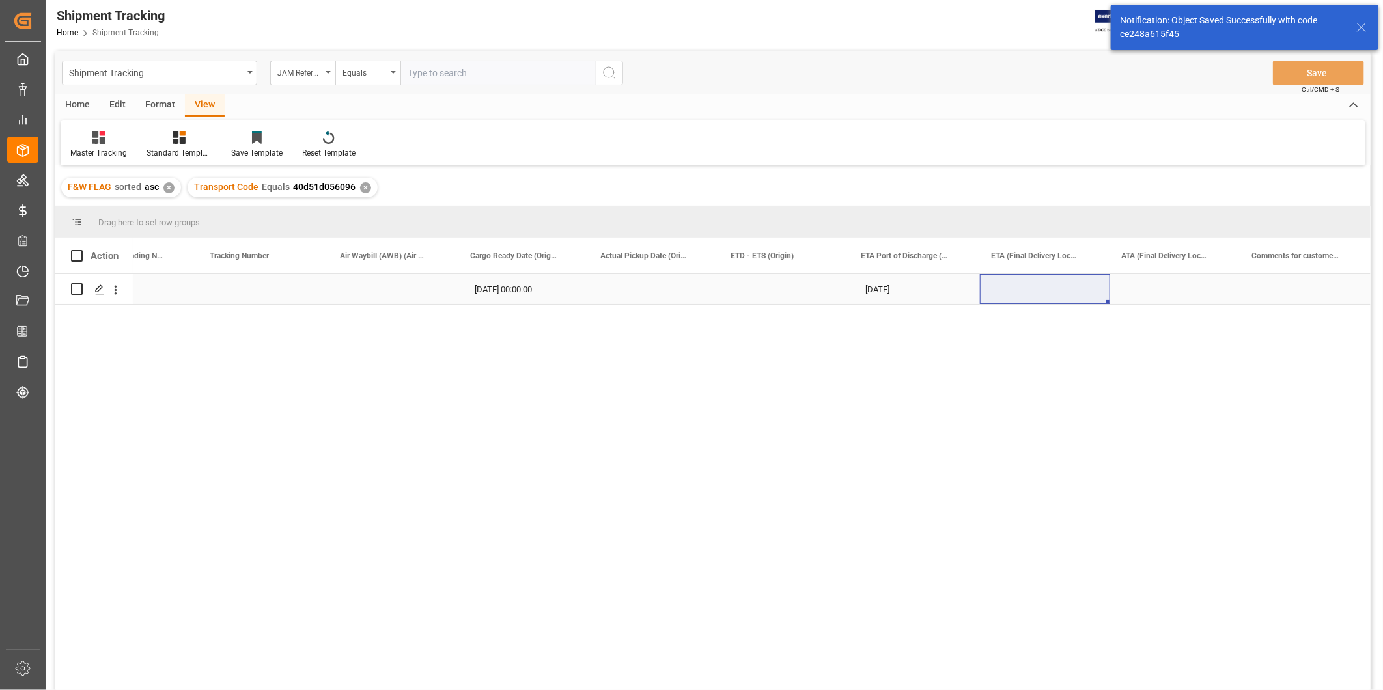
click at [814, 302] on div "Press SPACE to select this row." at bounding box center [784, 289] width 130 height 30
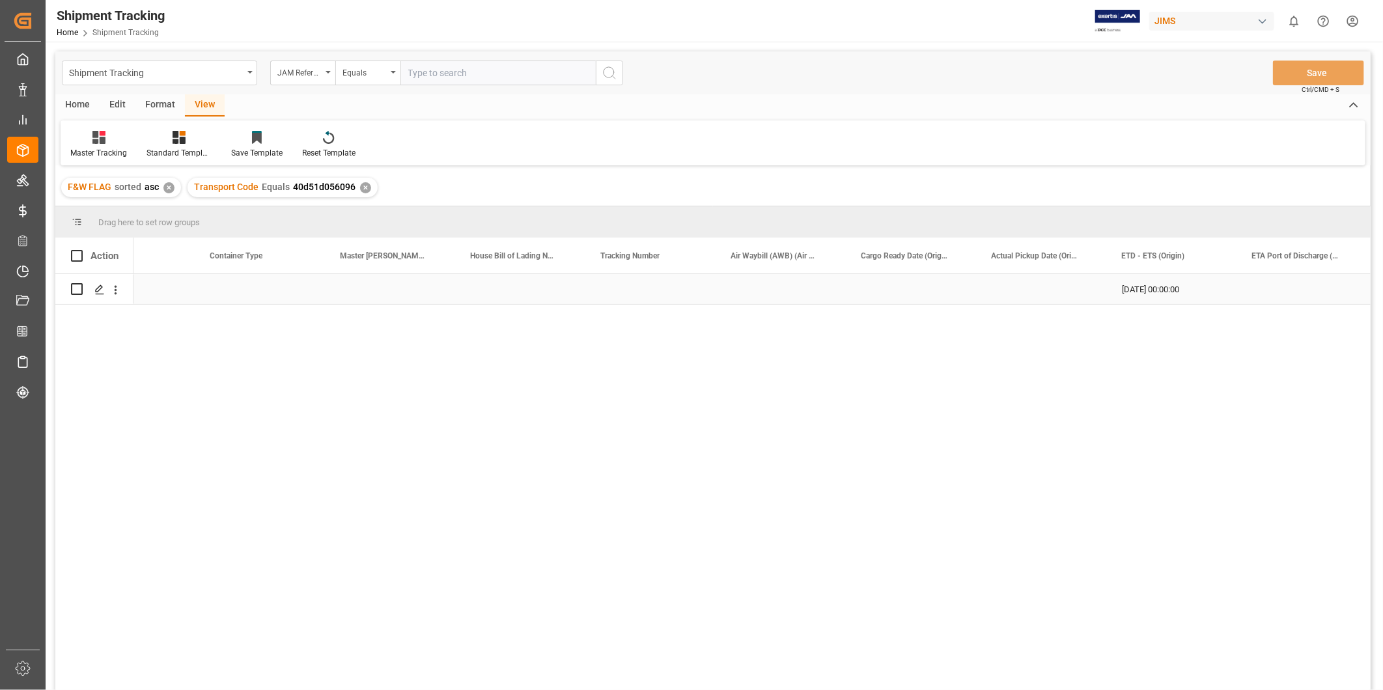
scroll to position [0, 1111]
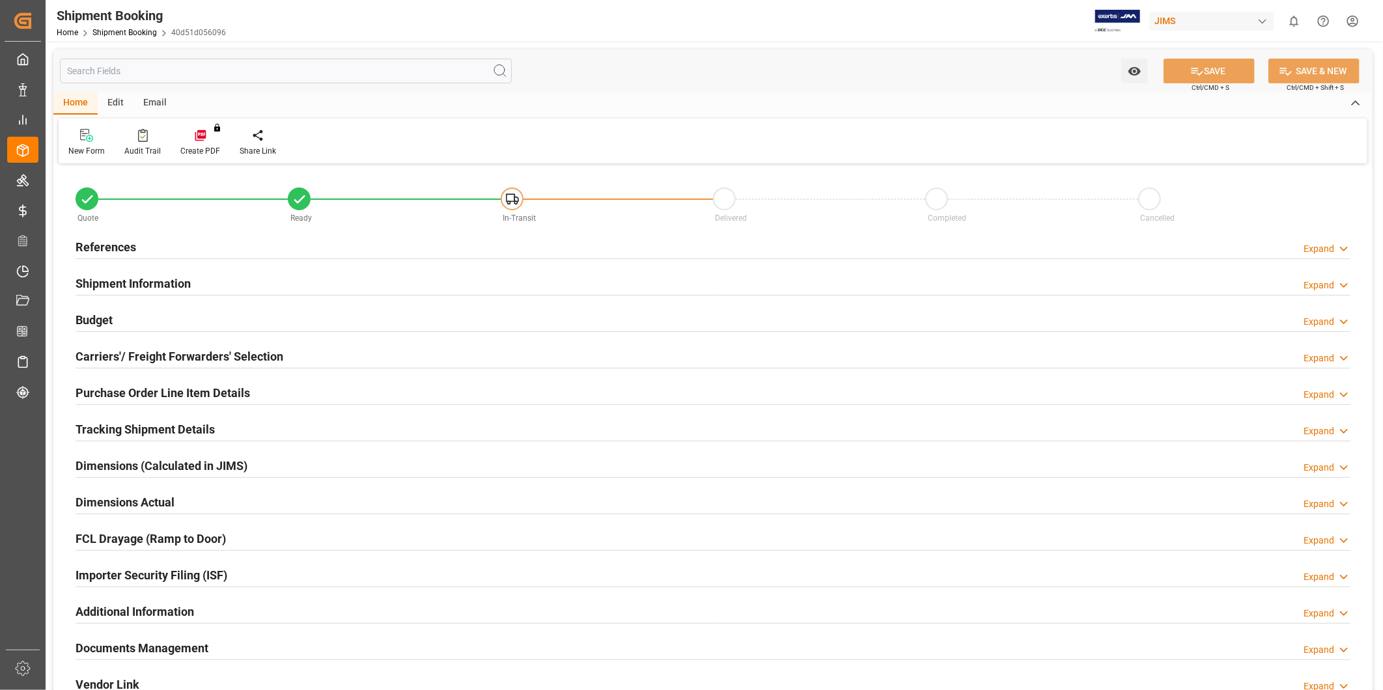
type input "0"
type input "[DATE]"
click at [1339, 252] on icon at bounding box center [1343, 249] width 13 height 14
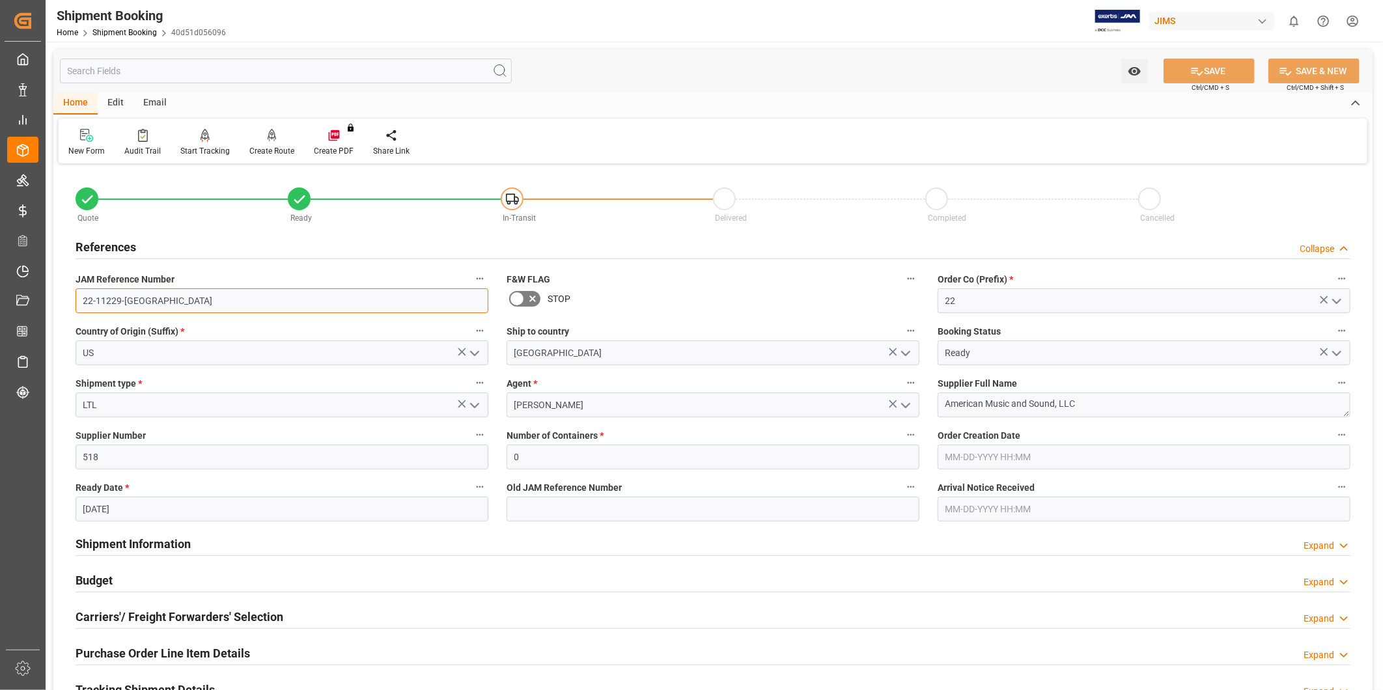
click at [146, 300] on input "22-11229-[GEOGRAPHIC_DATA]" at bounding box center [282, 300] width 413 height 25
click at [1068, 401] on textarea "American Music and Sound, LLC" at bounding box center [1144, 405] width 413 height 25
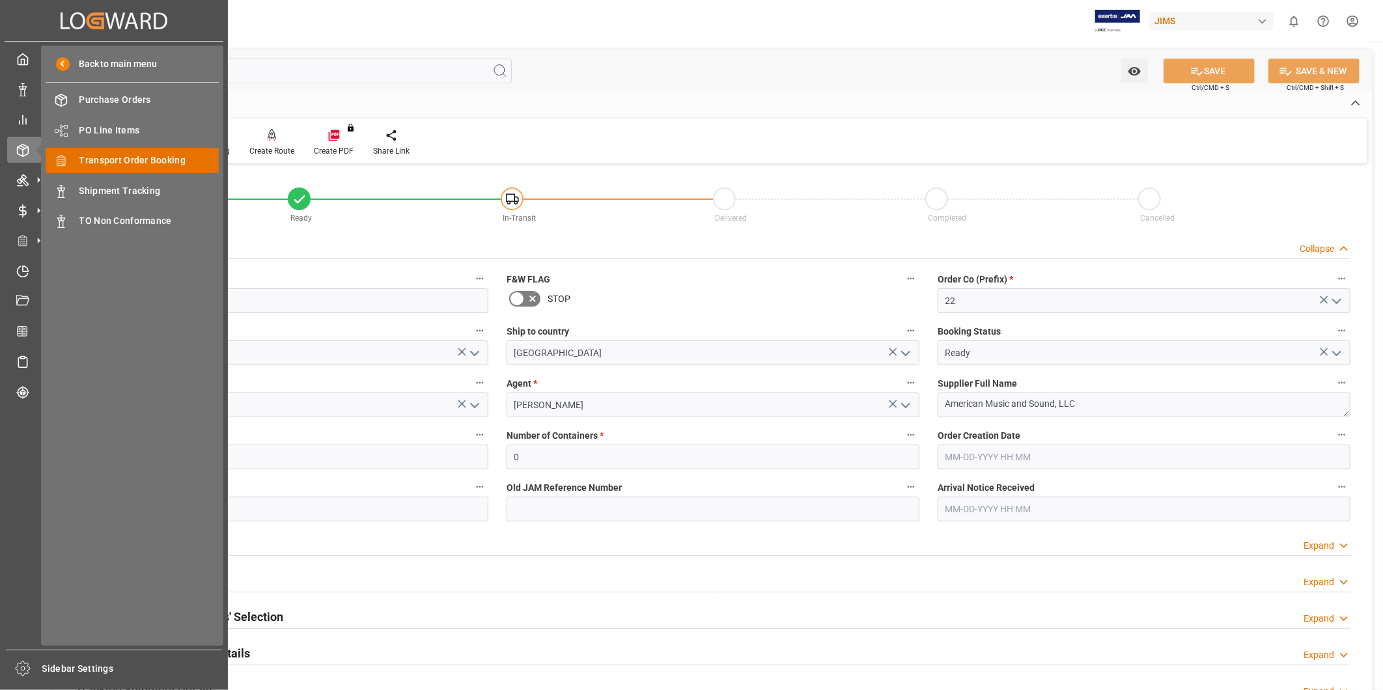
click at [107, 171] on div "Transport Order Booking Transport Order Booking" at bounding box center [132, 160] width 173 height 25
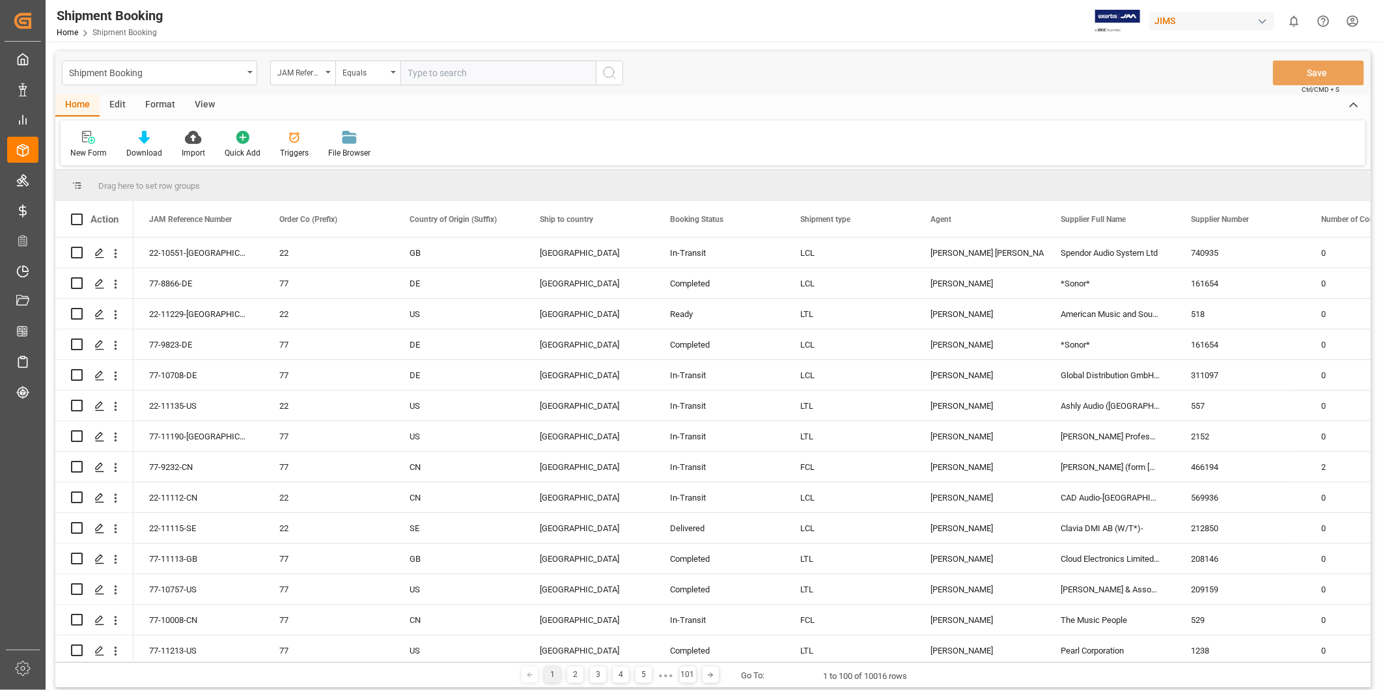
click at [454, 73] on input "text" at bounding box center [497, 73] width 195 height 25
type input "22-11214-[GEOGRAPHIC_DATA]"
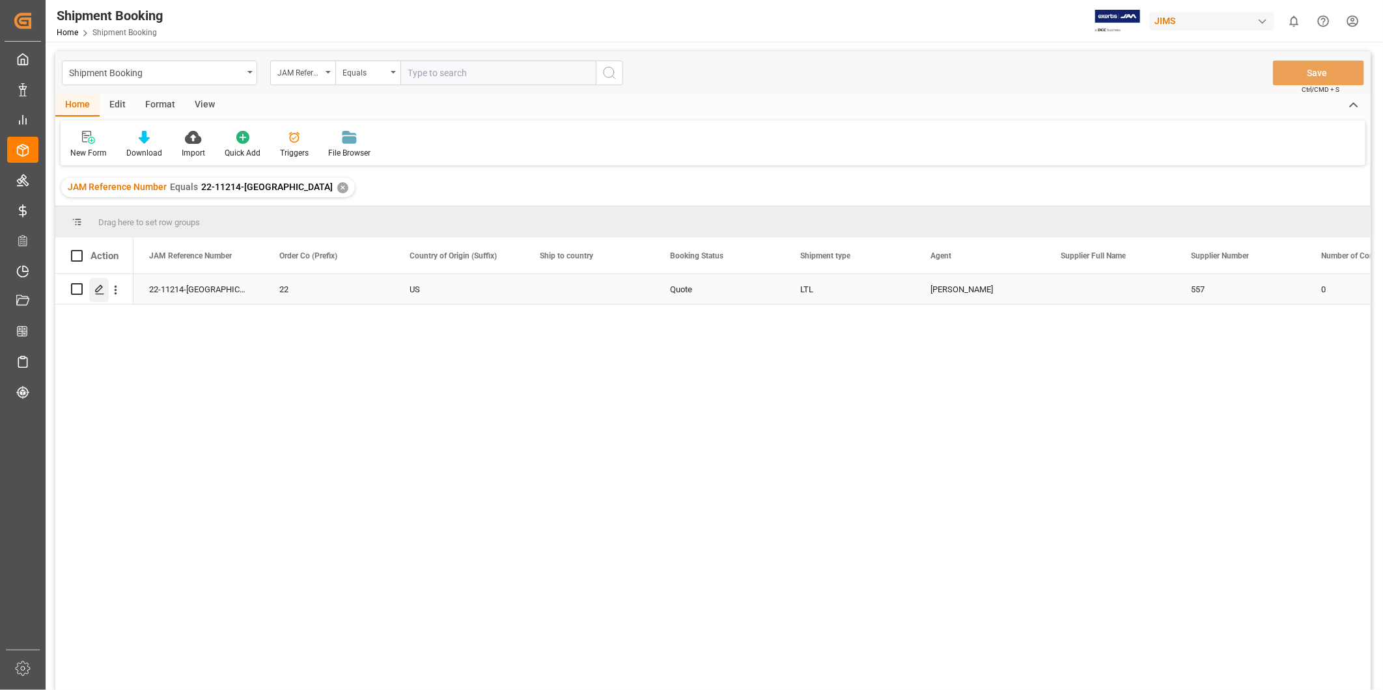
click at [100, 282] on div "Press SPACE to select this row." at bounding box center [99, 290] width 20 height 24
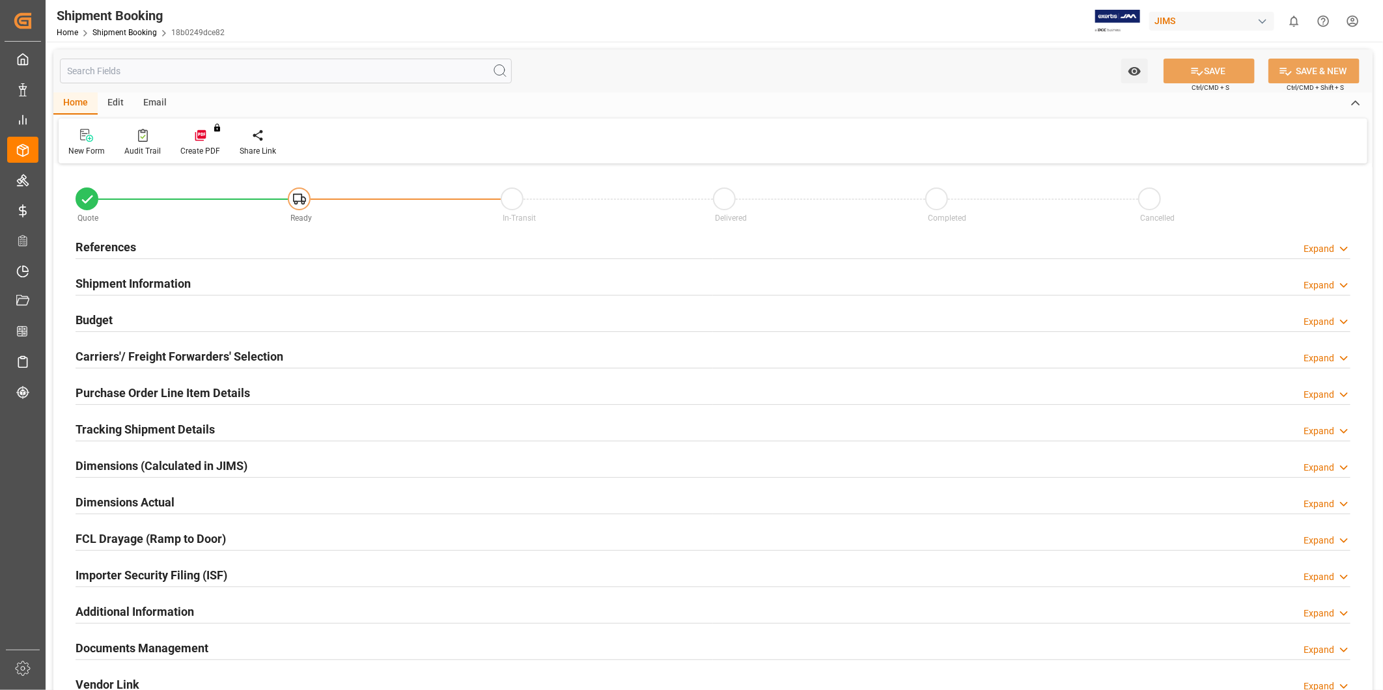
type input "0"
type input "[DATE]"
click at [1323, 246] on div "Expand" at bounding box center [1319, 249] width 31 height 14
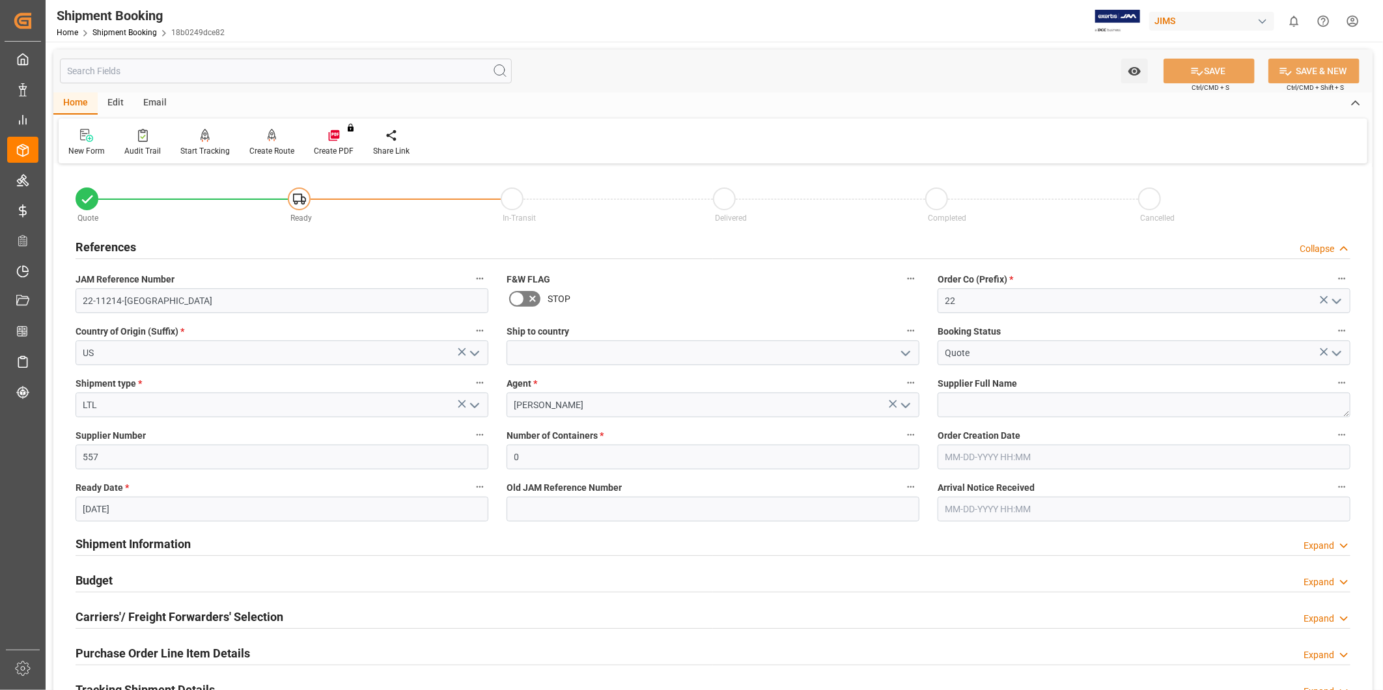
click at [331, 581] on div "Budget Expand" at bounding box center [713, 579] width 1275 height 25
